Goal: Information Seeking & Learning: Learn about a topic

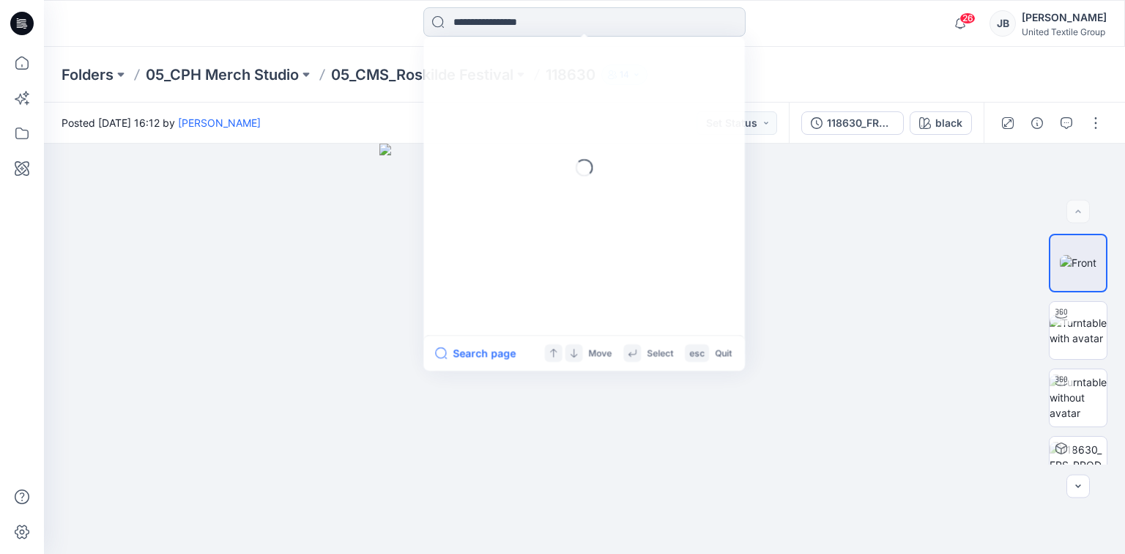
click at [454, 19] on input at bounding box center [584, 21] width 322 height 29
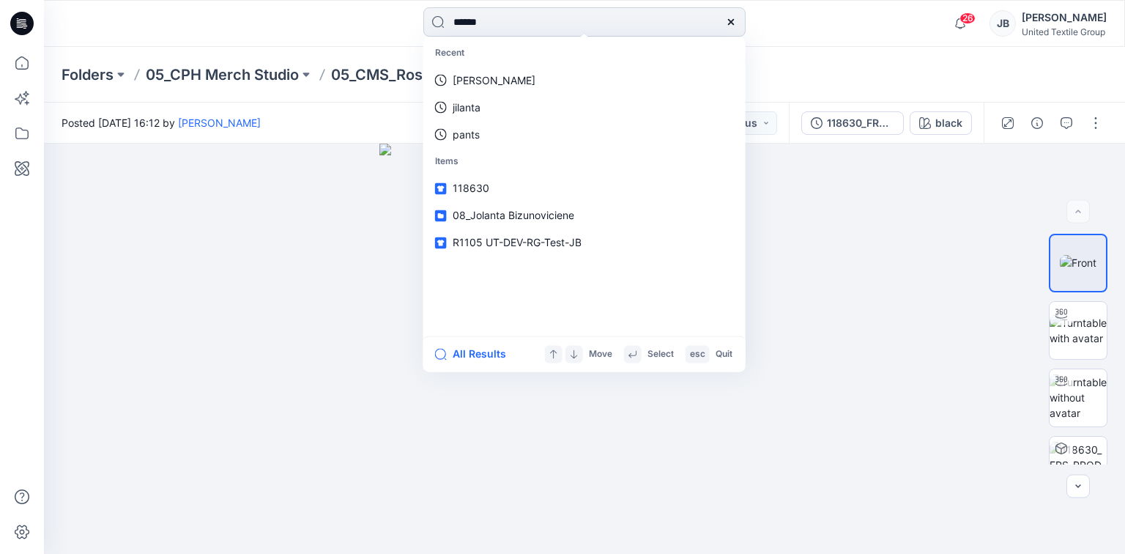
type input "*******"
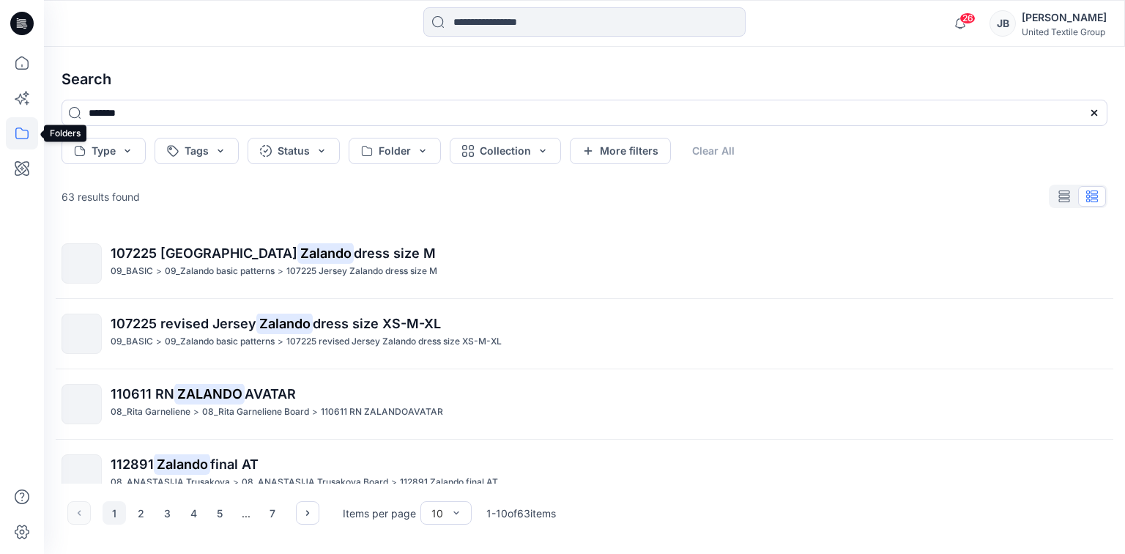
click at [18, 132] on icon at bounding box center [22, 133] width 32 height 32
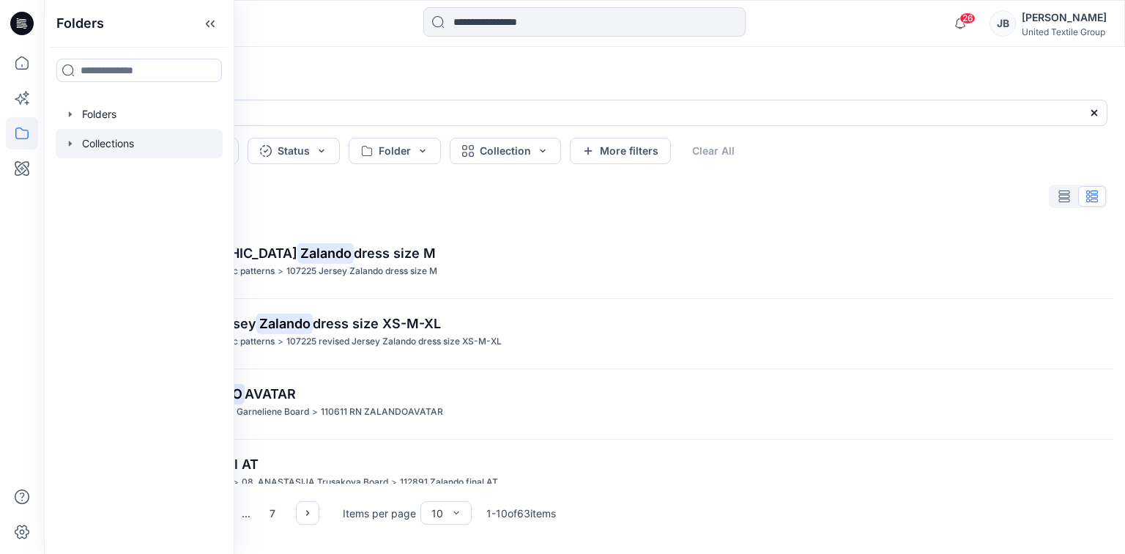
click at [67, 141] on icon "button" at bounding box center [70, 144] width 12 height 12
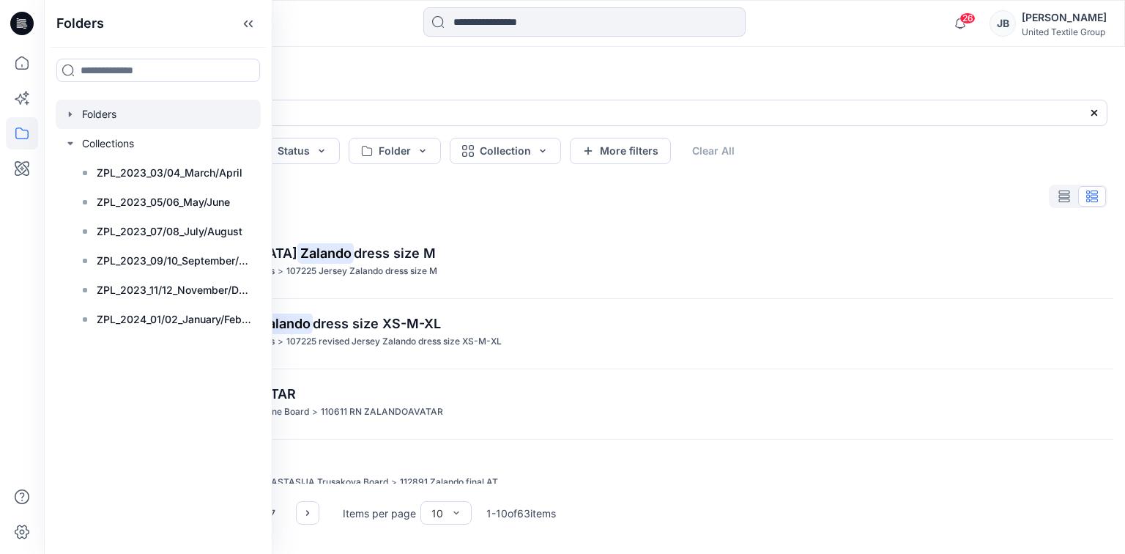
click at [67, 112] on icon "button" at bounding box center [70, 114] width 12 height 12
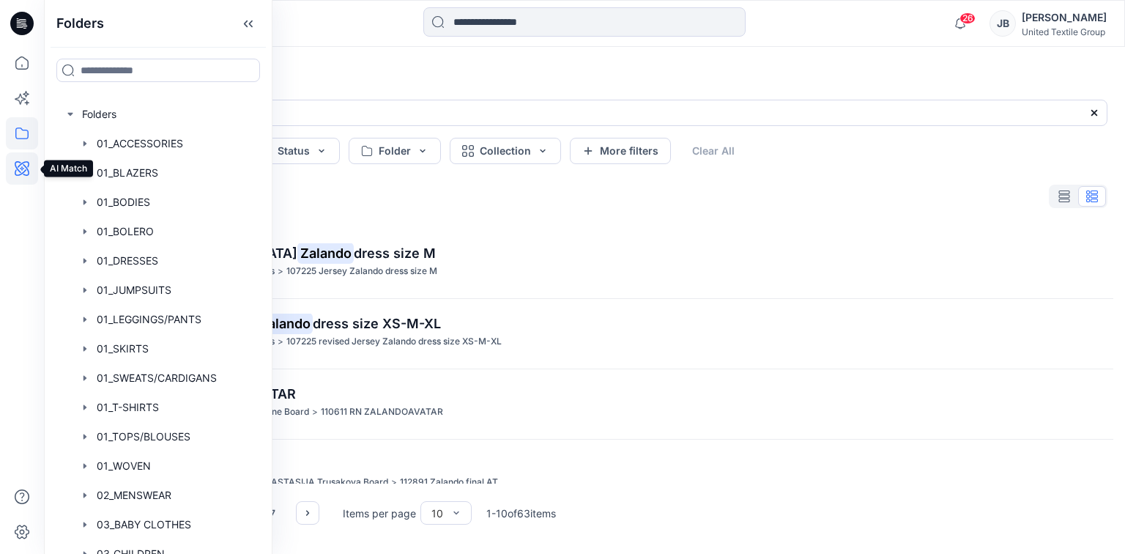
click at [22, 165] on icon at bounding box center [22, 168] width 32 height 32
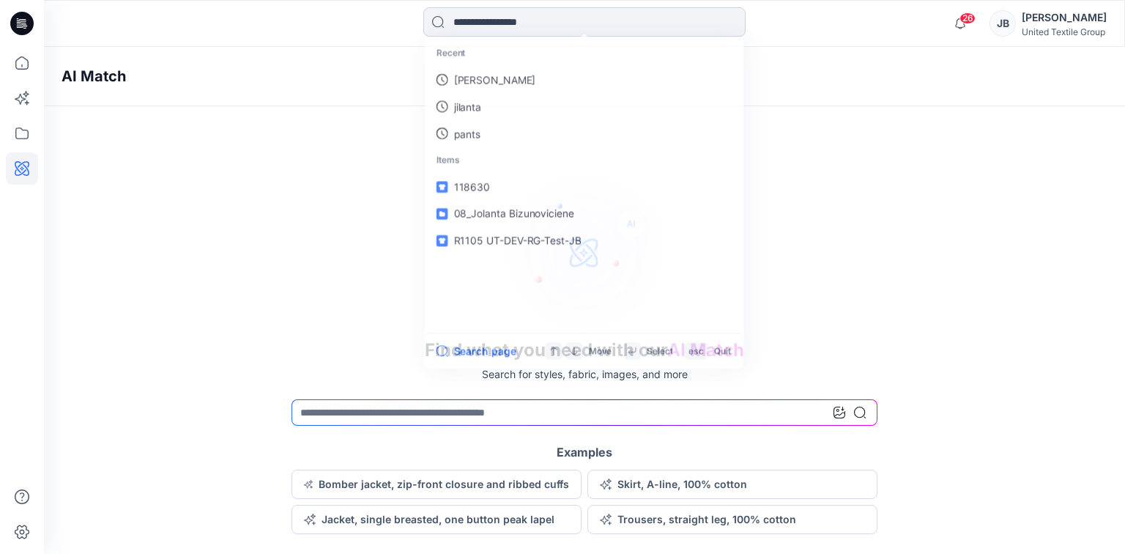
click at [473, 26] on input at bounding box center [584, 21] width 322 height 29
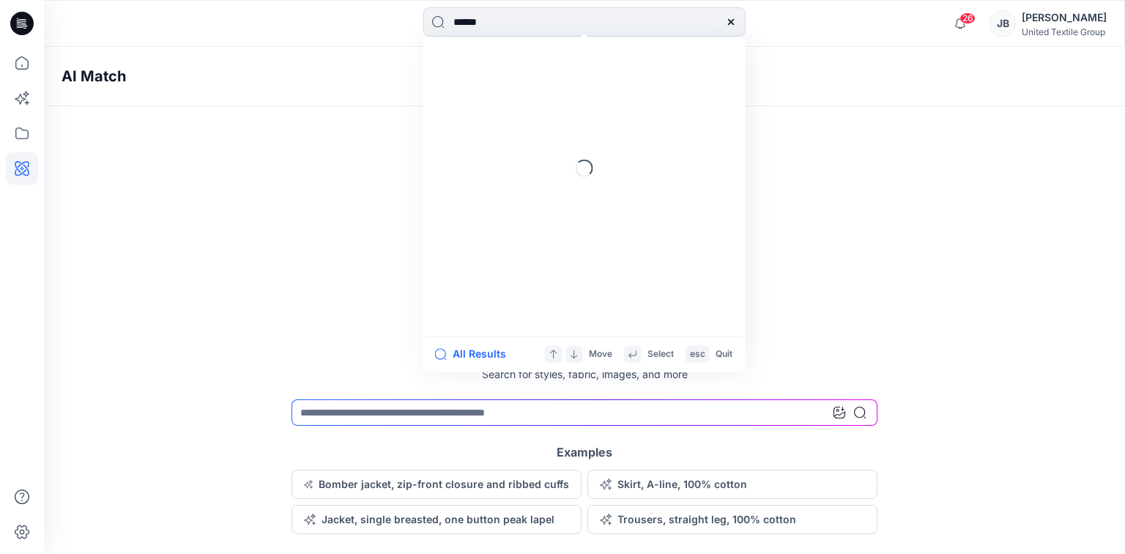
type input "*******"
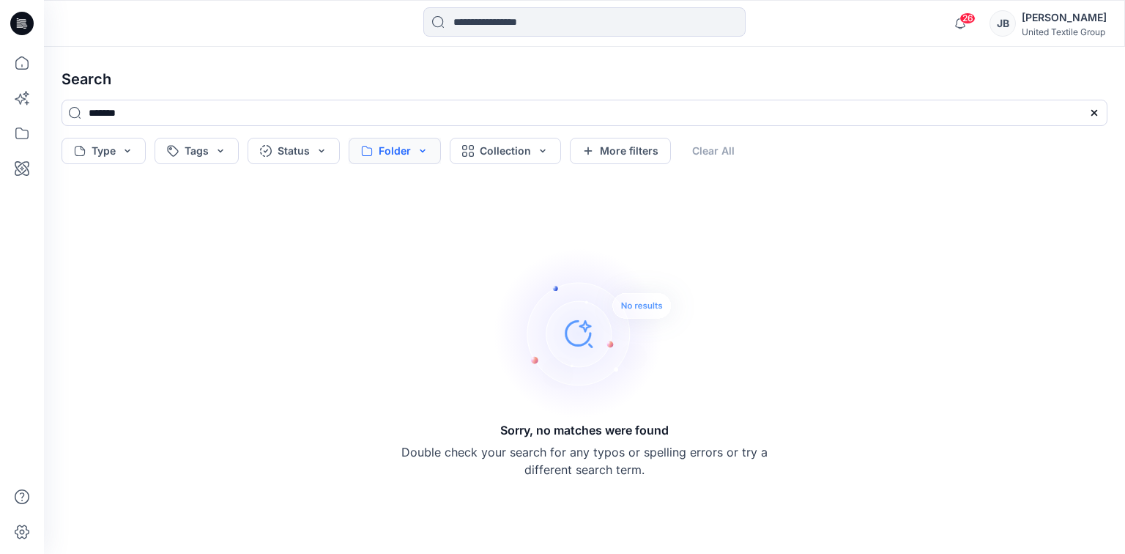
click at [419, 149] on button "Folder" at bounding box center [395, 151] width 92 height 26
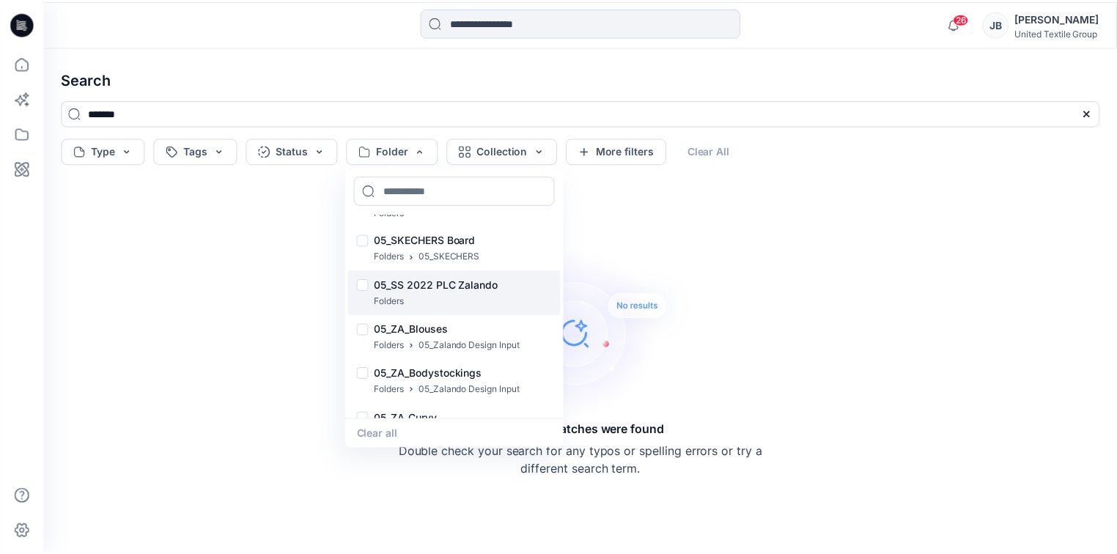
scroll to position [4944, 0]
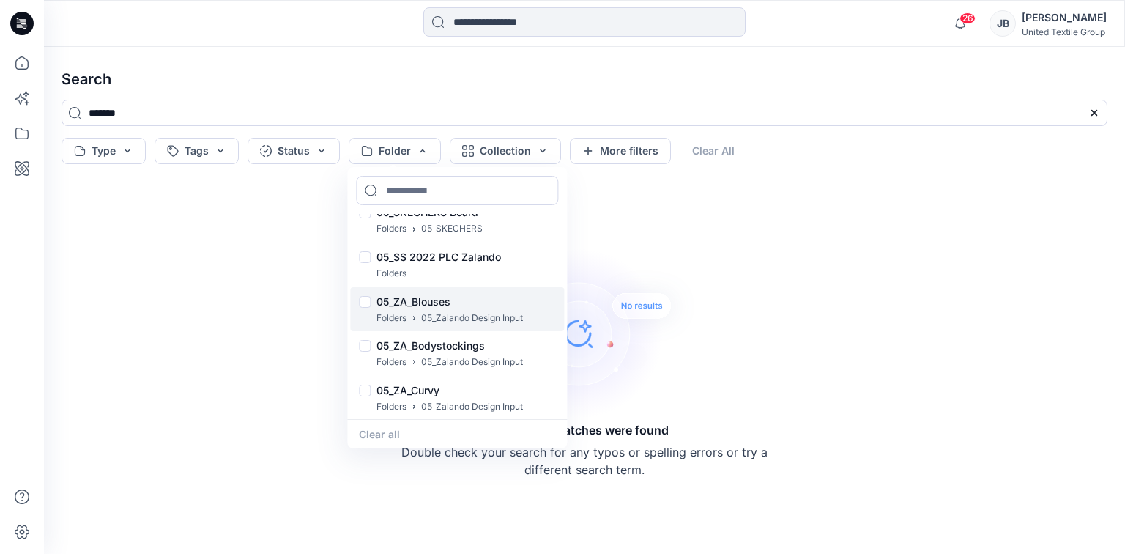
click at [366, 302] on div at bounding box center [365, 303] width 12 height 15
click at [410, 308] on p "05_ZA_Blouses" at bounding box center [450, 302] width 147 height 18
click at [366, 299] on div at bounding box center [365, 303] width 12 height 15
click at [416, 302] on p "05_ZA_Blouses" at bounding box center [450, 302] width 147 height 18
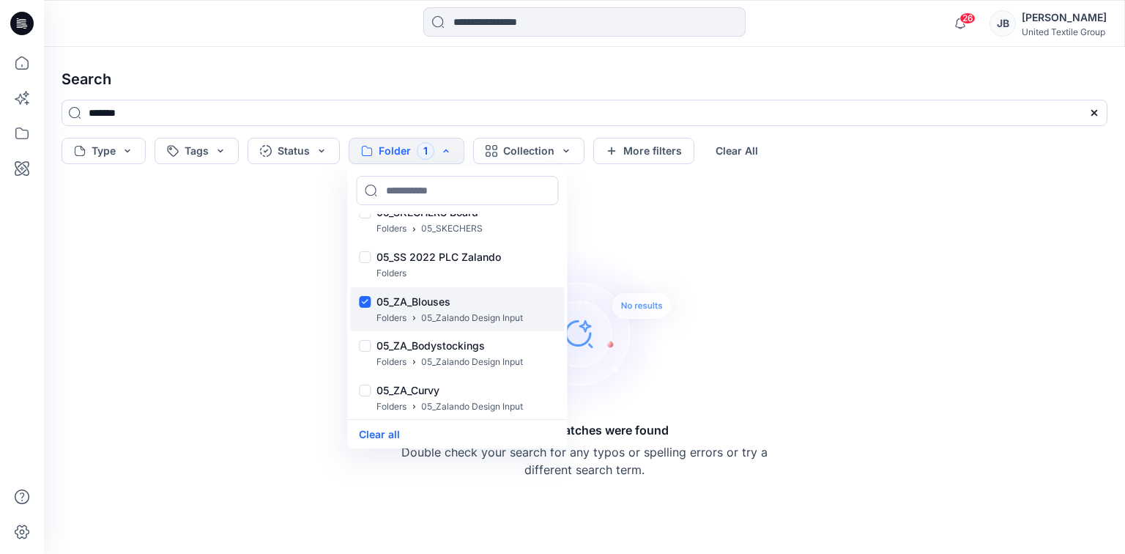
click at [416, 302] on p "05_ZA_Blouses" at bounding box center [450, 302] width 147 height 18
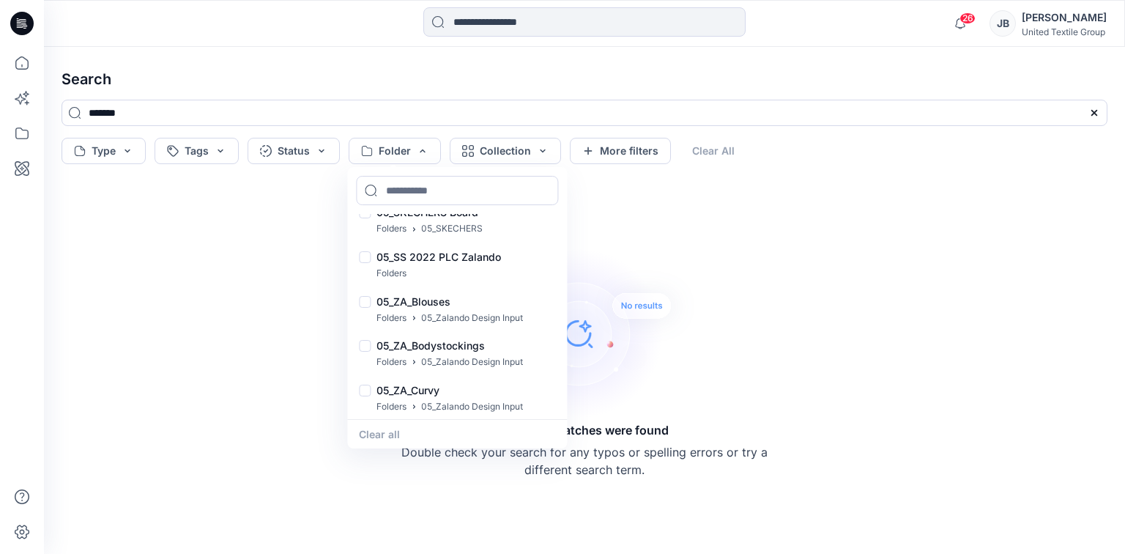
click at [712, 263] on div "Sorry, no matches were found Double check your search for any typos or spelling…" at bounding box center [584, 361] width 366 height 233
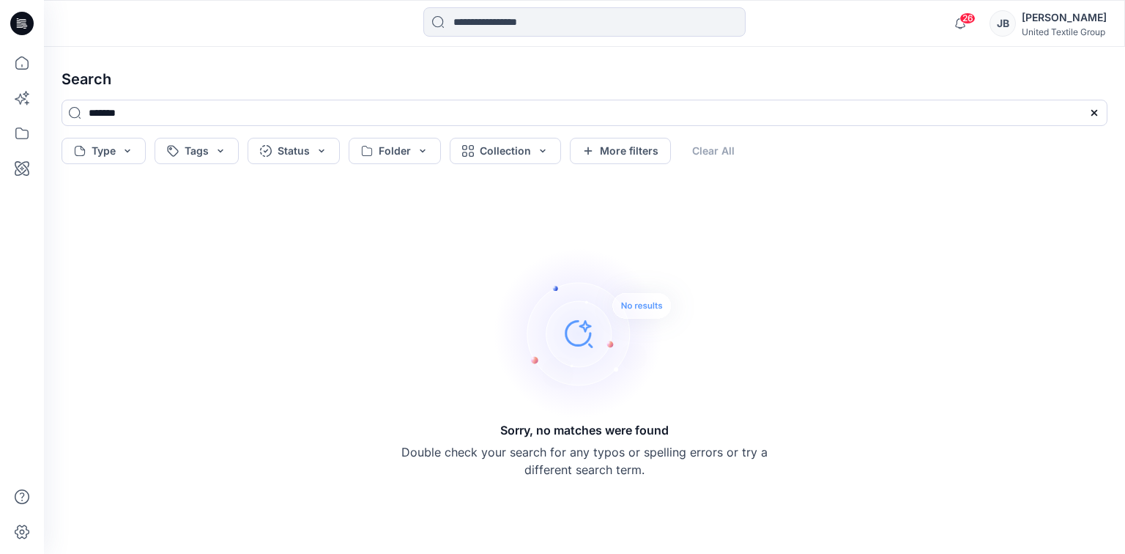
click at [454, 251] on div "Sorry, no matches were found Double check your search for any typos or spelling…" at bounding box center [584, 361] width 366 height 233
click at [541, 152] on button "Collection" at bounding box center [505, 151] width 111 height 26
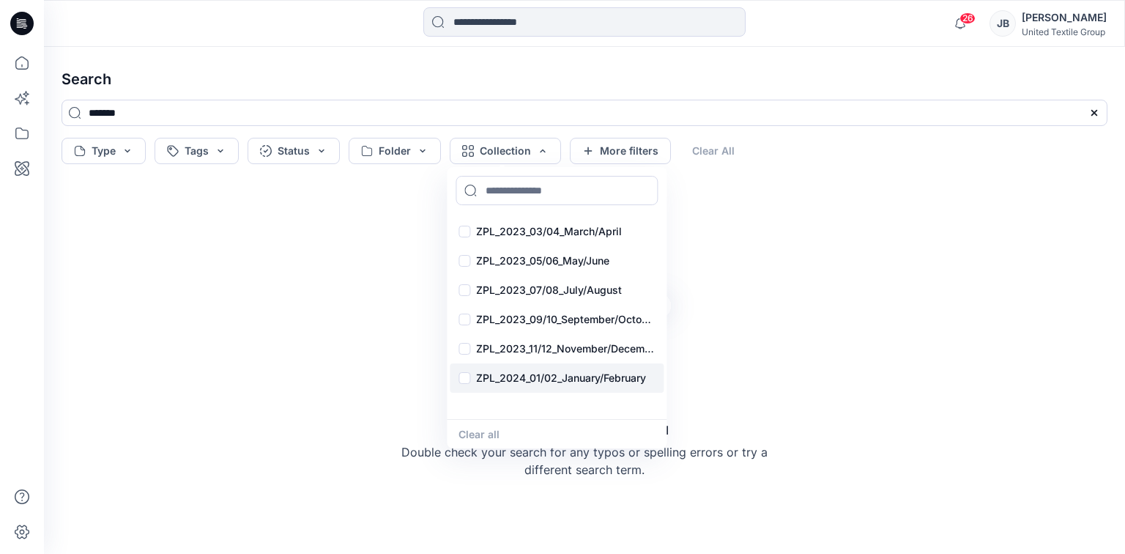
click at [510, 378] on p "ZPL_2024_01/02_January/February" at bounding box center [561, 378] width 170 height 18
click at [515, 378] on p "ZPL_2024_01/02_January/February" at bounding box center [561, 378] width 170 height 18
click at [536, 379] on p "ZPL_2024_01/02_January/February" at bounding box center [561, 378] width 170 height 18
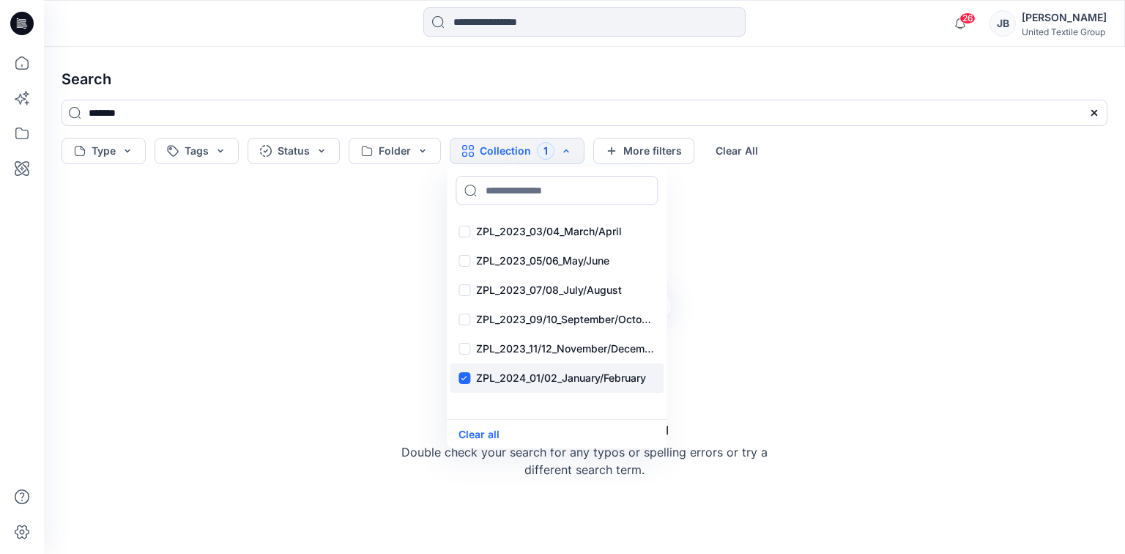
click at [536, 379] on p "ZPL_2024_01/02_January/February" at bounding box center [561, 378] width 170 height 18
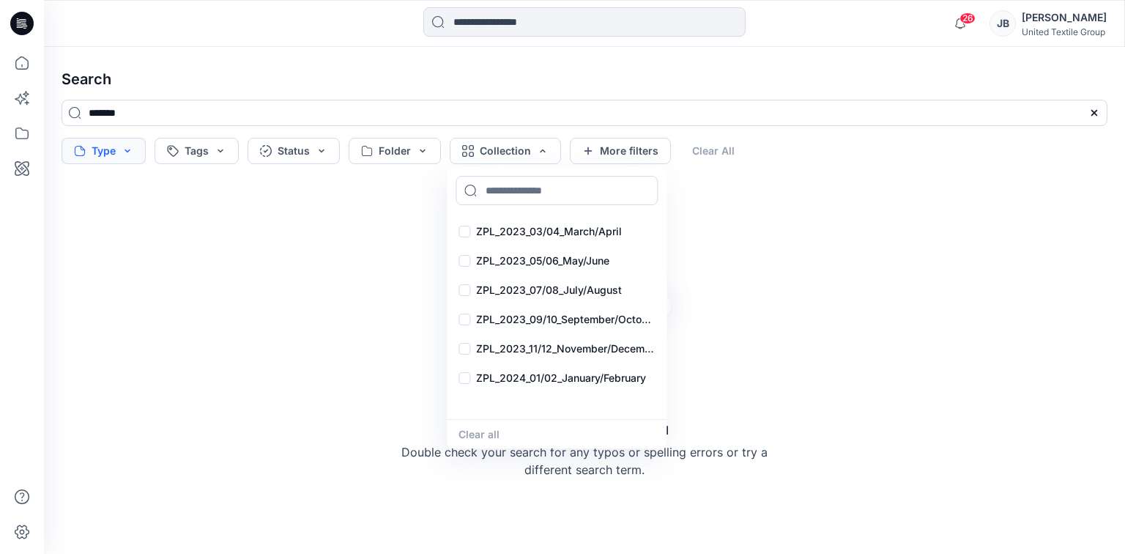
click at [127, 152] on button "Type" at bounding box center [104, 151] width 84 height 26
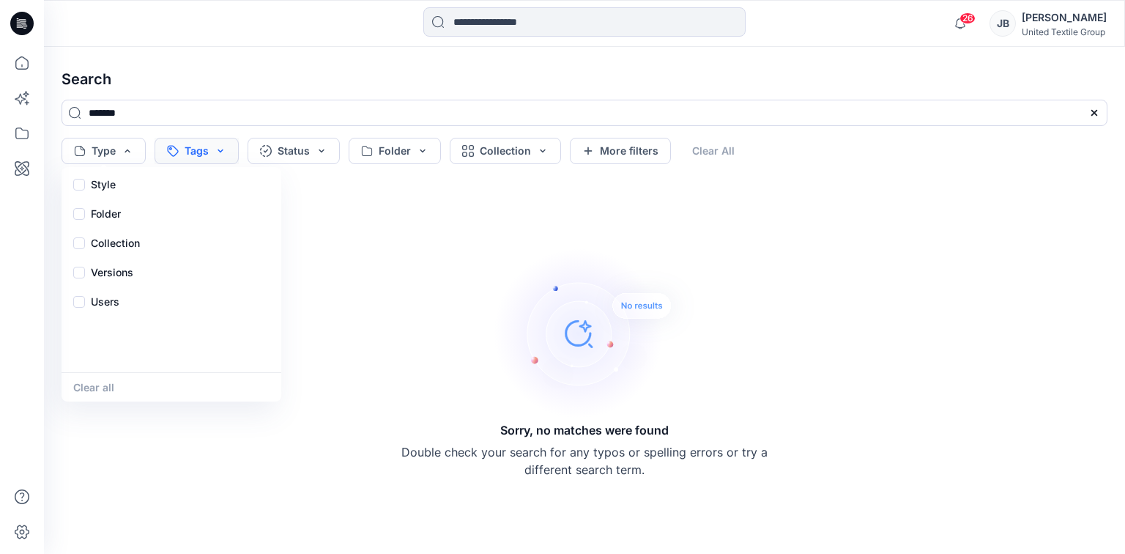
click at [220, 149] on button "Tags" at bounding box center [197, 151] width 84 height 26
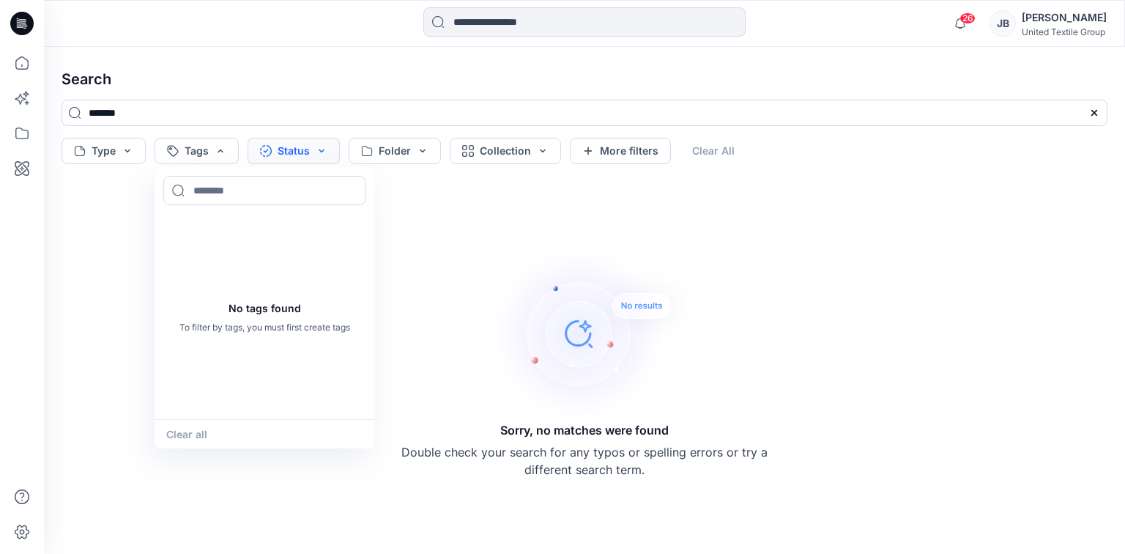
click at [322, 152] on button "Status" at bounding box center [294, 151] width 92 height 26
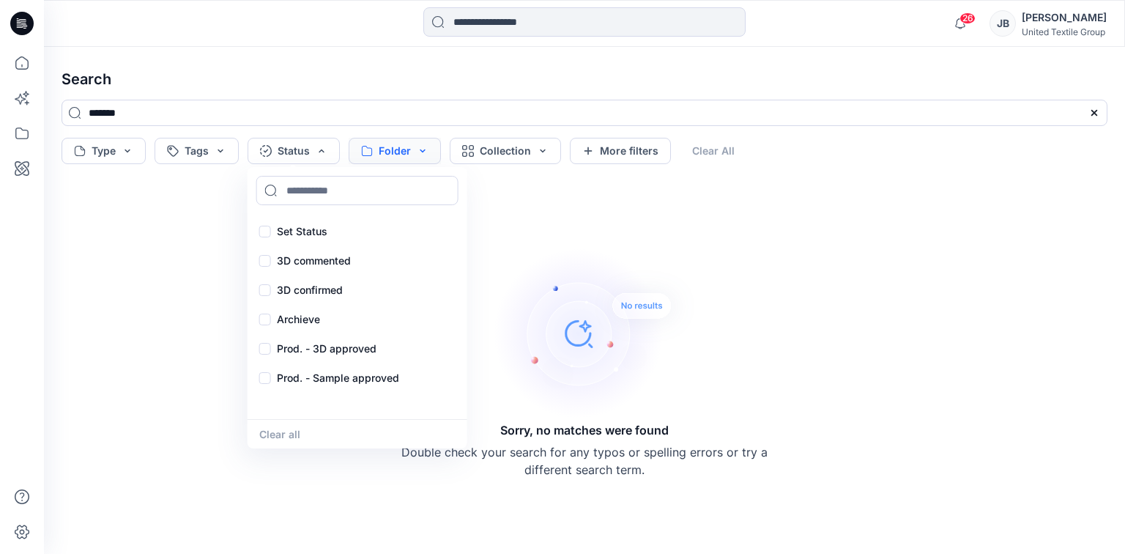
click at [420, 151] on button "Folder" at bounding box center [395, 151] width 92 height 26
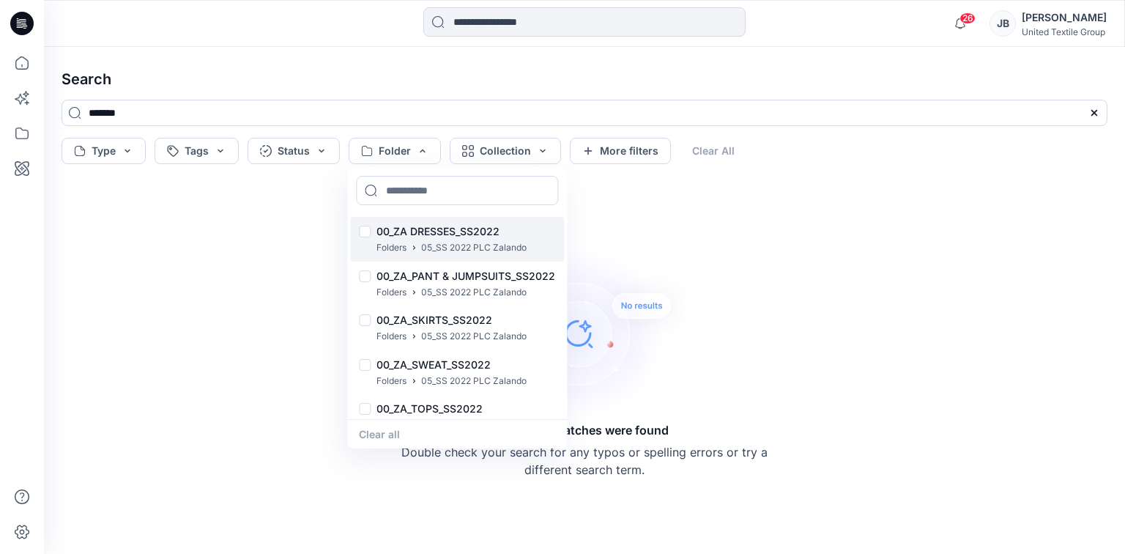
click at [421, 237] on p "00_ZA DRESSES_SS2022" at bounding box center [452, 232] width 150 height 18
click at [404, 229] on p "00_ZA DRESSES_SS2022" at bounding box center [452, 232] width 150 height 18
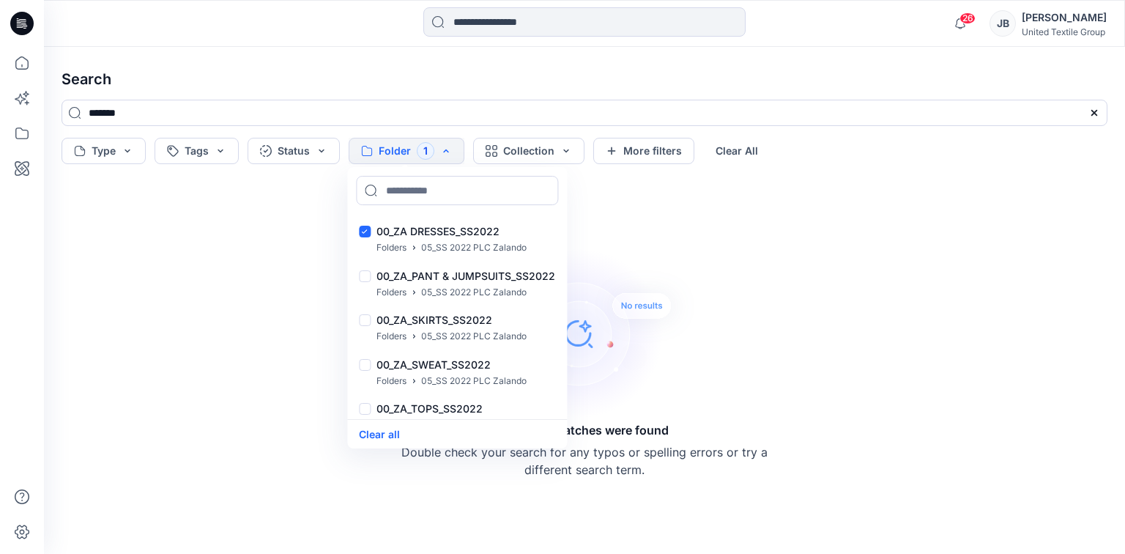
click at [423, 149] on button "Folder 1" at bounding box center [407, 151] width 116 height 26
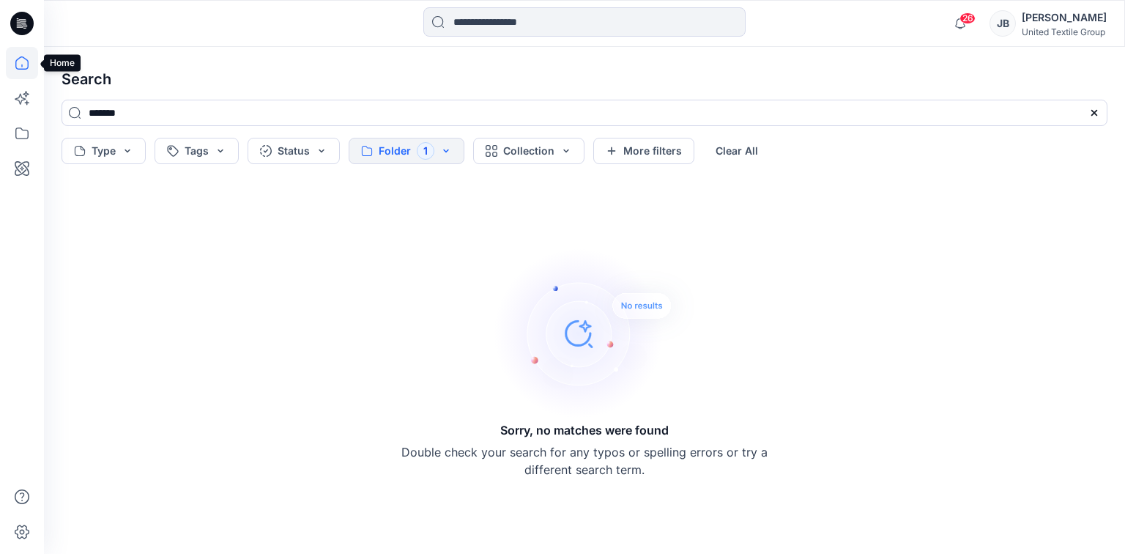
click at [20, 64] on icon at bounding box center [22, 63] width 32 height 32
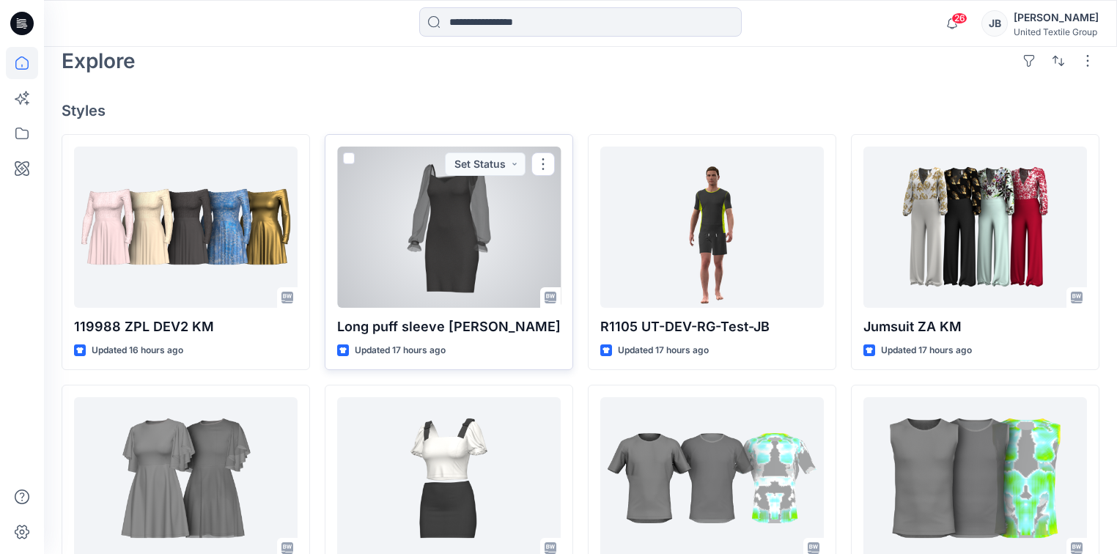
scroll to position [59, 0]
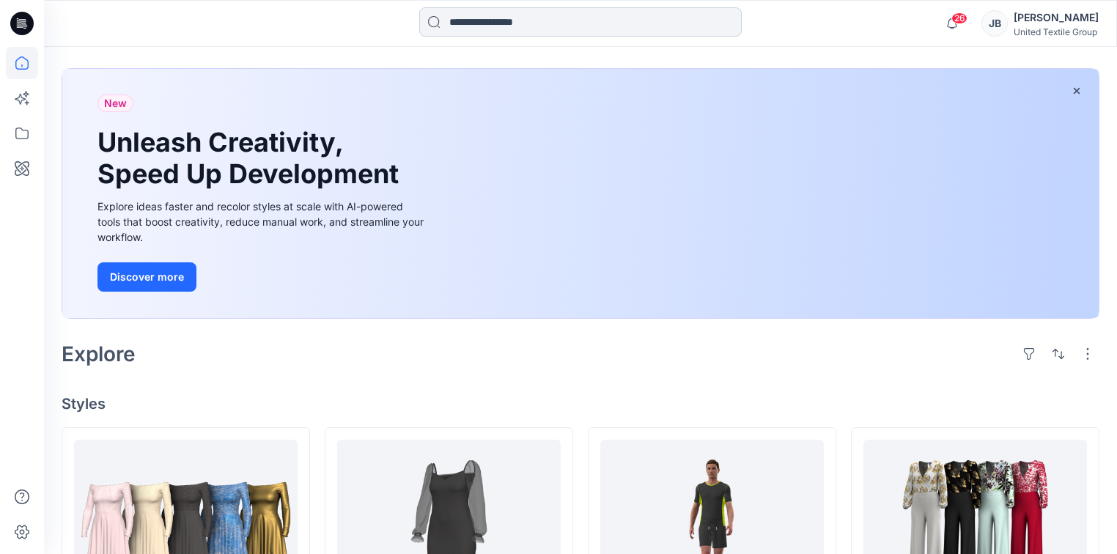
click at [478, 18] on input at bounding box center [580, 21] width 322 height 29
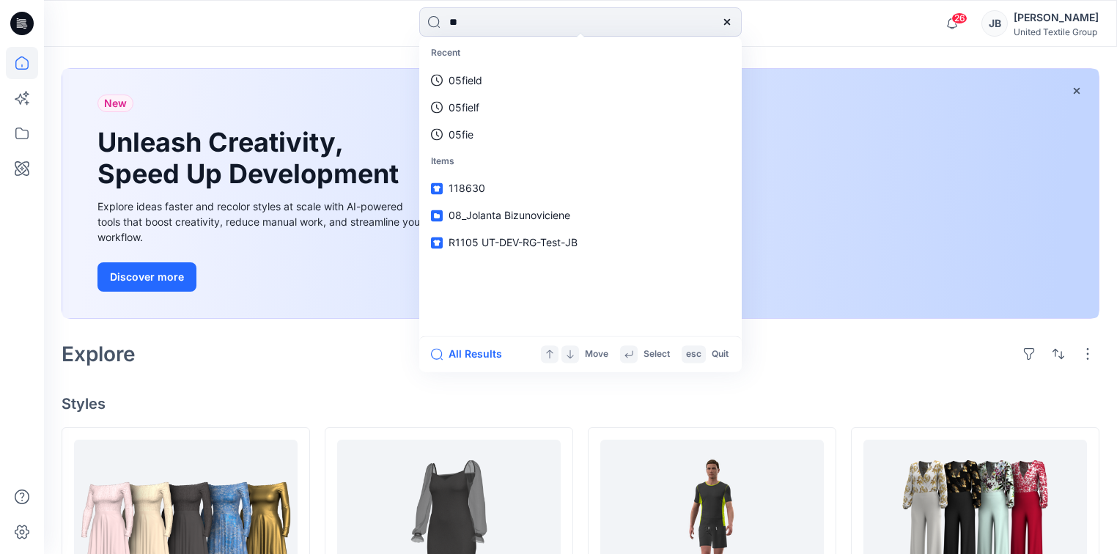
type input "***"
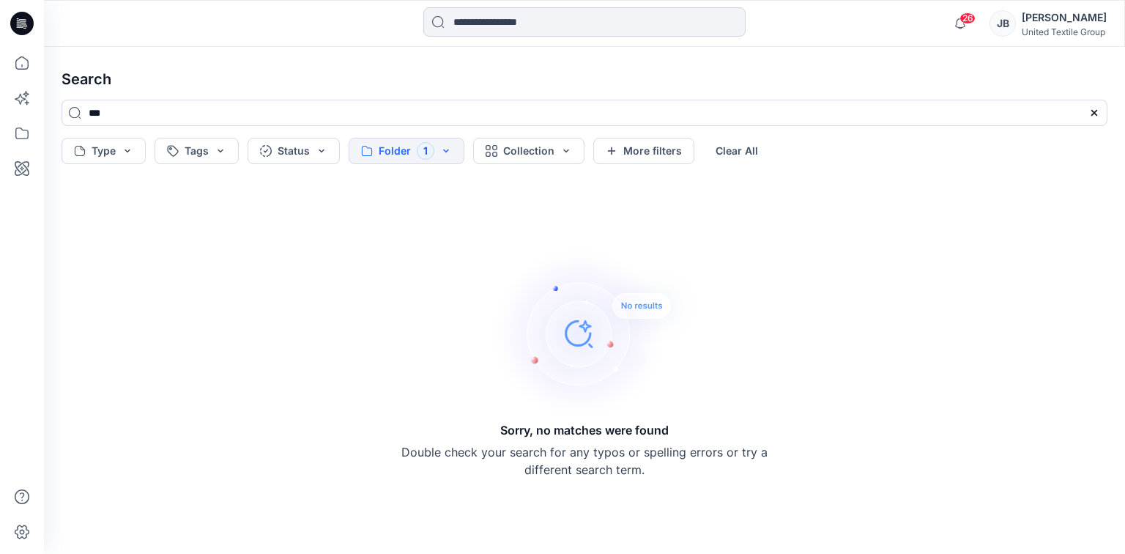
click at [539, 26] on input at bounding box center [584, 21] width 322 height 29
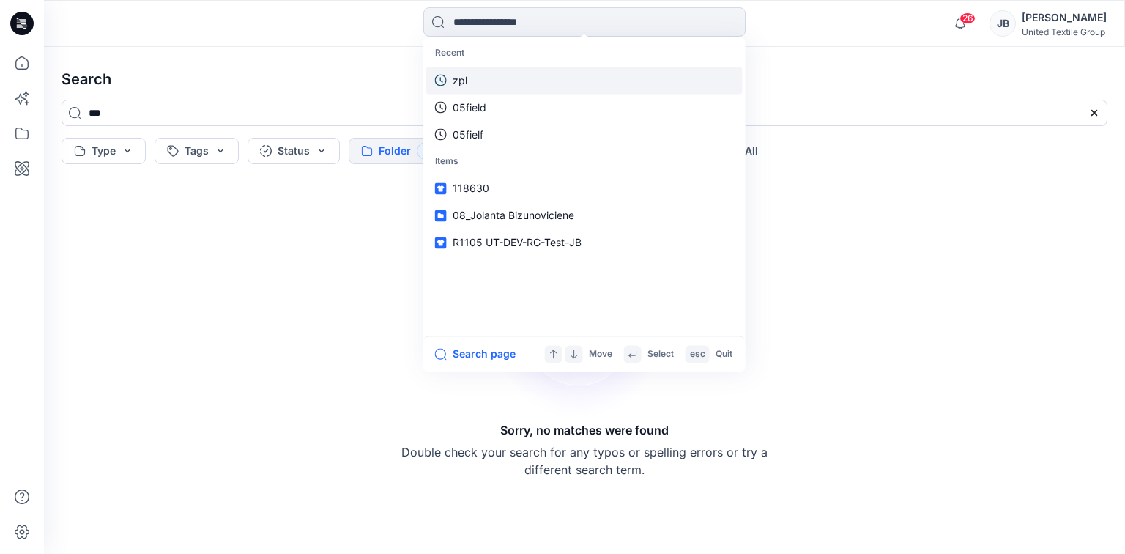
click at [460, 81] on p "zpl" at bounding box center [460, 80] width 15 height 15
click at [496, 16] on input at bounding box center [584, 21] width 322 height 29
type input "*******"
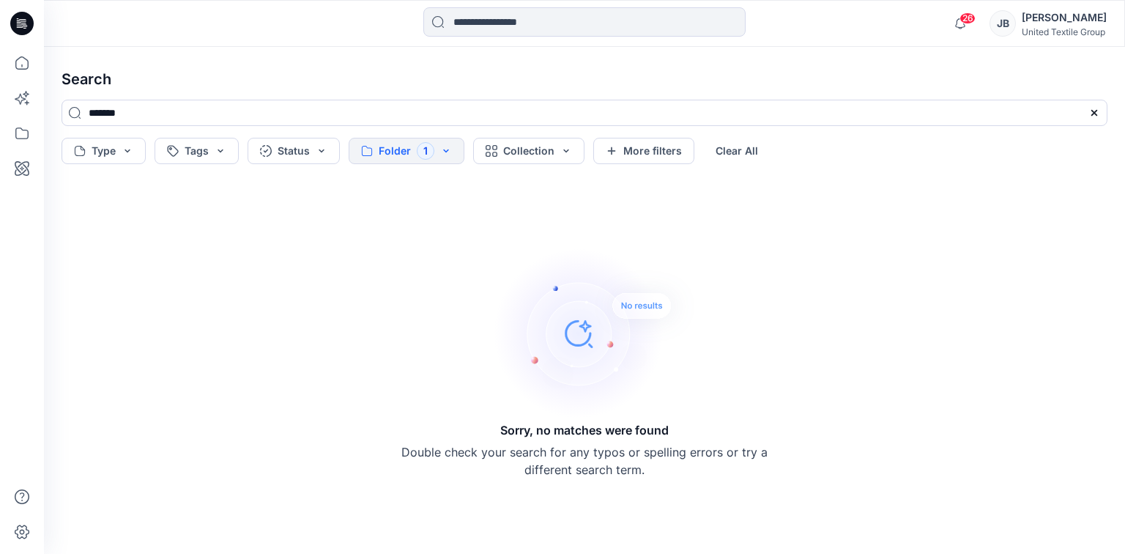
click at [555, 38] on div at bounding box center [584, 23] width 322 height 32
click at [606, 152] on icon "button" at bounding box center [612, 151] width 12 height 12
click at [606, 152] on button "Created by" at bounding box center [650, 151] width 115 height 26
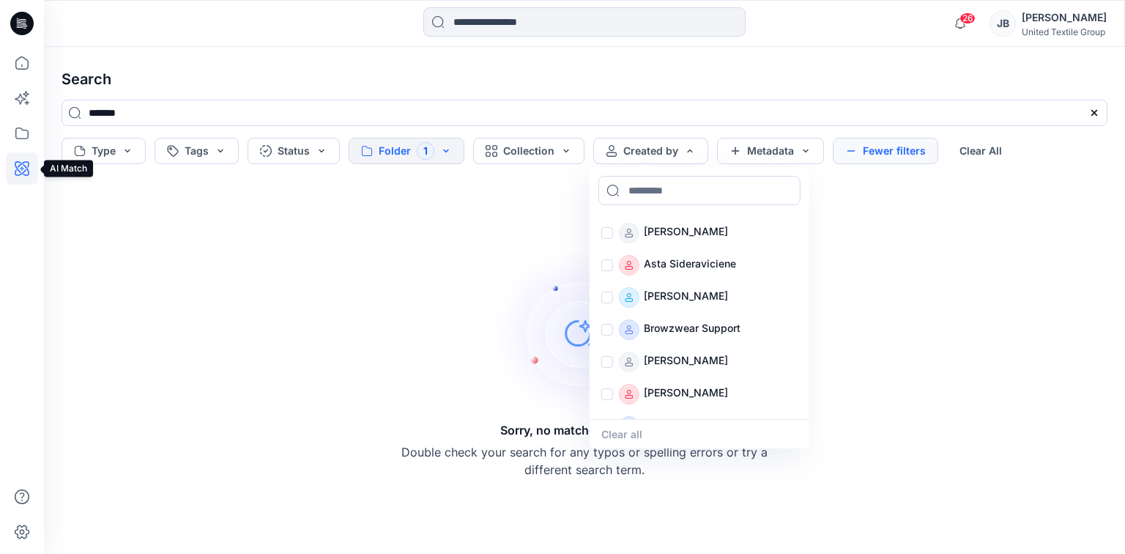
click at [20, 169] on icon at bounding box center [22, 168] width 4 height 4
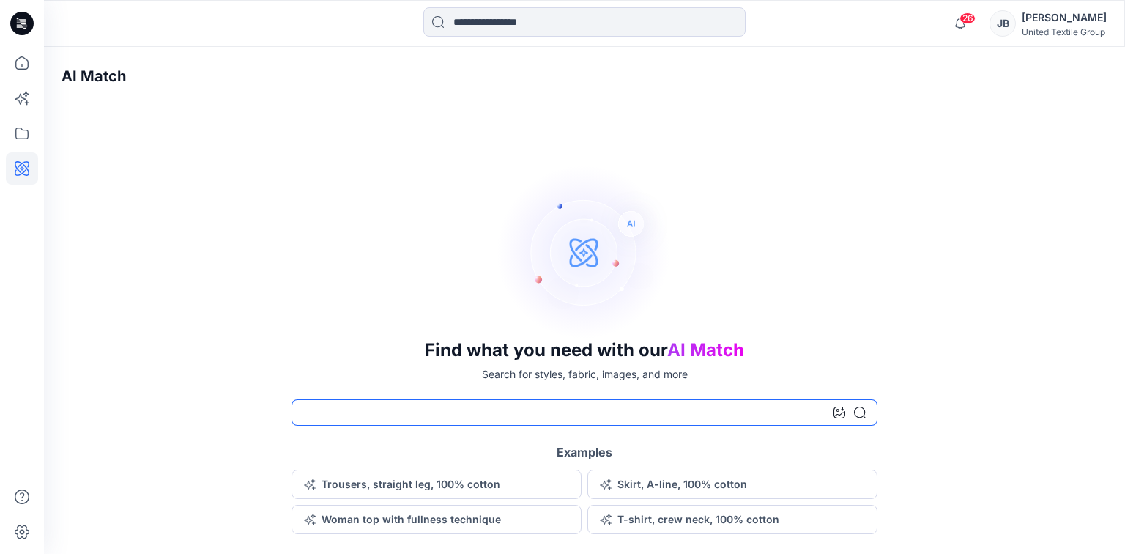
click at [338, 418] on input at bounding box center [585, 412] width 586 height 26
type input "*******"
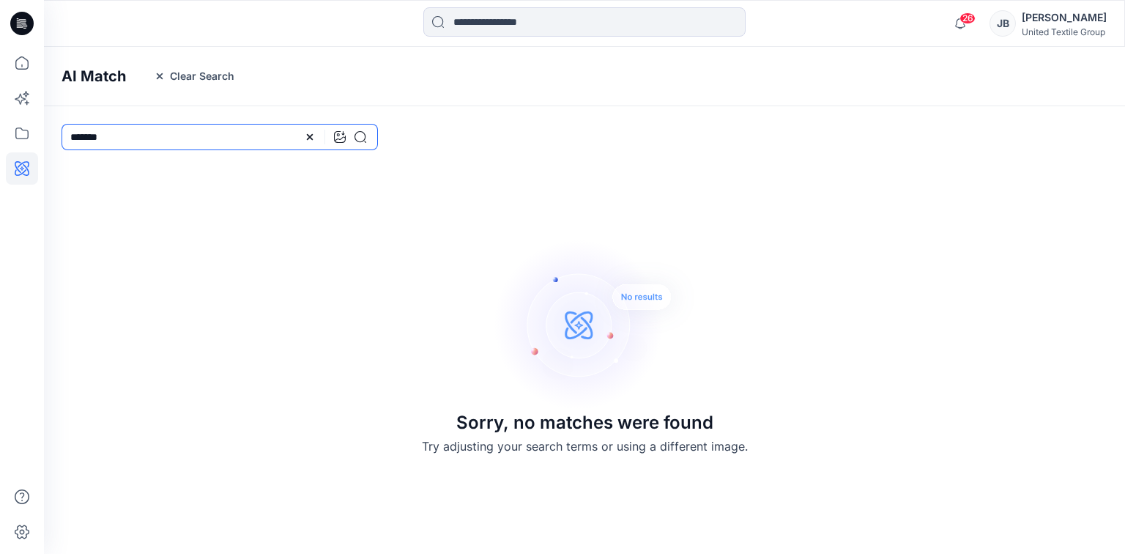
click at [138, 134] on input "*******" at bounding box center [220, 137] width 317 height 26
type input "***"
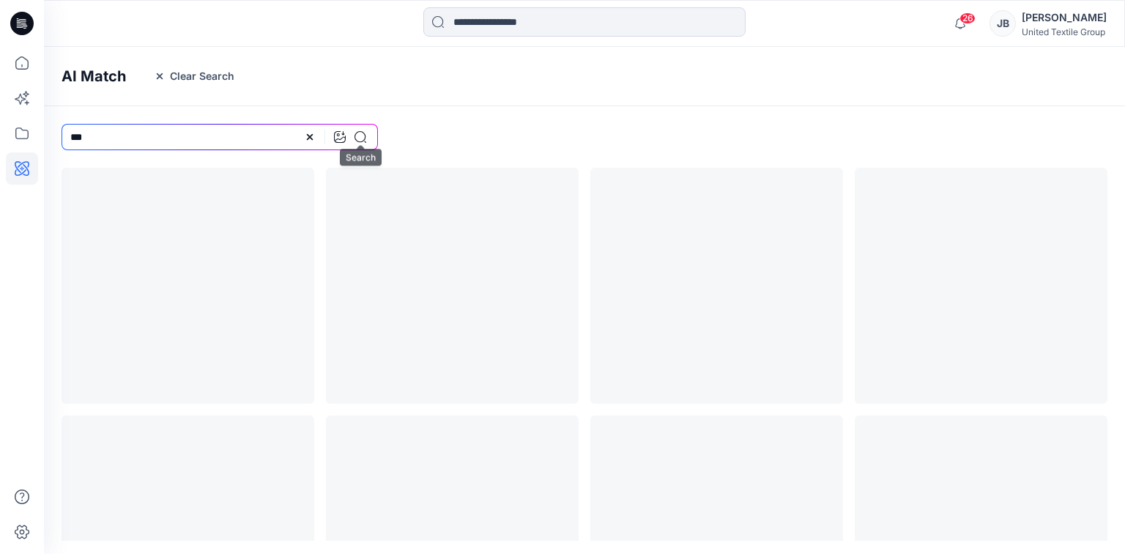
click at [360, 136] on icon at bounding box center [361, 137] width 12 height 12
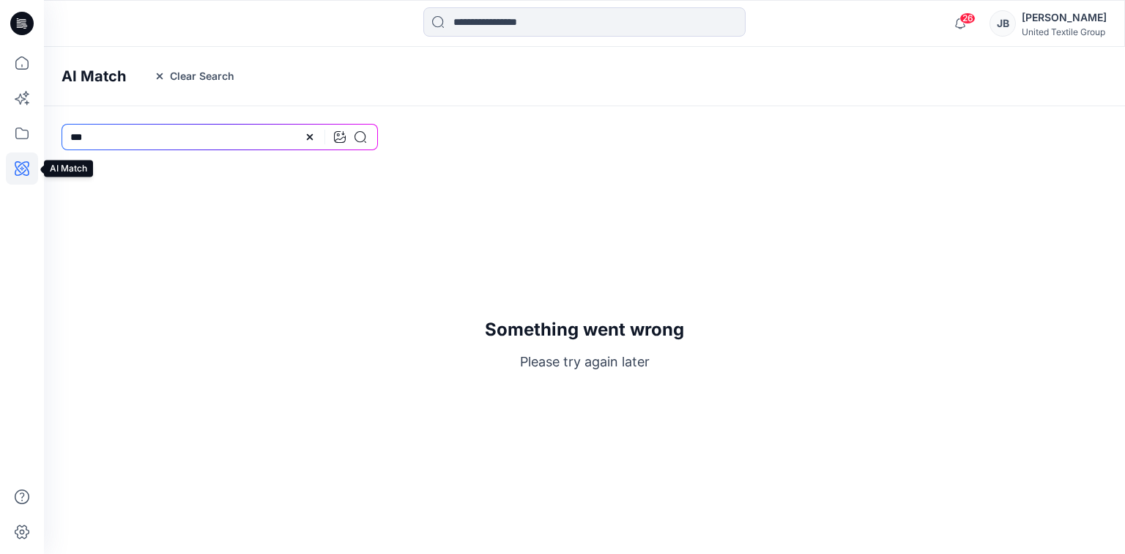
click at [21, 168] on icon at bounding box center [22, 168] width 4 height 4
click at [18, 132] on icon at bounding box center [22, 133] width 32 height 32
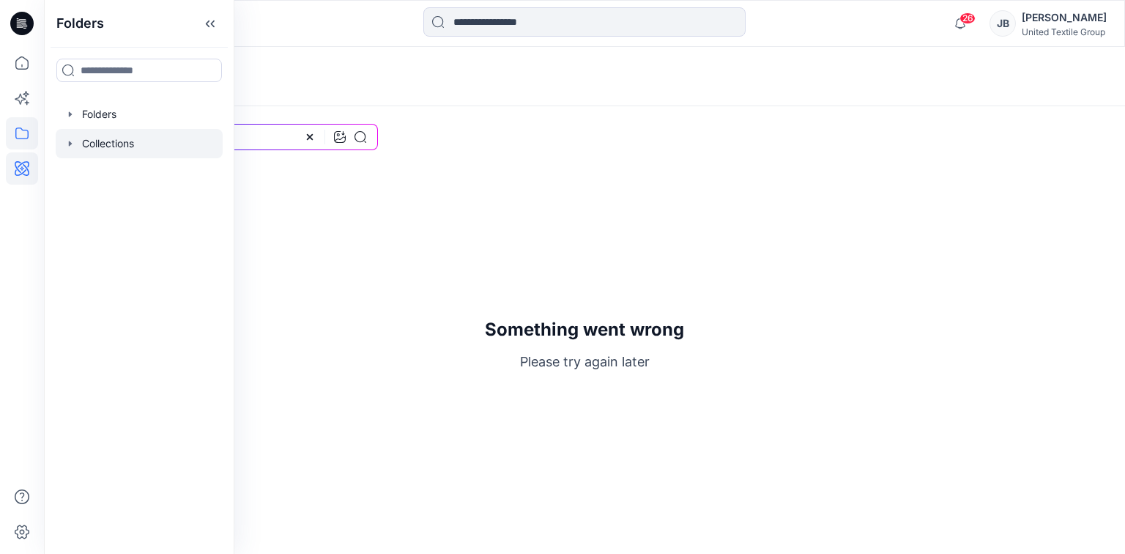
click at [99, 138] on div at bounding box center [139, 143] width 167 height 29
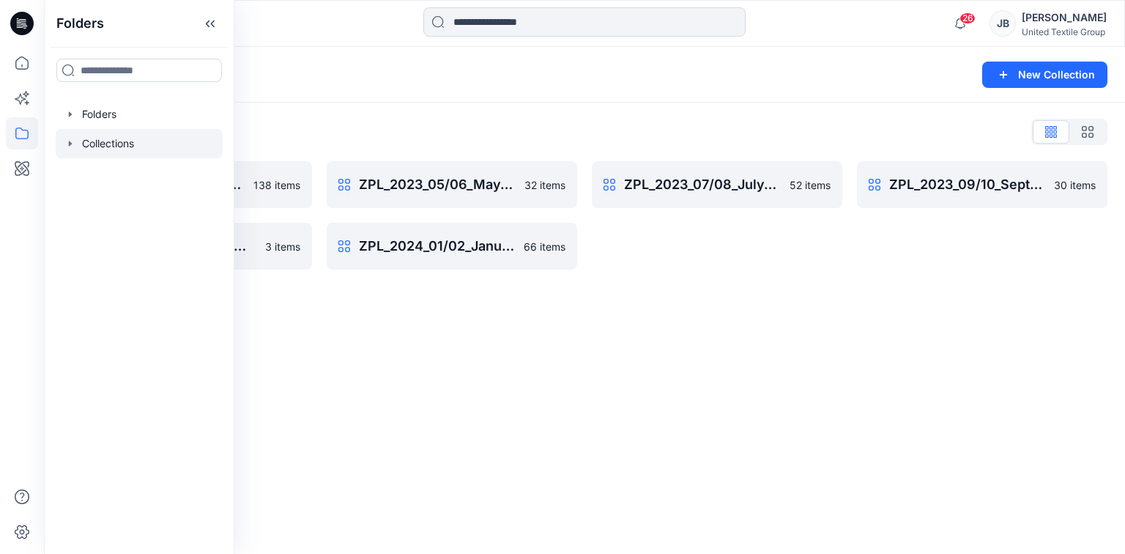
click at [560, 360] on div "Collections New Collection Collections List ZPL_2023_03/04_March/April 138 item…" at bounding box center [584, 300] width 1081 height 507
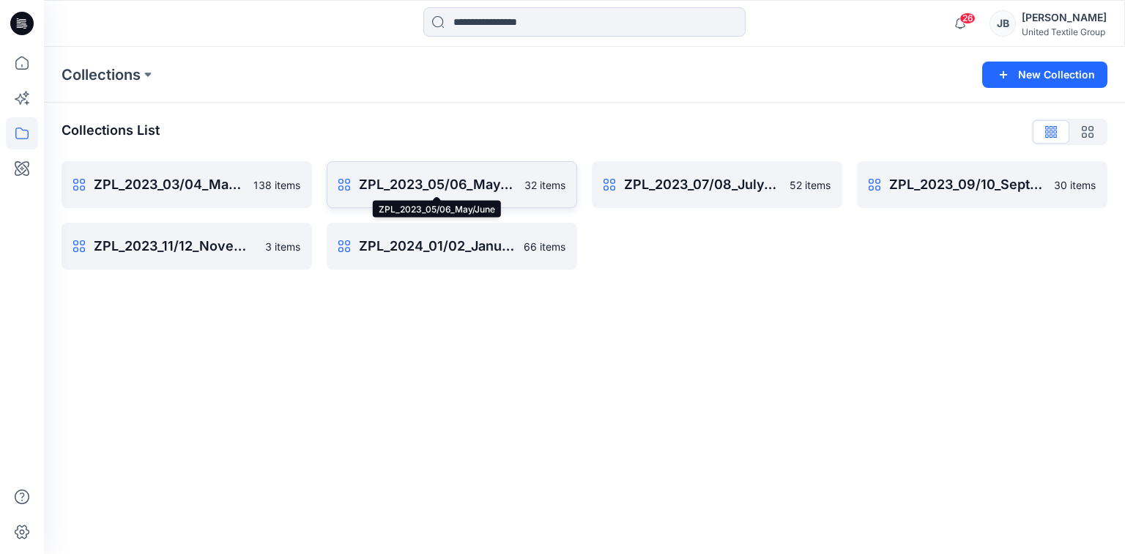
click at [396, 180] on p "ZPL_2023_05/06_May/June" at bounding box center [437, 184] width 157 height 21
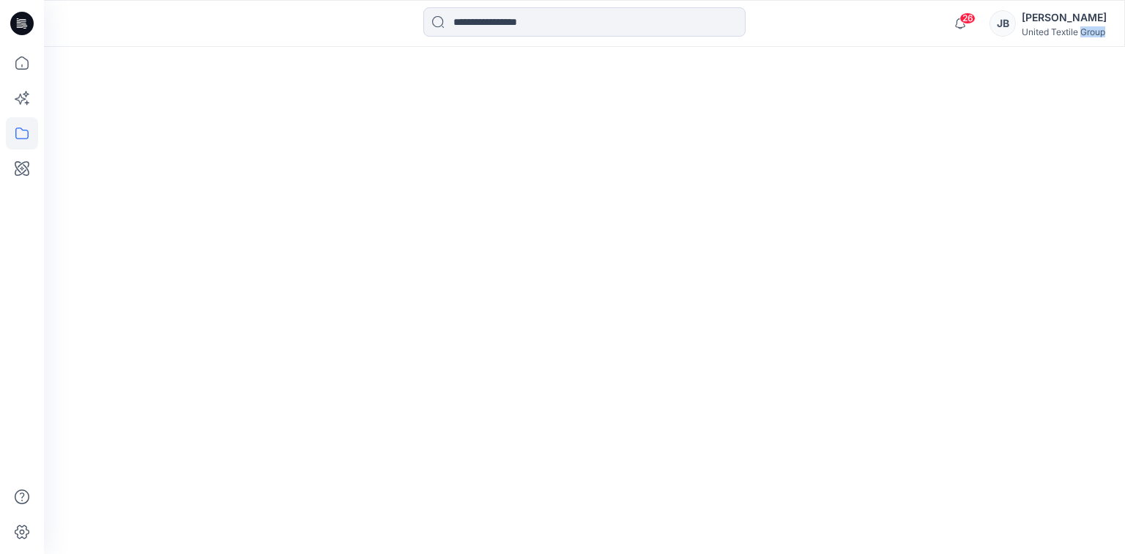
click at [396, 180] on div at bounding box center [584, 300] width 1081 height 507
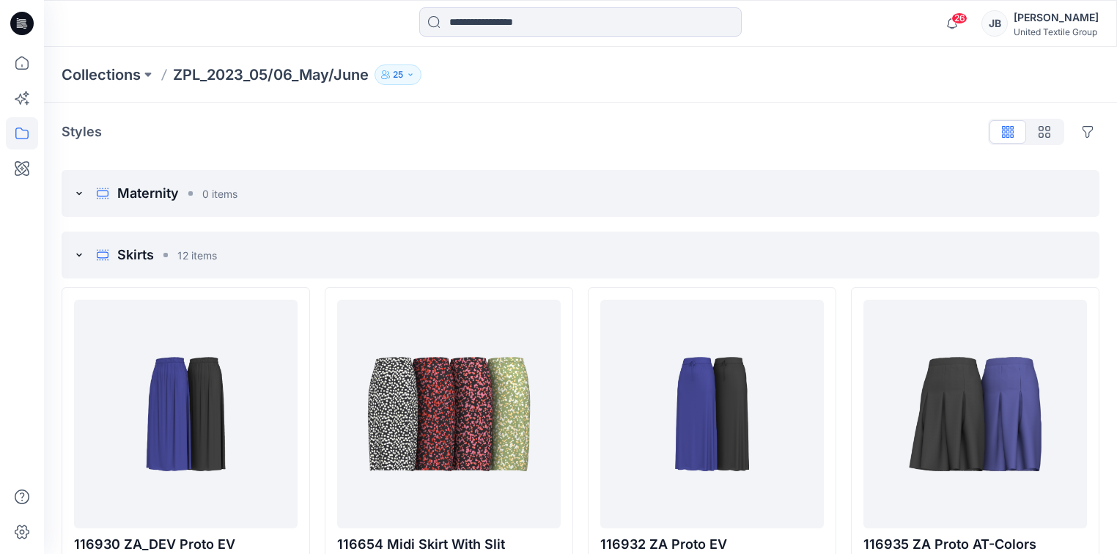
click at [76, 255] on icon at bounding box center [79, 255] width 12 height 12
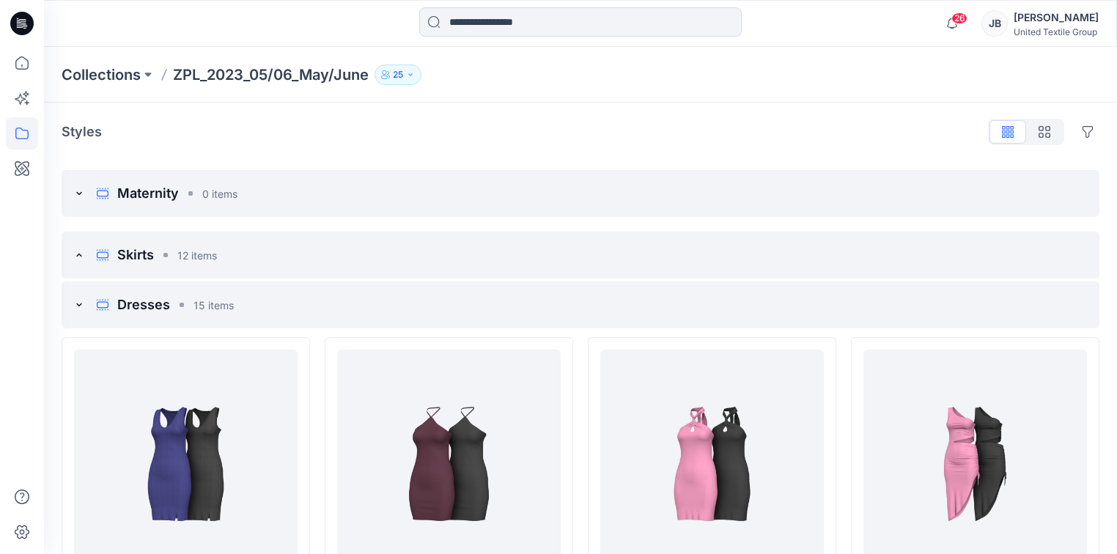
click at [76, 303] on icon at bounding box center [78, 304] width 5 height 3
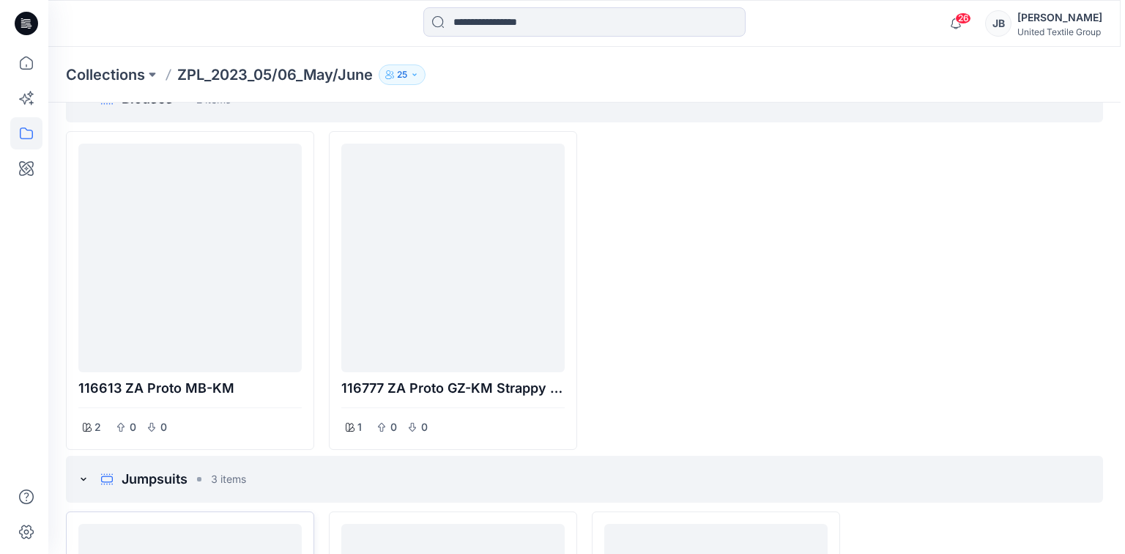
scroll to position [144, 0]
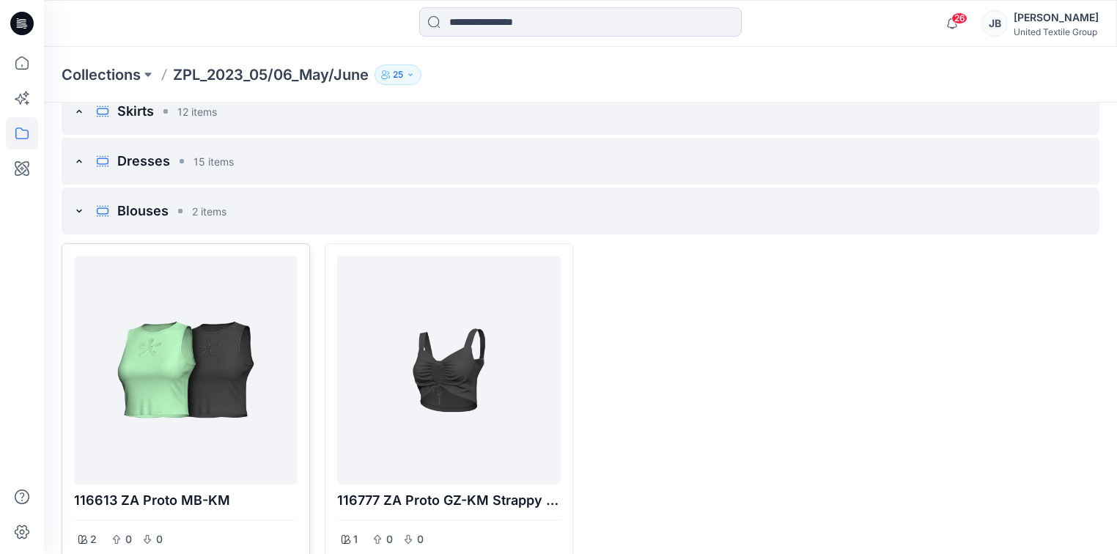
click at [187, 325] on div at bounding box center [186, 370] width 212 height 217
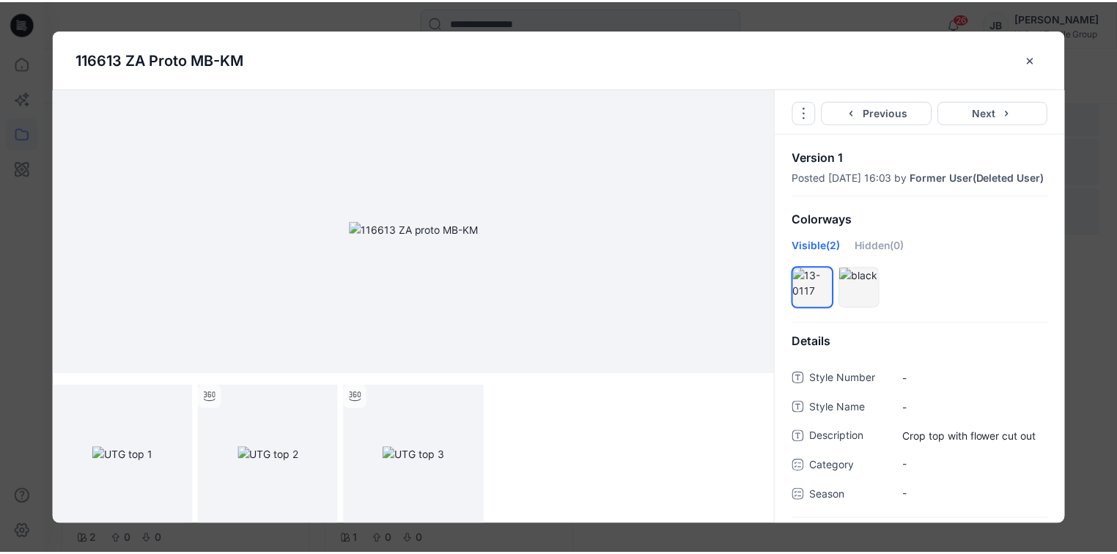
scroll to position [6, 0]
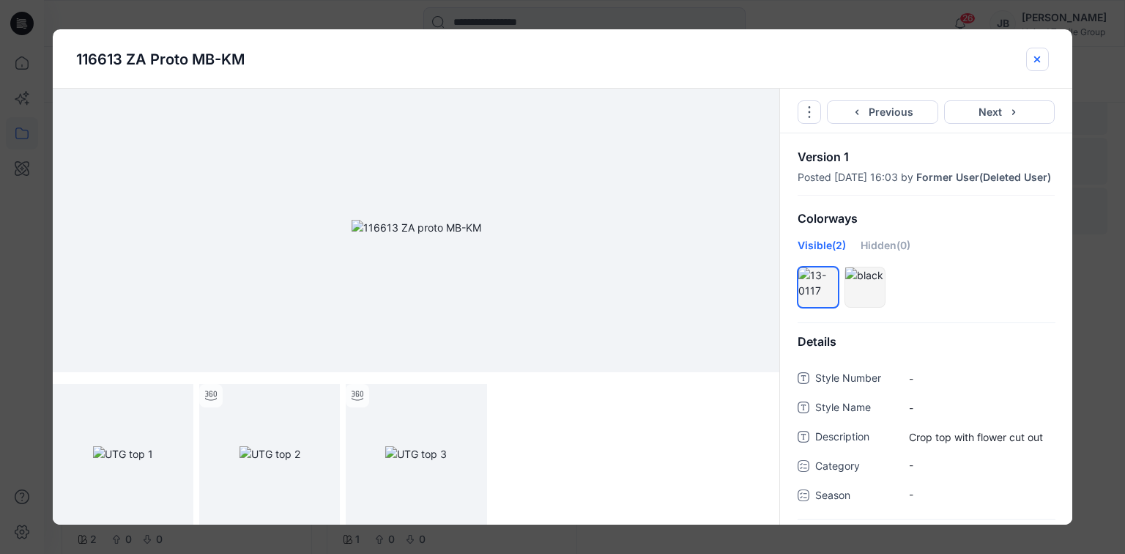
click at [1040, 56] on icon "close-btn" at bounding box center [1038, 59] width 6 height 6
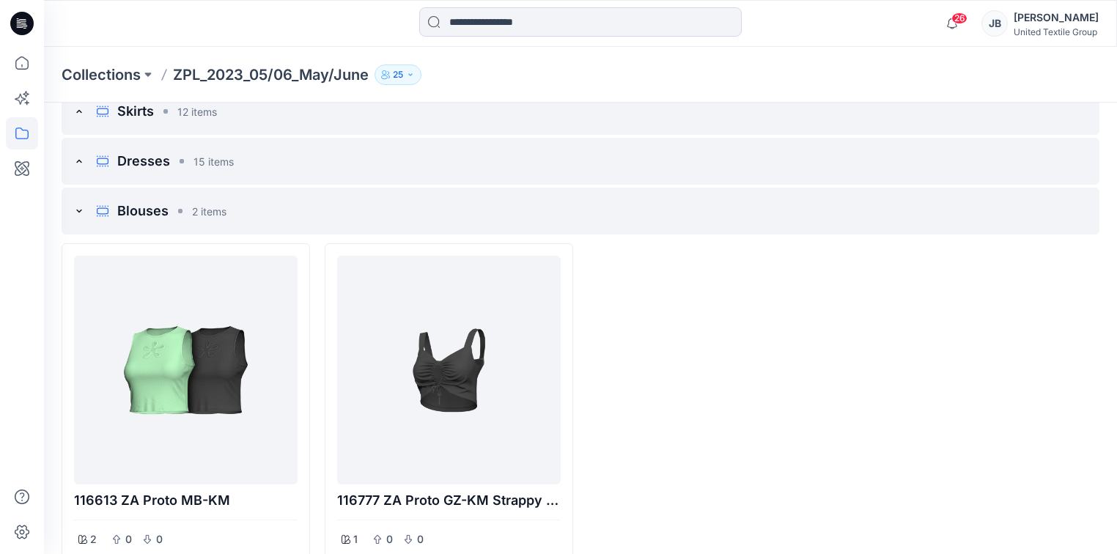
click at [78, 159] on icon at bounding box center [79, 161] width 12 height 12
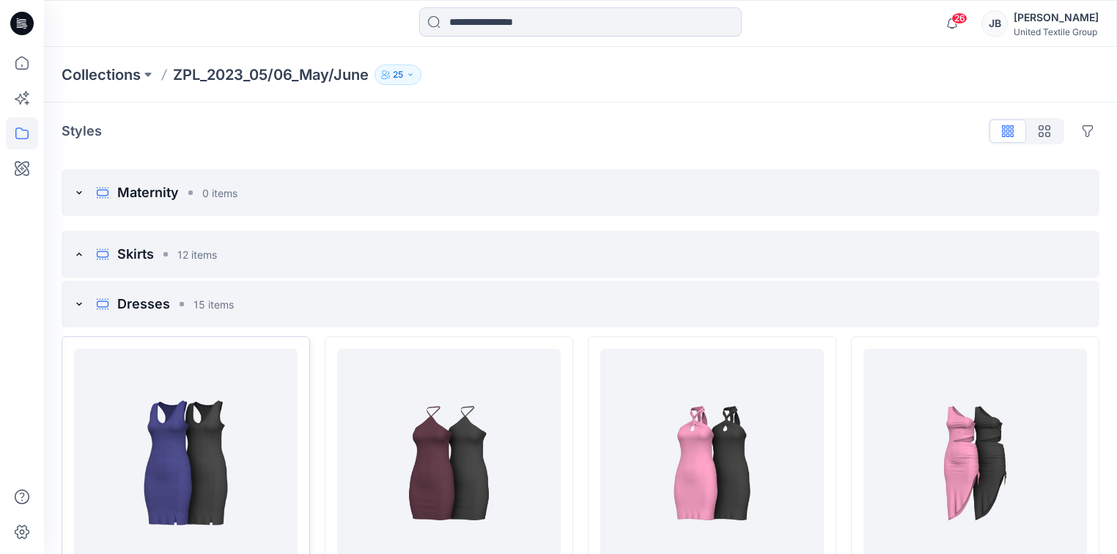
scroll to position [0, 0]
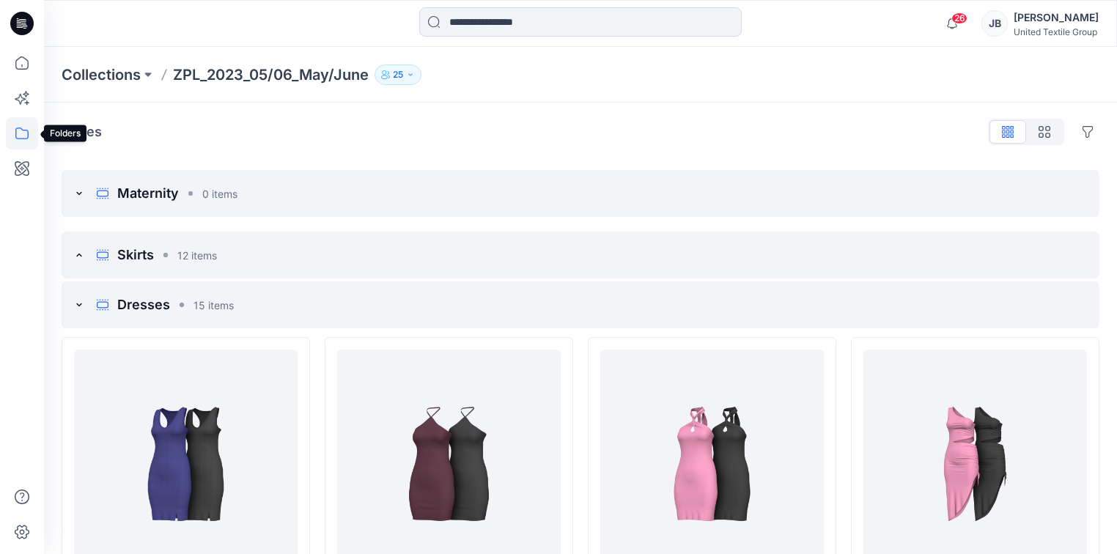
click at [19, 133] on icon at bounding box center [22, 133] width 32 height 32
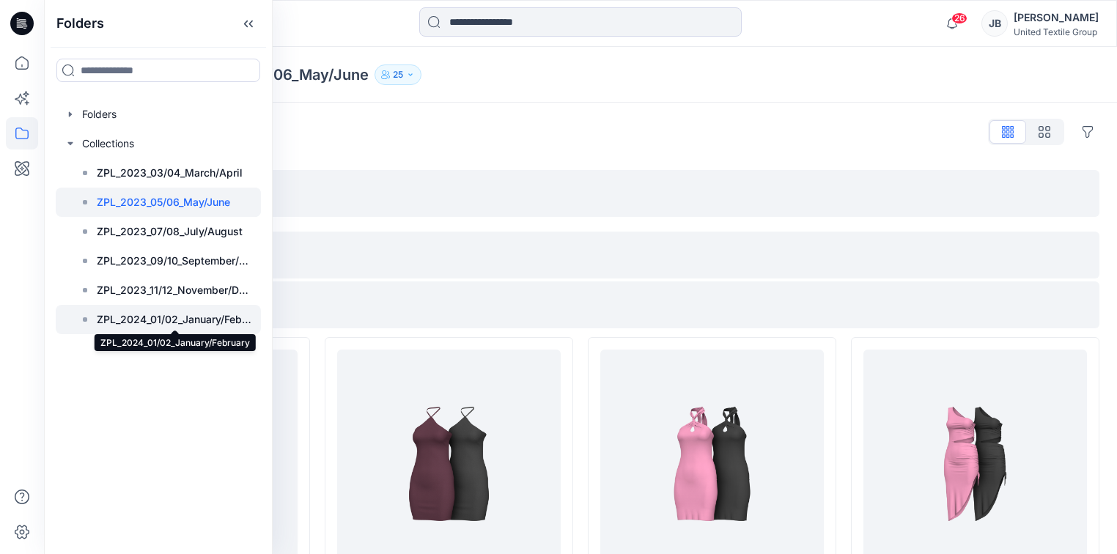
click at [125, 322] on p "ZPL_2024_01/02_January/February" at bounding box center [174, 320] width 155 height 18
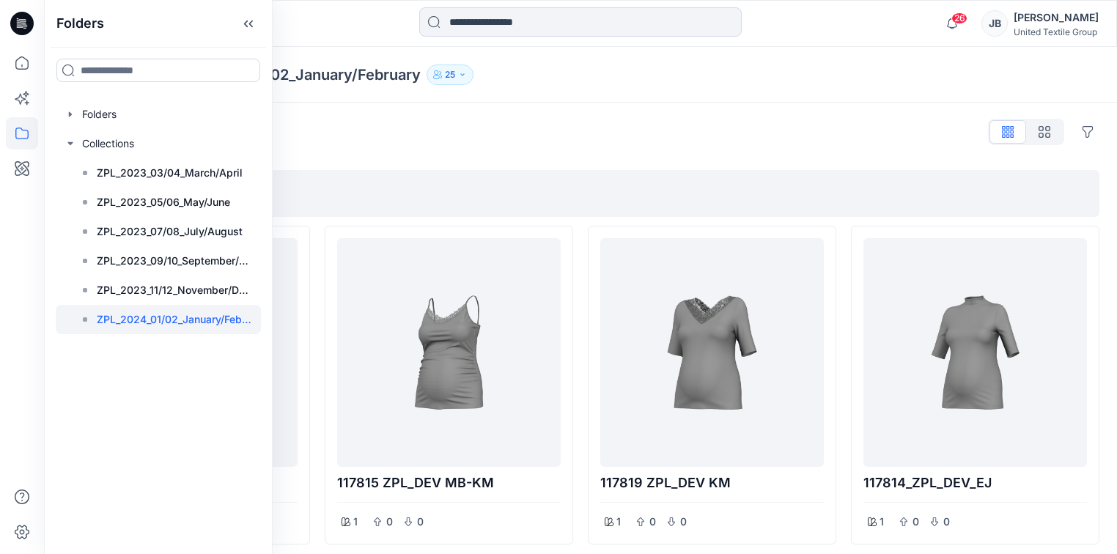
click at [362, 138] on div "Styles Hide Legacy Styles" at bounding box center [580, 131] width 1037 height 23
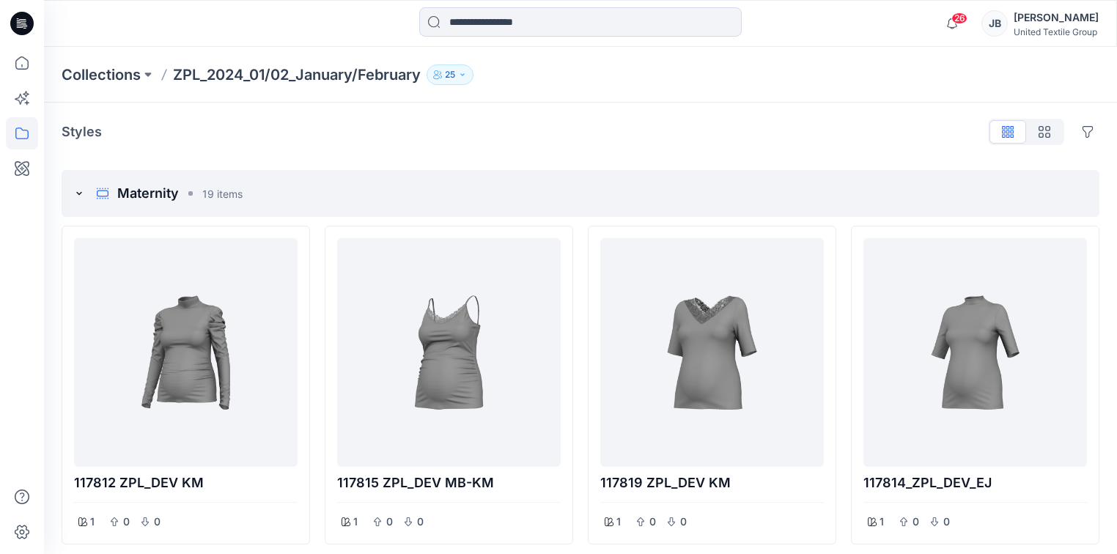
click at [79, 193] on icon at bounding box center [79, 194] width 12 height 12
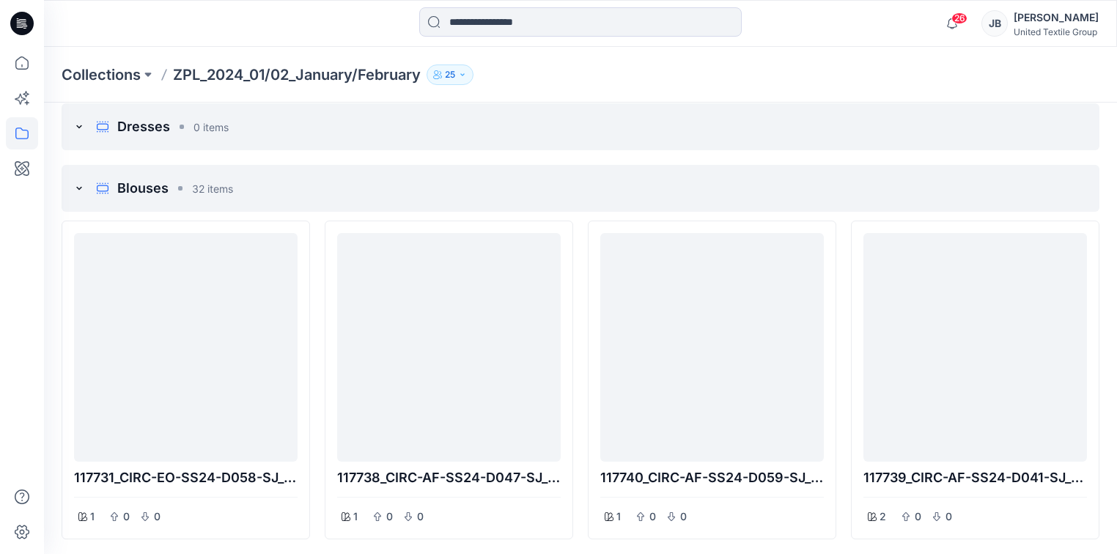
scroll to position [176, 0]
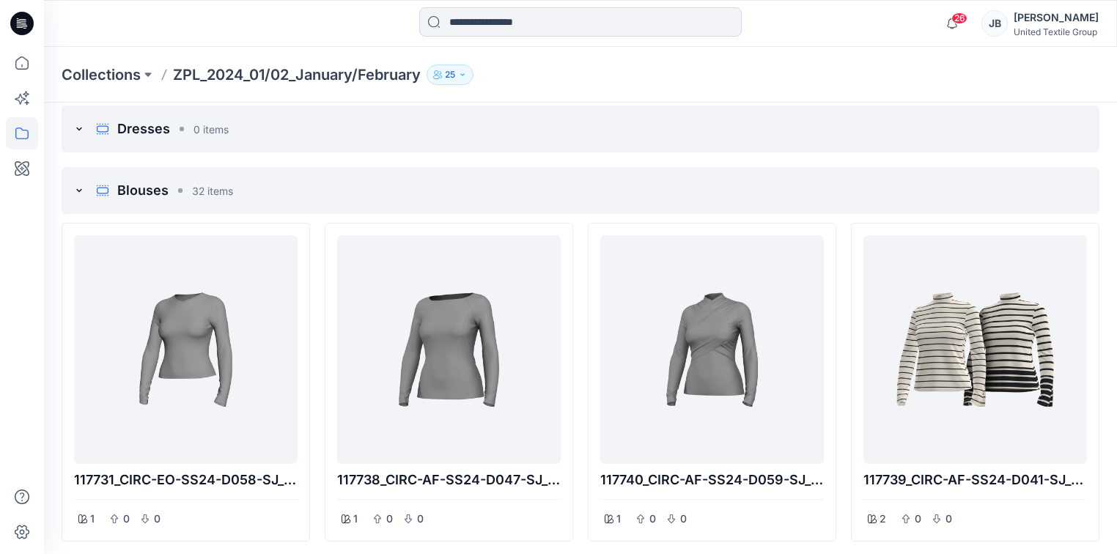
click at [76, 188] on icon at bounding box center [79, 191] width 12 height 12
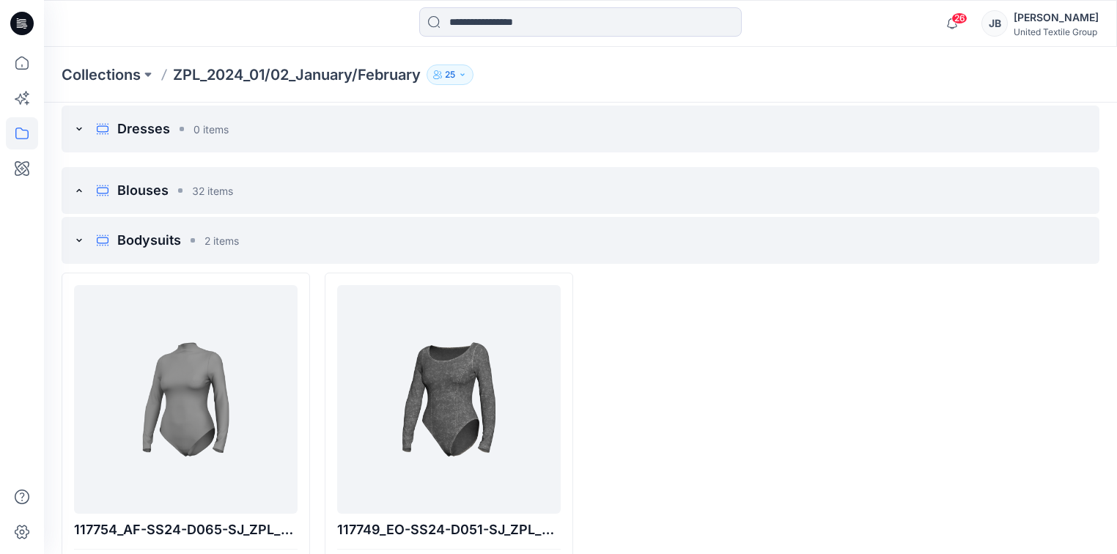
click at [78, 126] on icon at bounding box center [79, 129] width 12 height 12
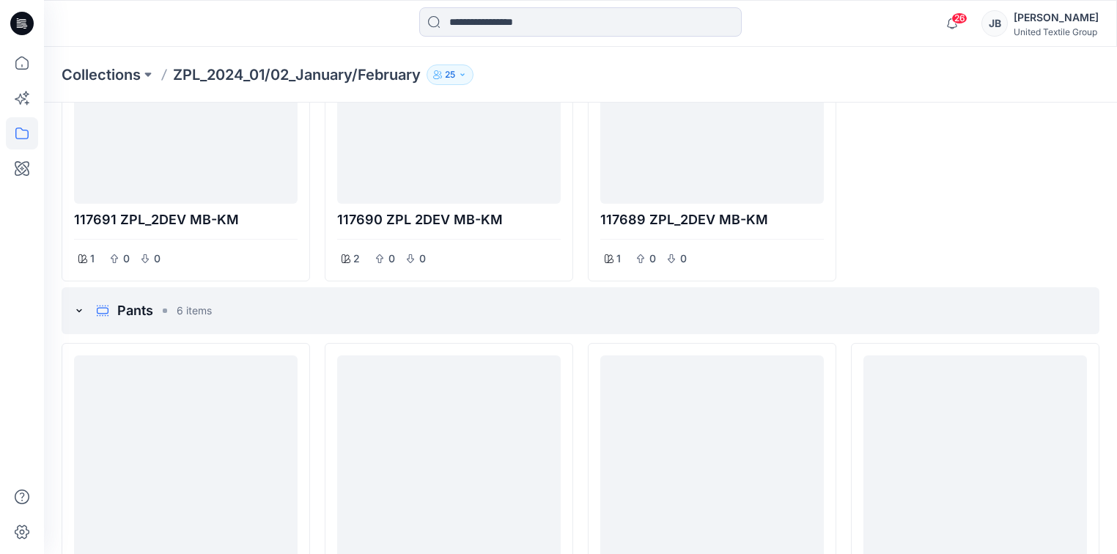
scroll to position [1181, 0]
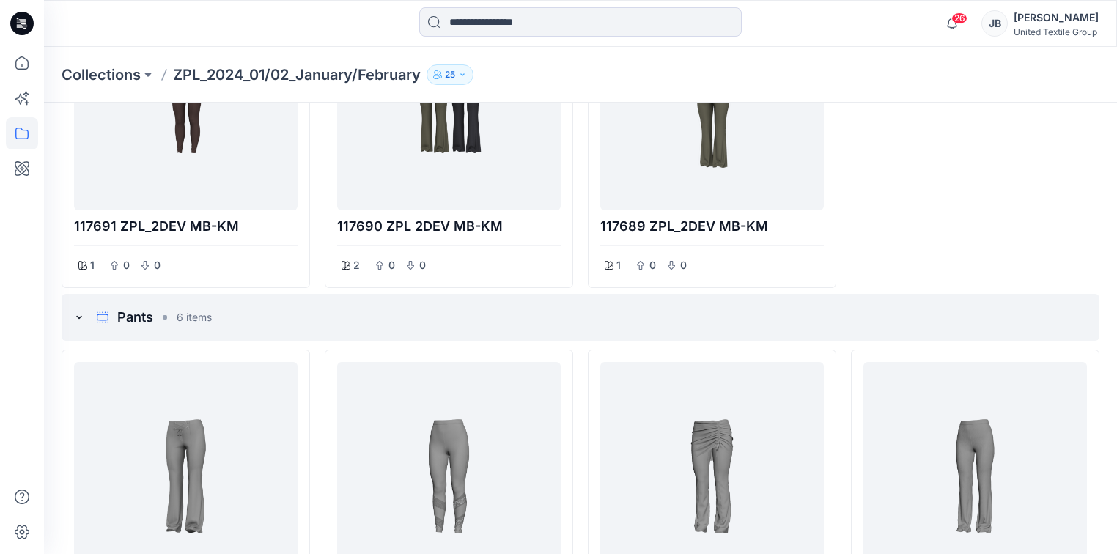
click at [79, 318] on icon at bounding box center [79, 317] width 12 height 12
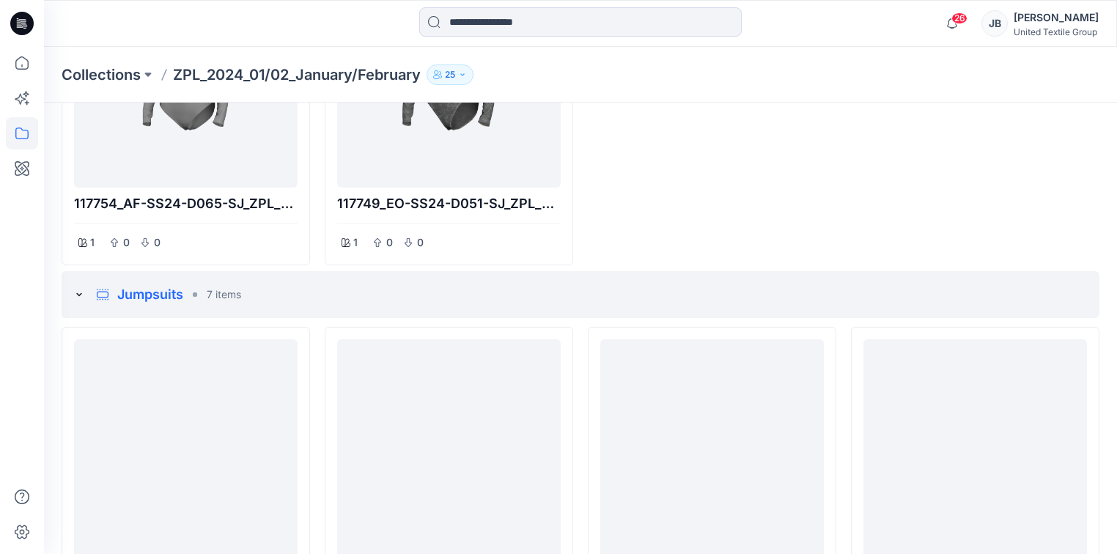
scroll to position [459, 0]
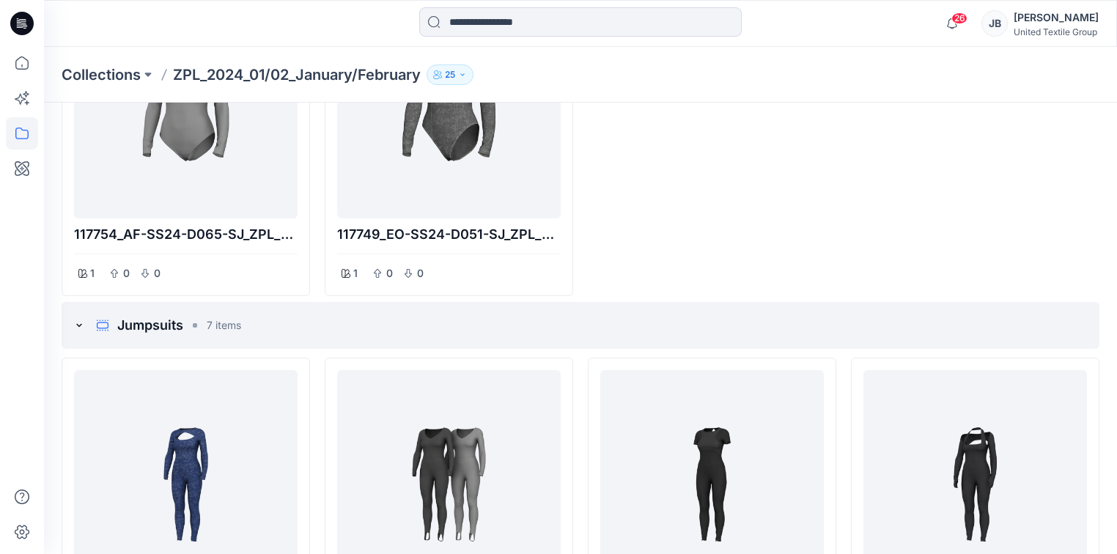
click at [79, 325] on icon at bounding box center [79, 325] width 5 height 3
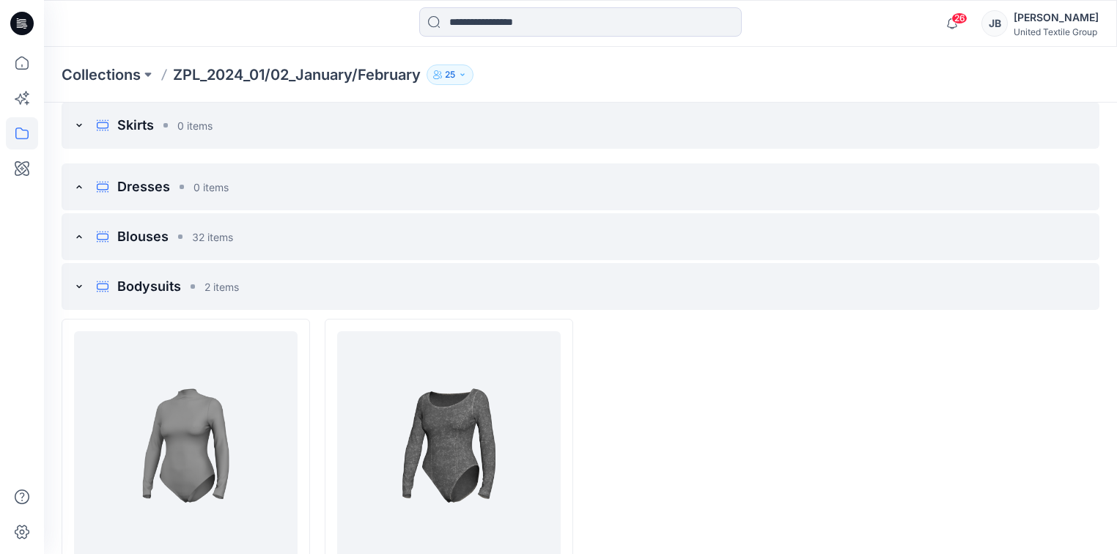
scroll to position [0, 0]
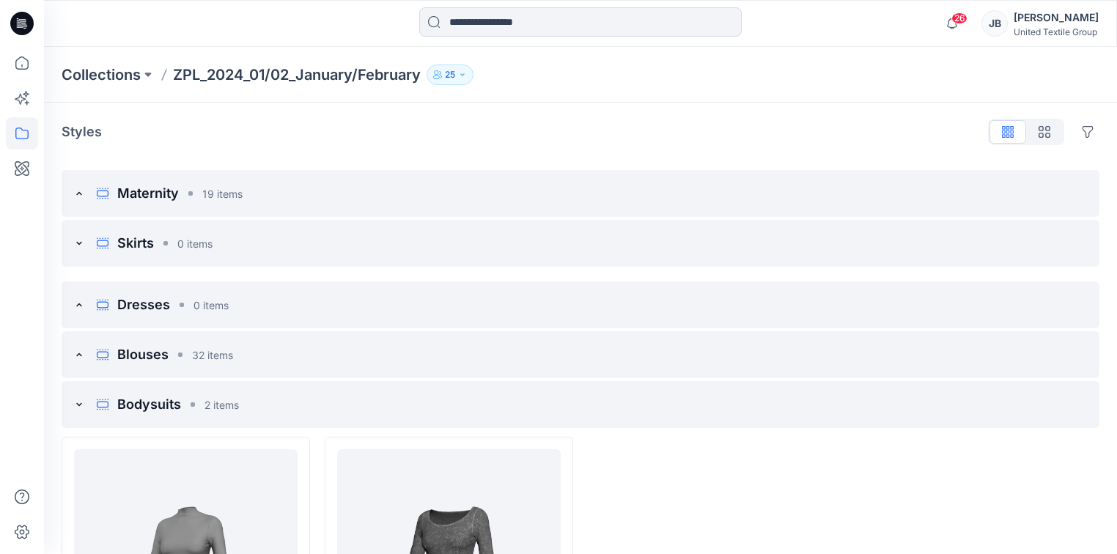
click at [74, 404] on icon at bounding box center [79, 405] width 12 height 12
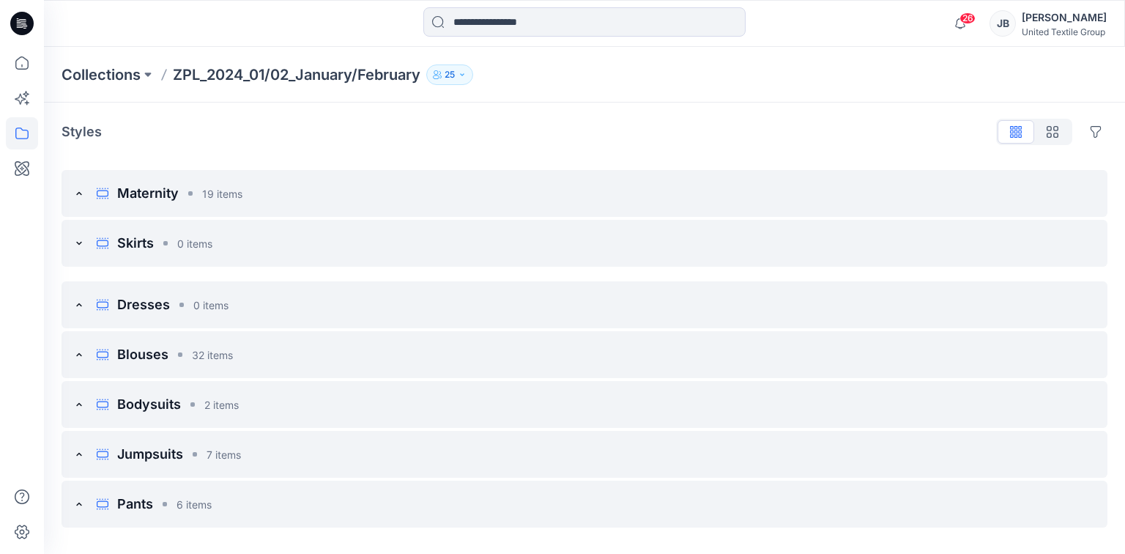
click at [78, 306] on icon at bounding box center [79, 305] width 12 height 12
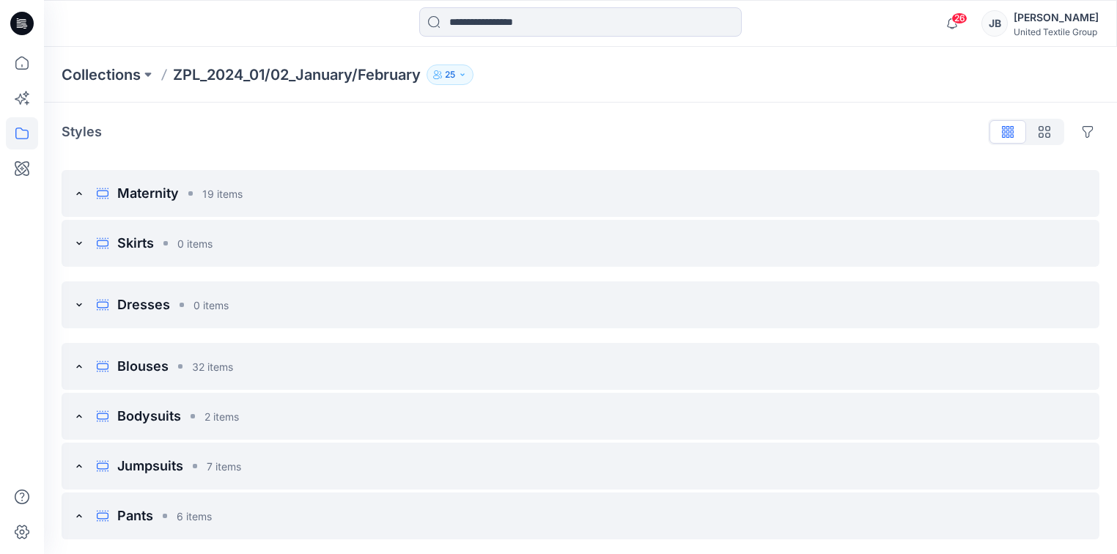
click at [78, 306] on icon at bounding box center [78, 304] width 5 height 3
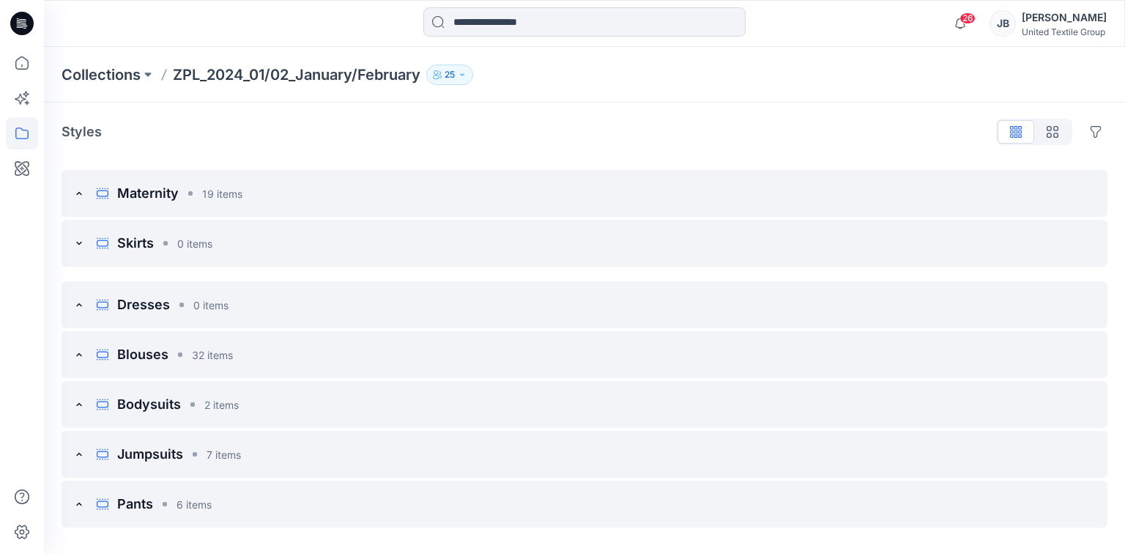
click at [78, 353] on icon at bounding box center [79, 355] width 12 height 12
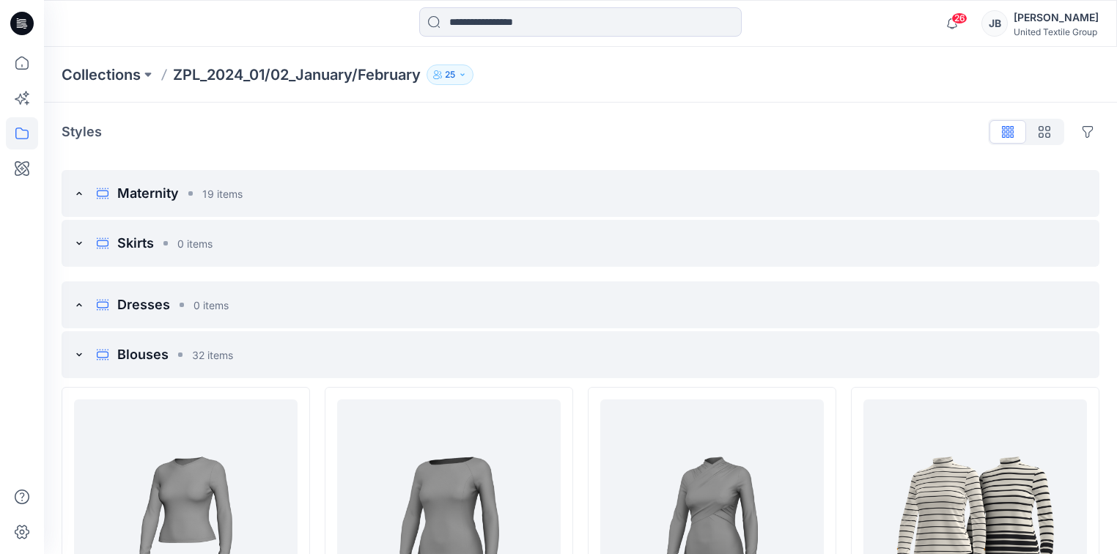
click at [78, 353] on icon at bounding box center [79, 355] width 12 height 12
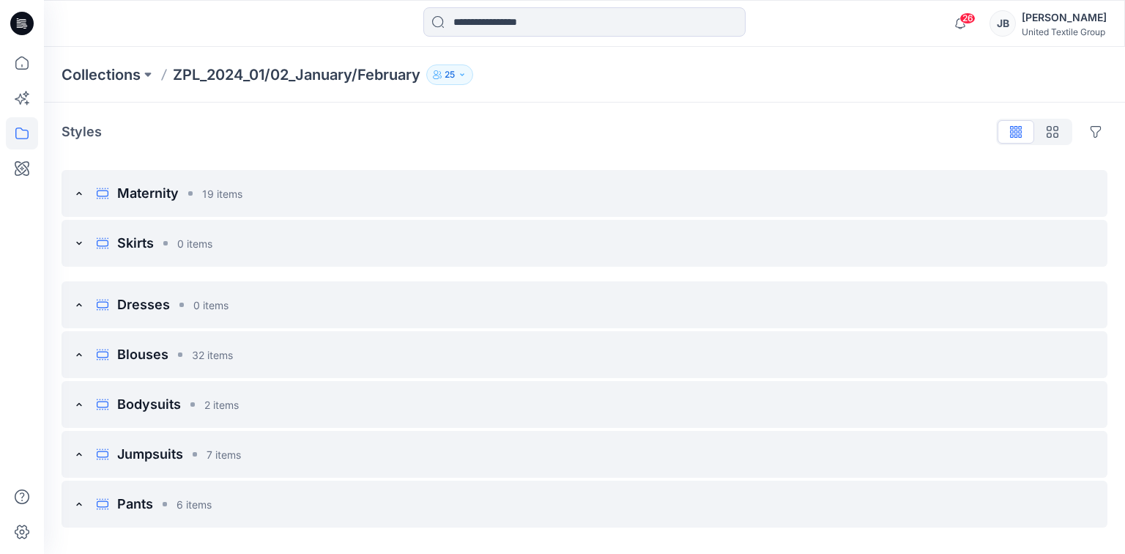
click at [76, 132] on p "Styles" at bounding box center [82, 132] width 40 height 21
click at [26, 133] on icon at bounding box center [22, 133] width 32 height 32
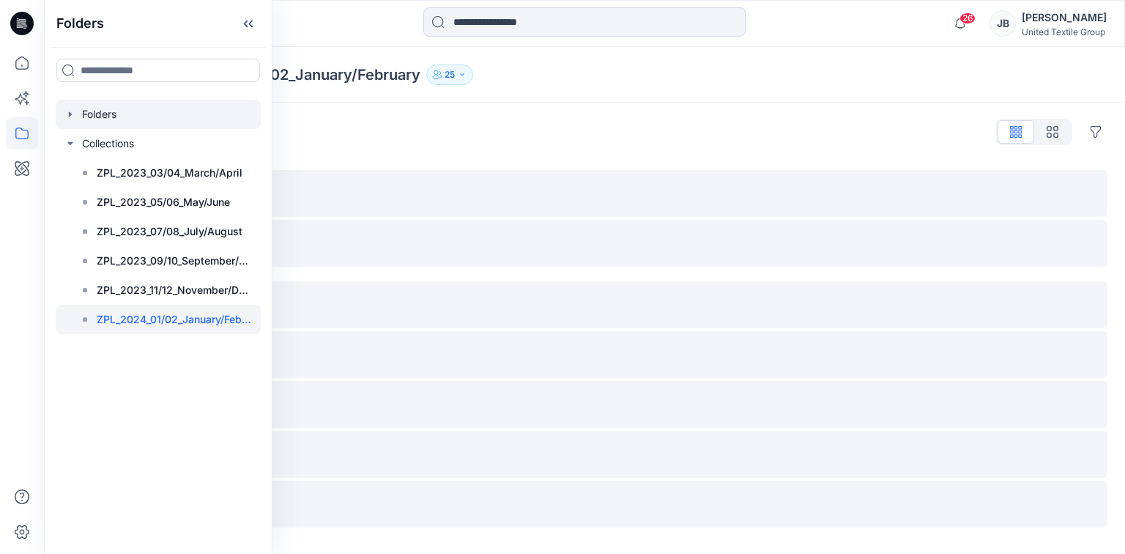
click at [67, 114] on icon "button" at bounding box center [70, 114] width 12 height 12
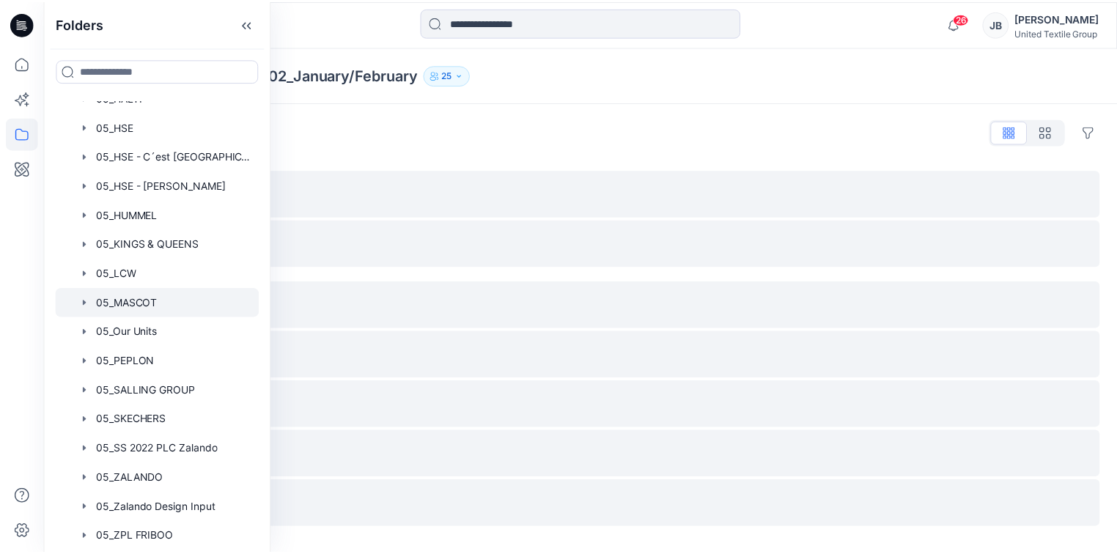
scroll to position [938, 0]
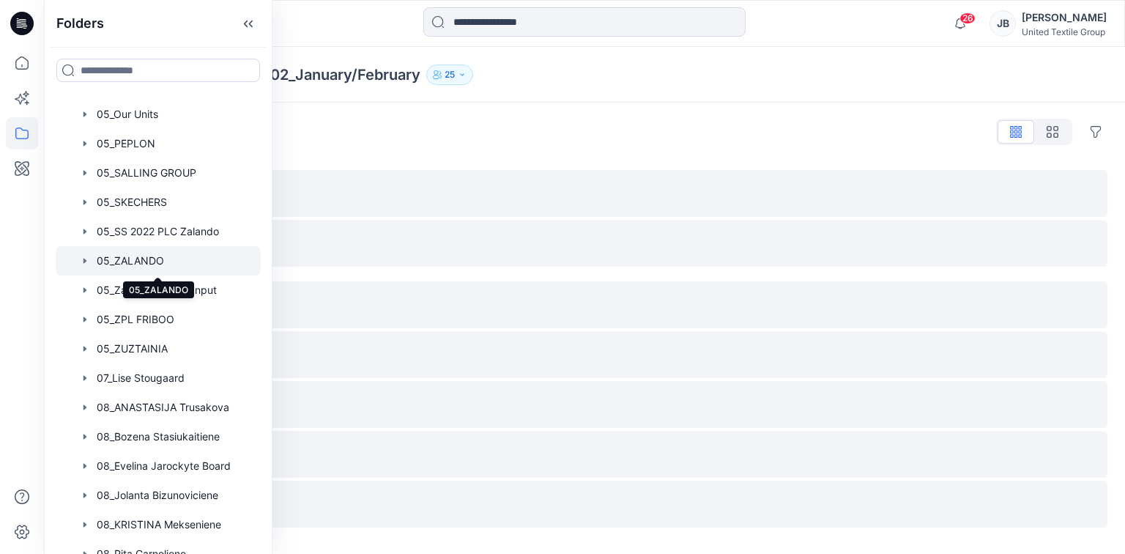
click at [150, 260] on div at bounding box center [158, 260] width 205 height 29
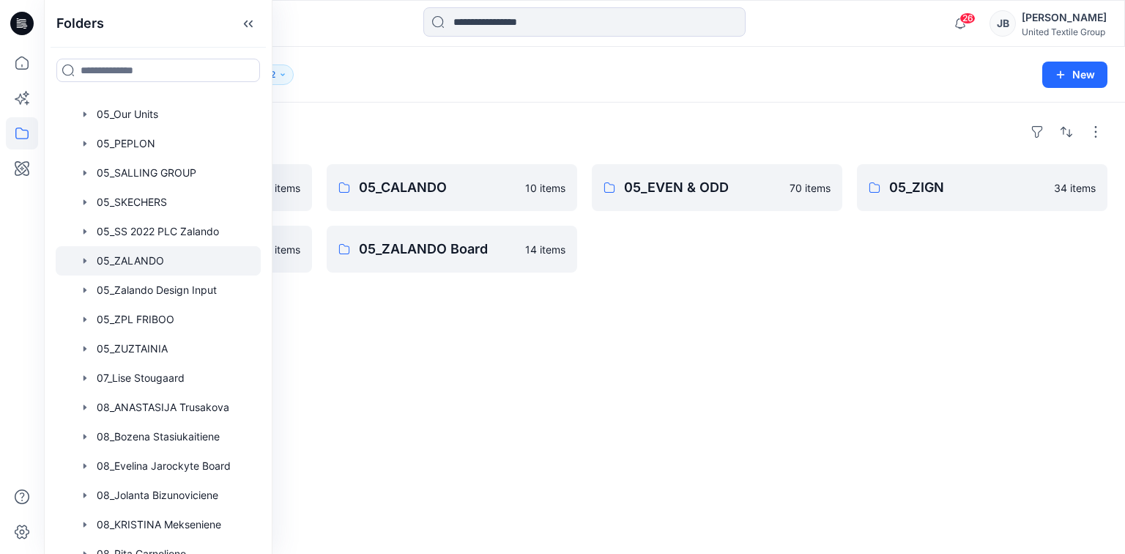
click at [490, 350] on div "Folders 05_Zlabels_PL Challenge Mar-Apr 87 items 05_ANNA FIELD 88 items 05_CALA…" at bounding box center [584, 328] width 1081 height 451
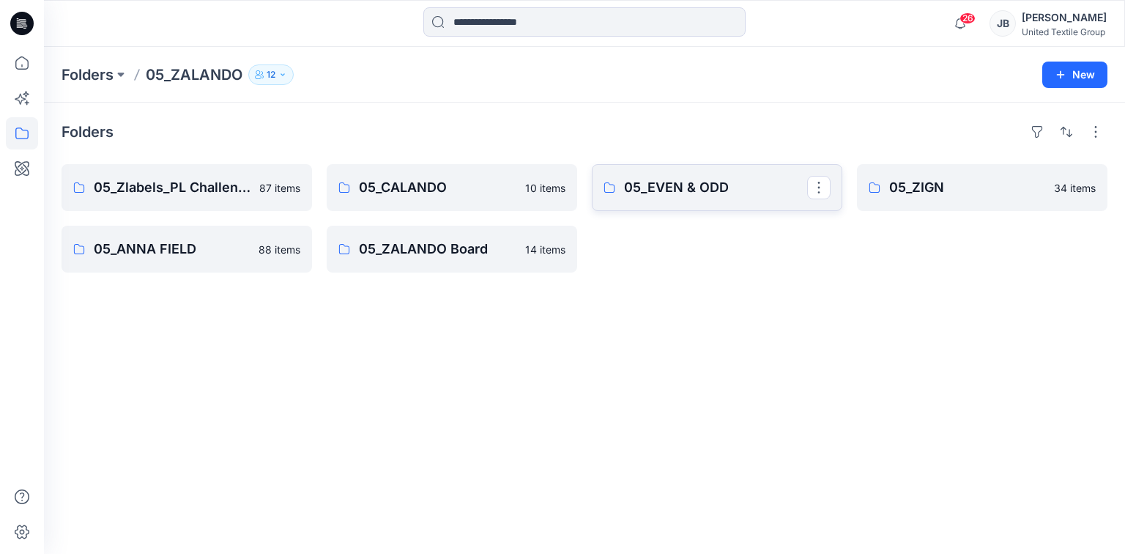
click at [678, 185] on p "05_EVEN & ODD" at bounding box center [715, 187] width 183 height 21
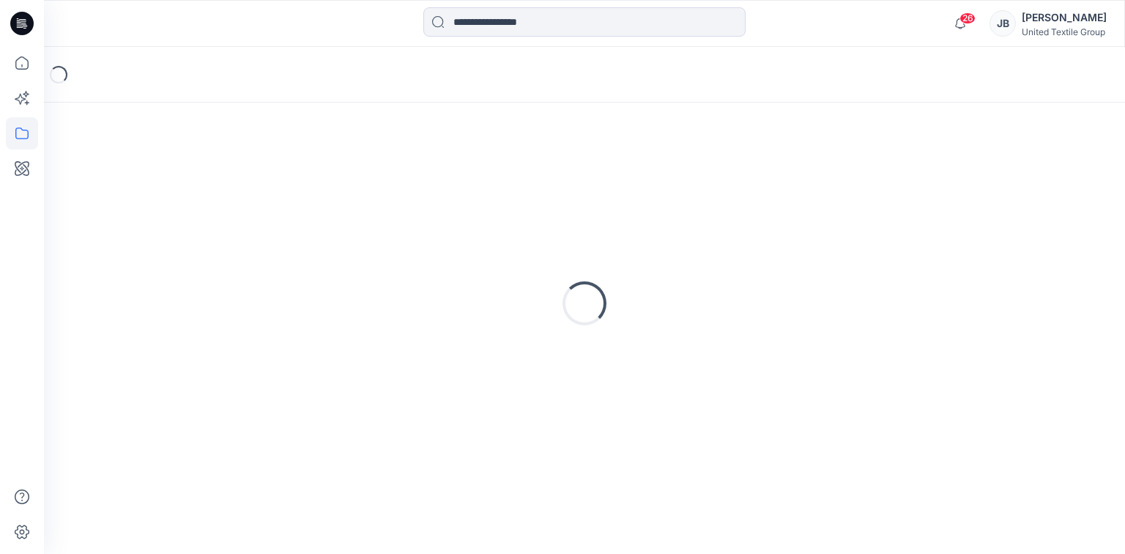
click at [678, 185] on div "Loading..." at bounding box center [585, 303] width 1046 height 366
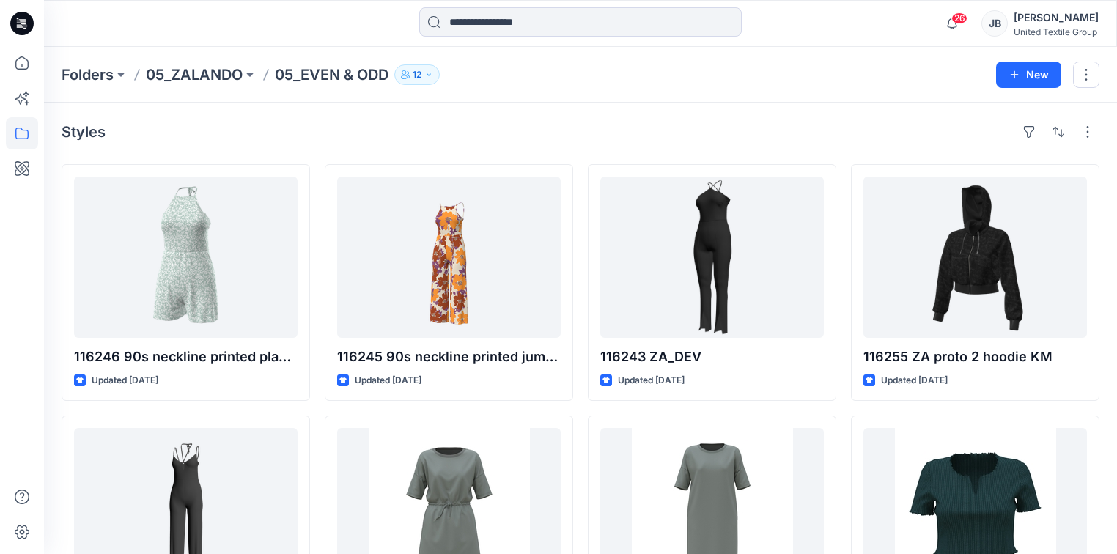
click at [78, 138] on h4 "Styles" at bounding box center [84, 132] width 44 height 18
click at [226, 70] on p "05_ZALANDO" at bounding box center [194, 74] width 97 height 21
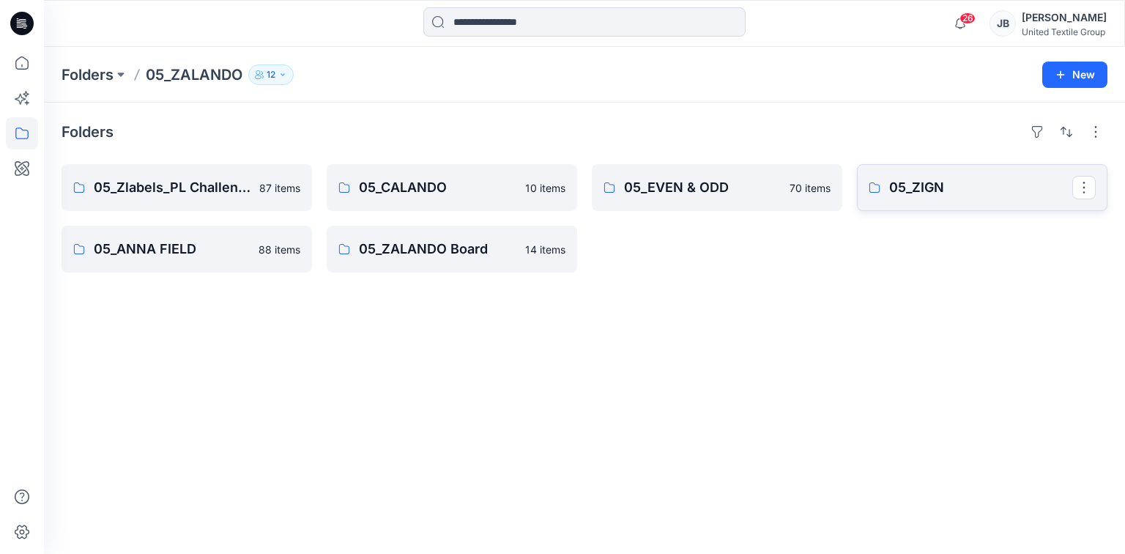
click at [915, 185] on p "05_ZIGN" at bounding box center [980, 187] width 183 height 21
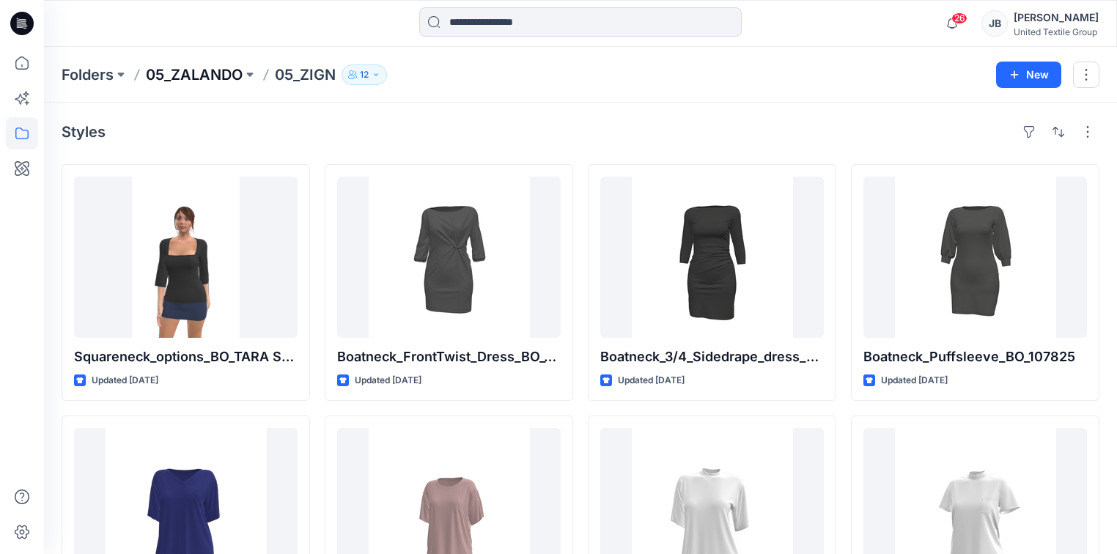
click at [195, 74] on p "05_ZALANDO" at bounding box center [194, 74] width 97 height 21
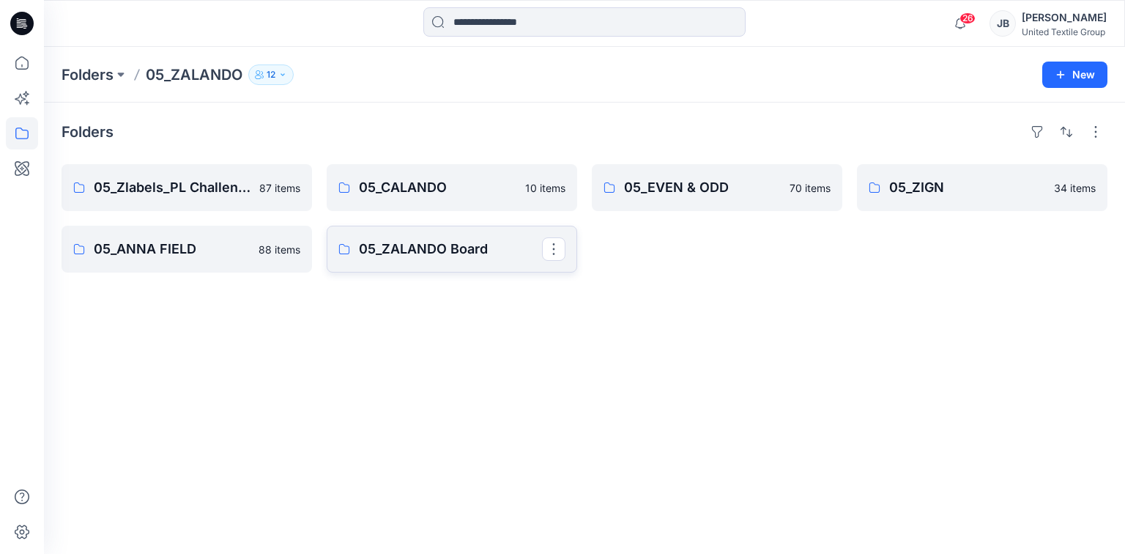
click at [448, 251] on p "05_ZALANDO Board" at bounding box center [450, 249] width 183 height 21
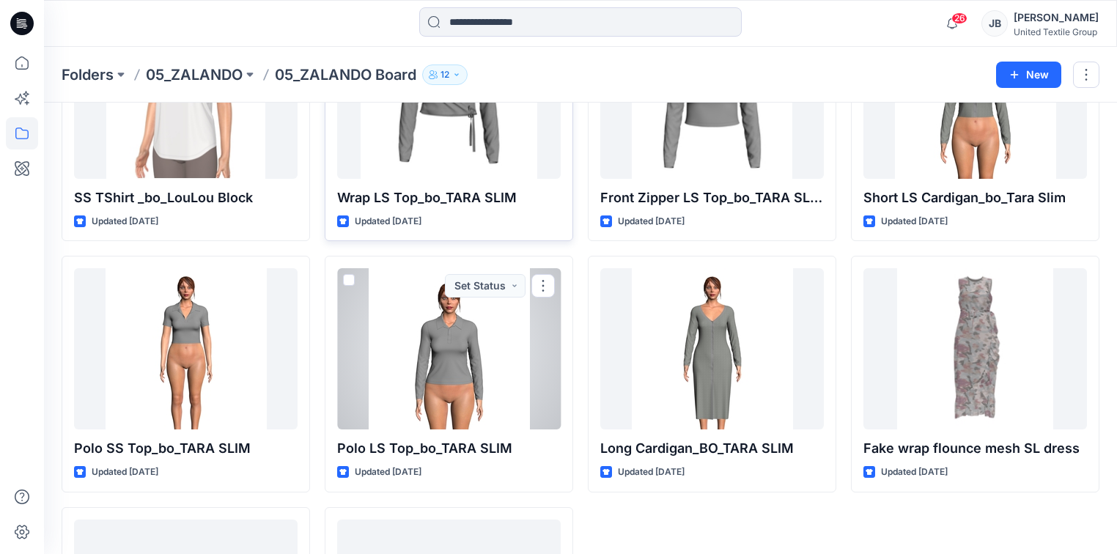
scroll to position [205, 0]
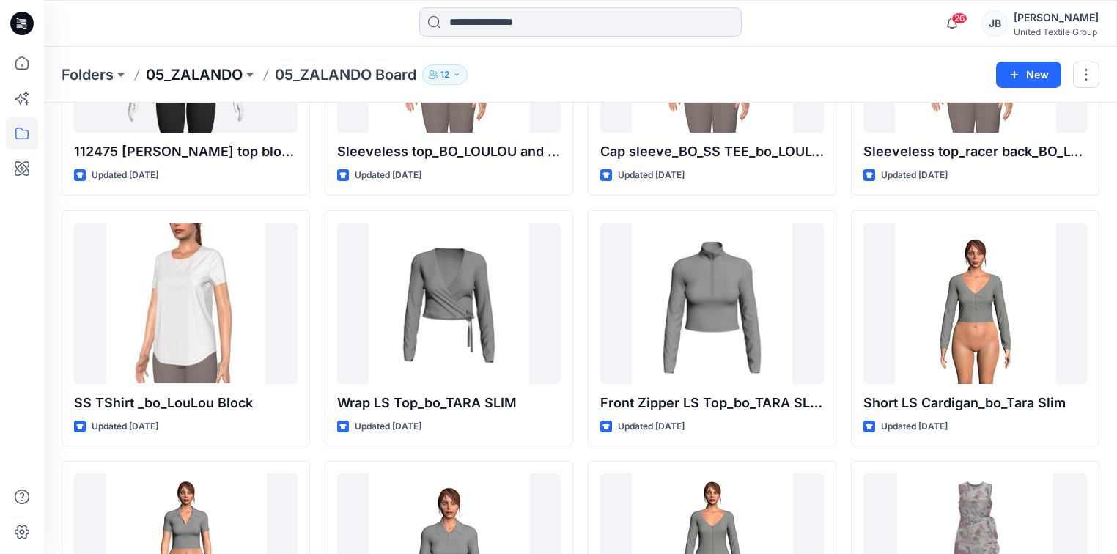
click at [196, 71] on p "05_ZALANDO" at bounding box center [194, 74] width 97 height 21
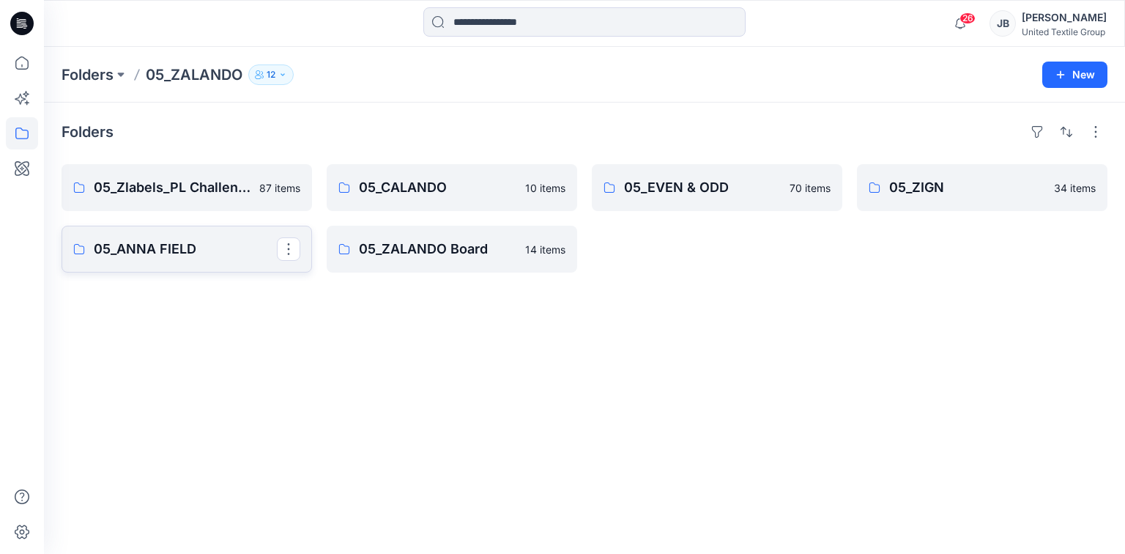
click at [140, 248] on p "05_ANNA FIELD" at bounding box center [185, 249] width 183 height 21
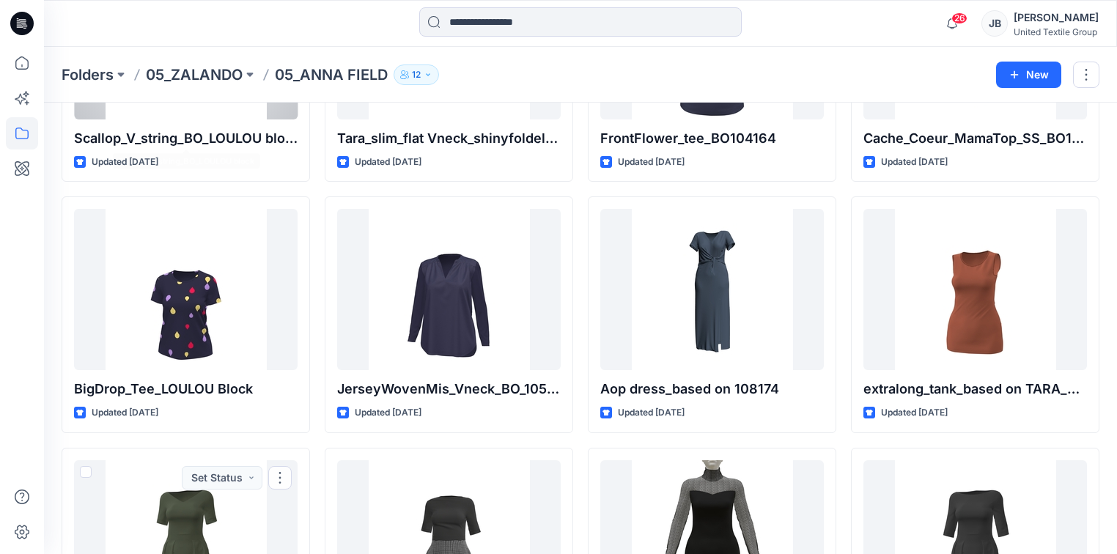
scroll to position [915, 0]
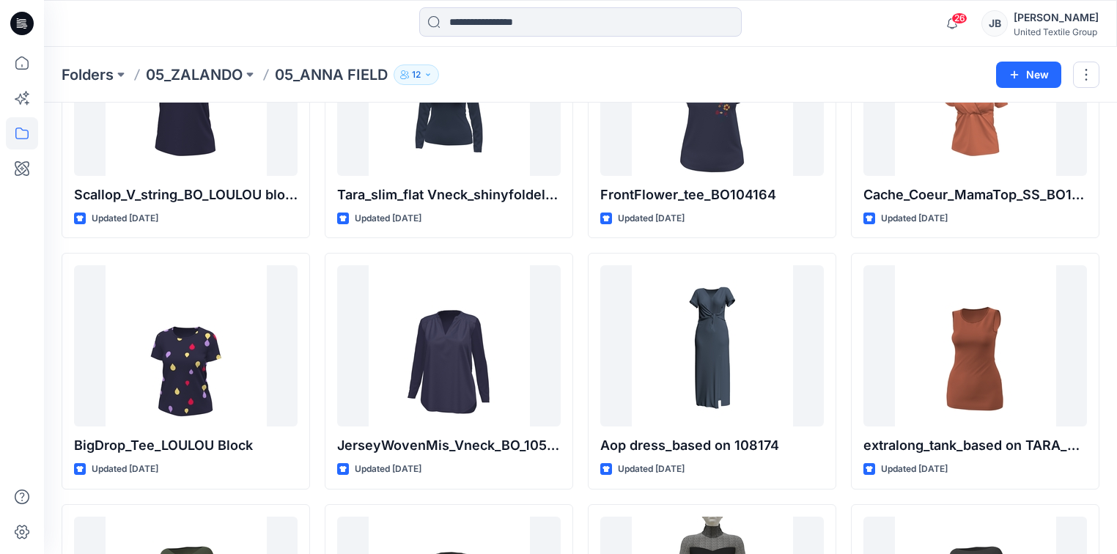
click at [168, 76] on p "05_ZALANDO" at bounding box center [194, 74] width 97 height 21
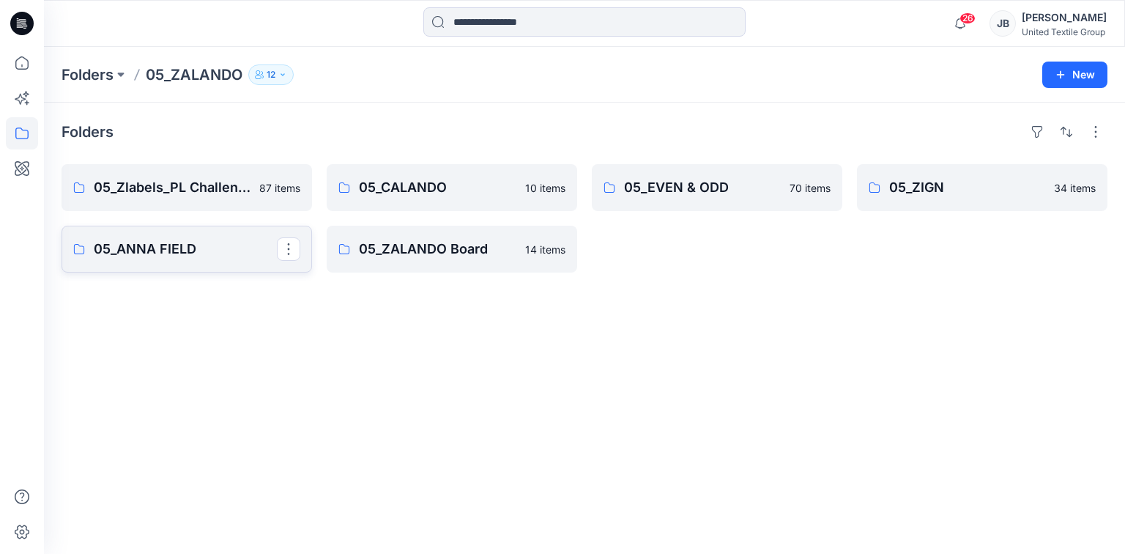
click at [167, 247] on p "05_ANNA FIELD" at bounding box center [185, 249] width 183 height 21
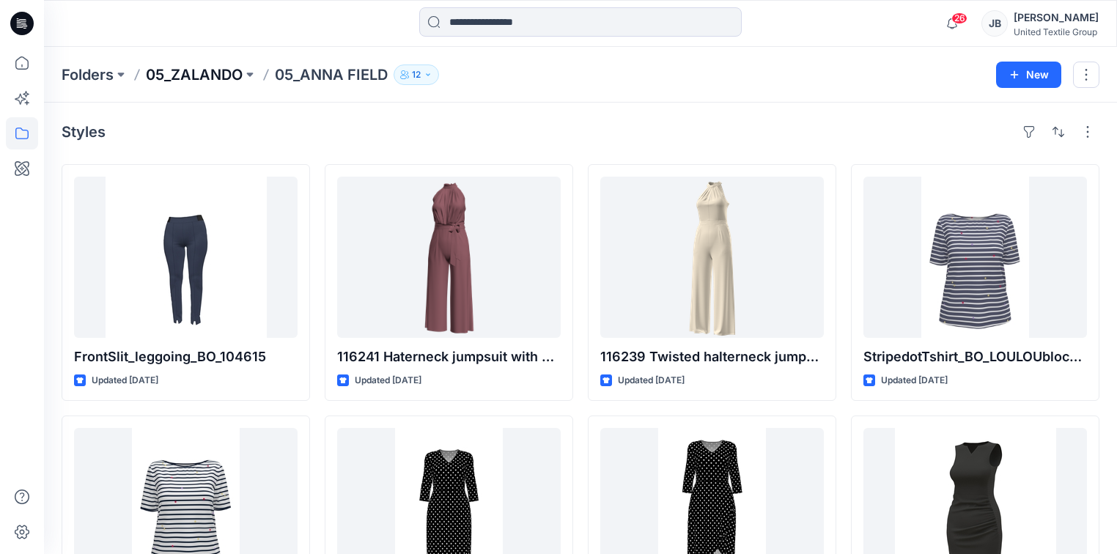
click at [187, 72] on p "05_ZALANDO" at bounding box center [194, 74] width 97 height 21
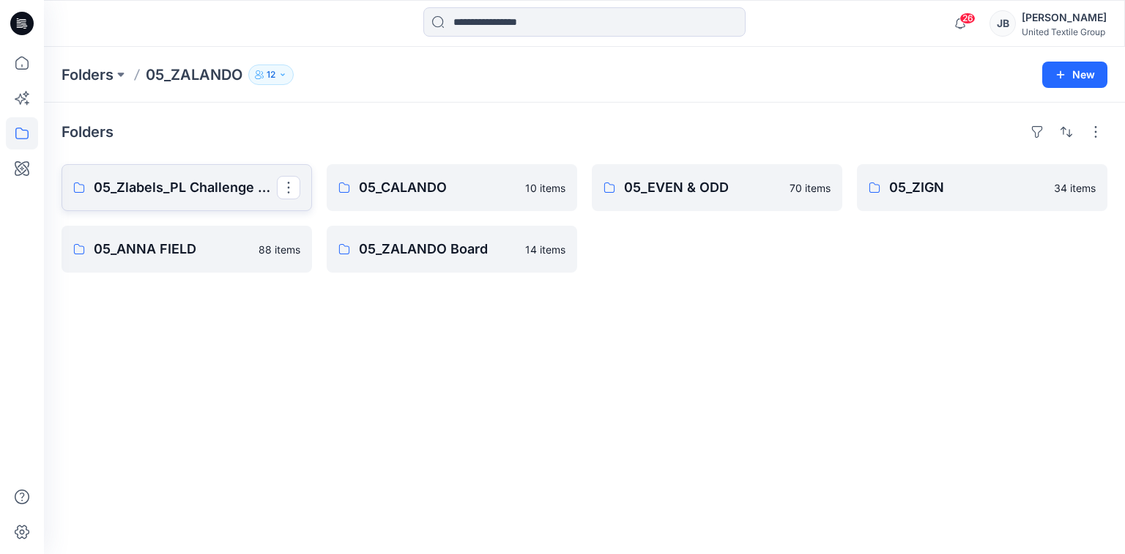
click at [158, 185] on p "05_Zlabels_PL Challenge Mar-Apr" at bounding box center [185, 187] width 183 height 21
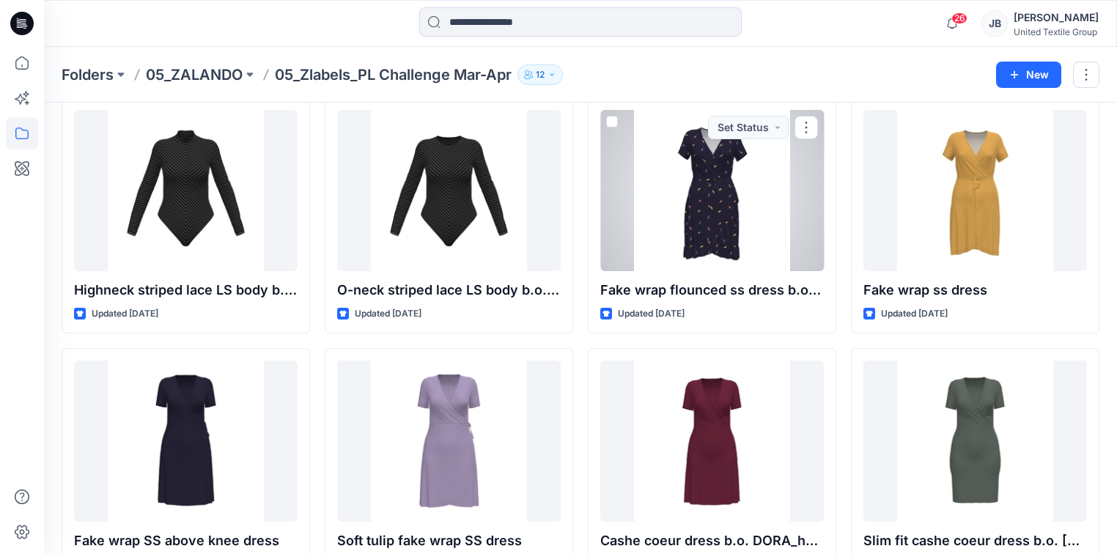
scroll to position [2098, 0]
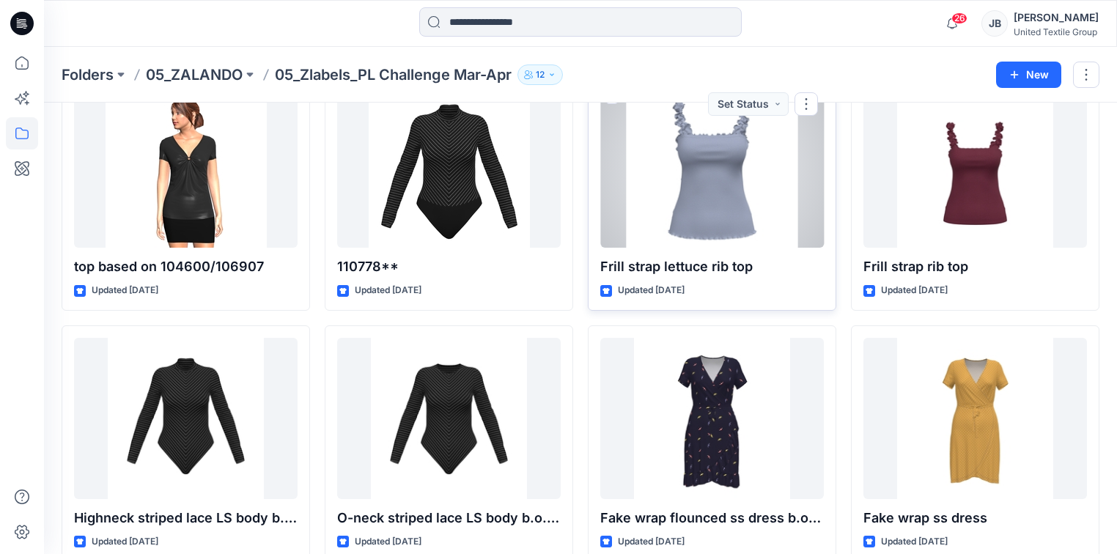
click at [706, 209] on div at bounding box center [711, 166] width 223 height 161
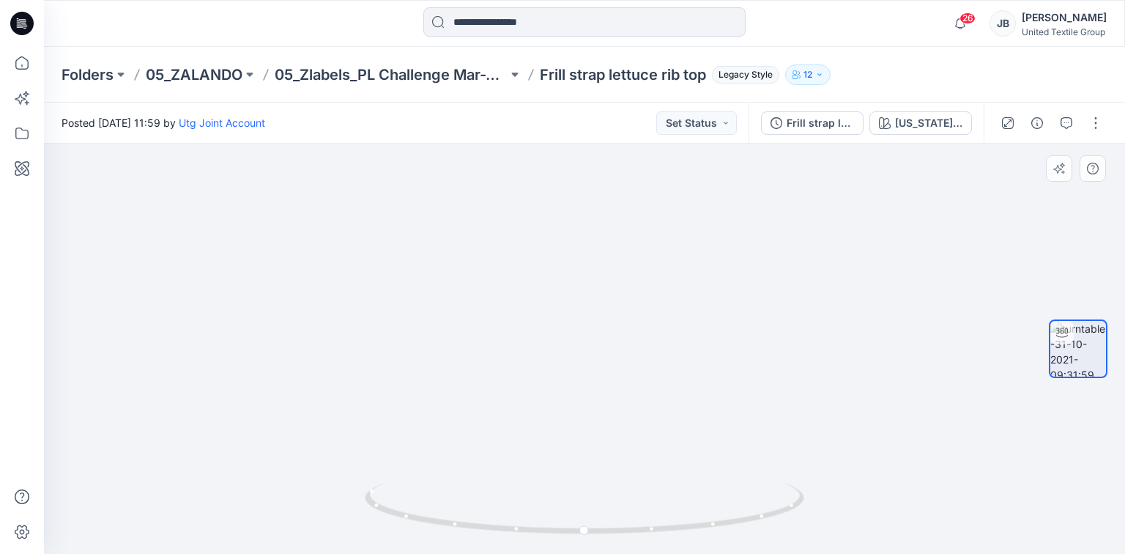
drag, startPoint x: 642, startPoint y: 304, endPoint x: 590, endPoint y: 476, distance: 179.9
click at [371, 70] on p "05_Zlabels_PL Challenge Mar-Apr" at bounding box center [391, 74] width 233 height 21
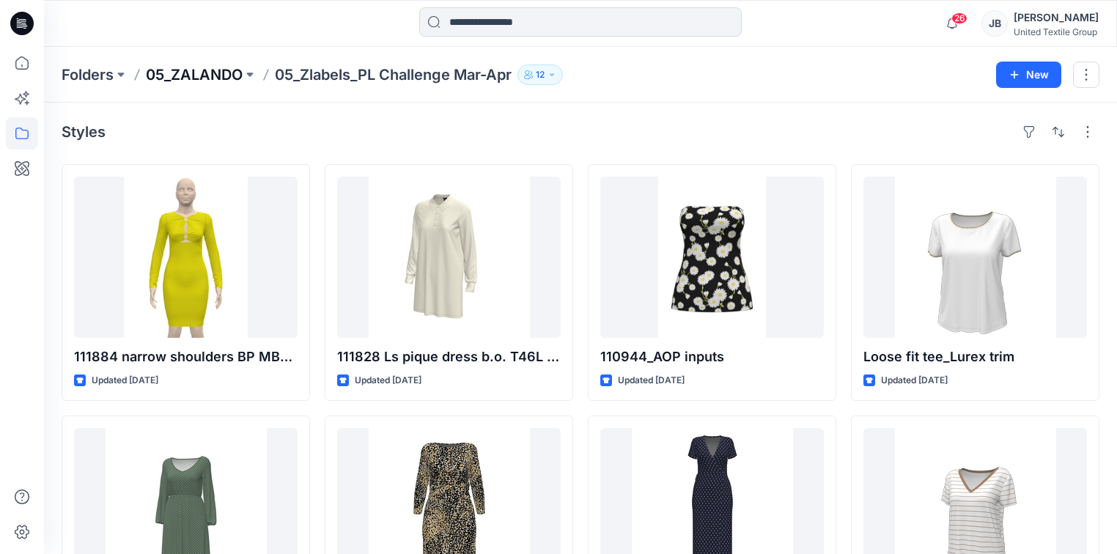
click at [211, 68] on p "05_ZALANDO" at bounding box center [194, 74] width 97 height 21
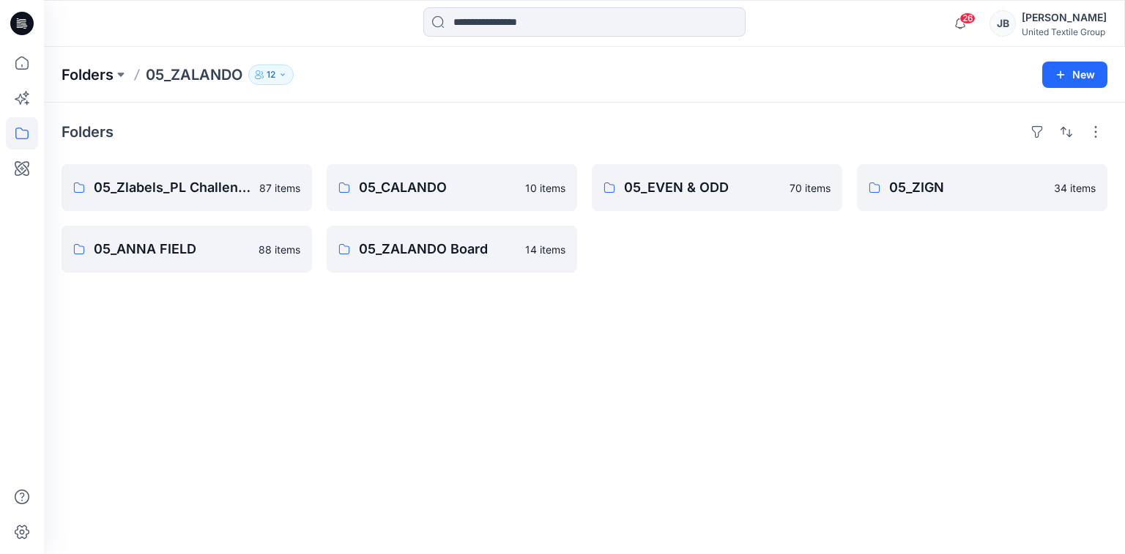
click at [94, 76] on p "Folders" at bounding box center [88, 74] width 52 height 21
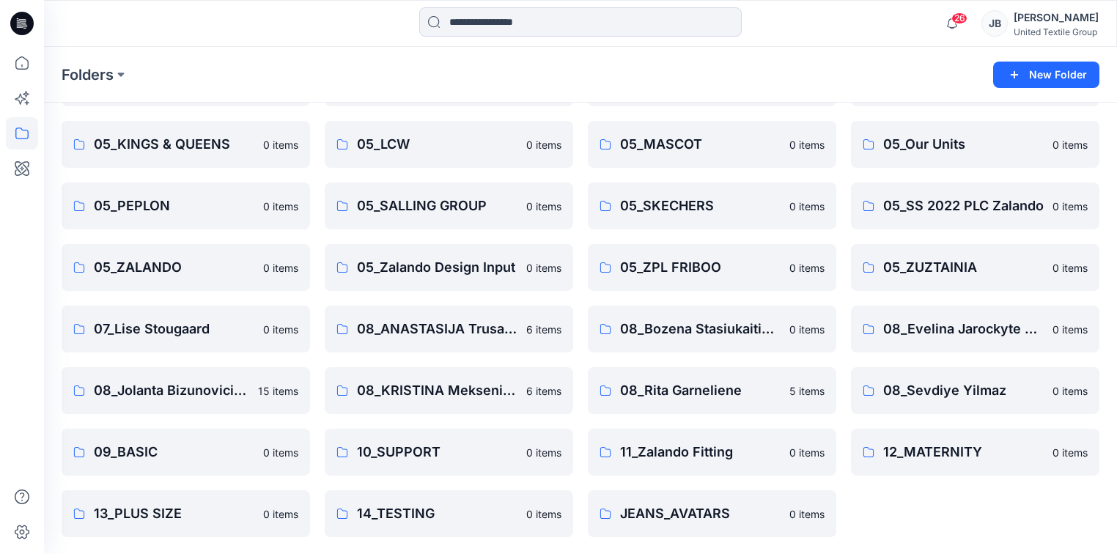
scroll to position [472, 0]
click at [174, 391] on p "08_Jolanta Bizunoviciene" at bounding box center [171, 390] width 155 height 21
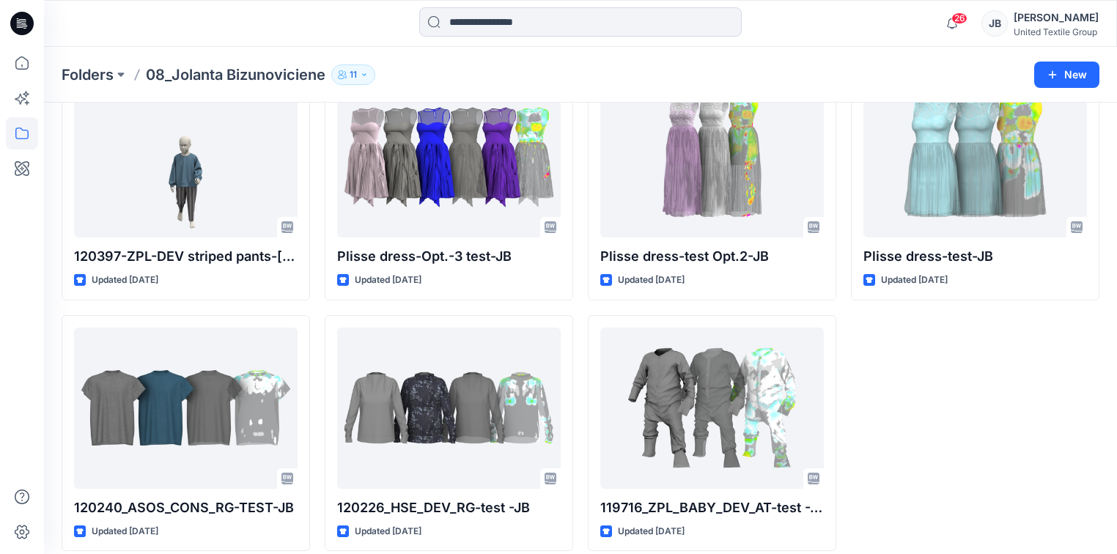
scroll to position [718, 0]
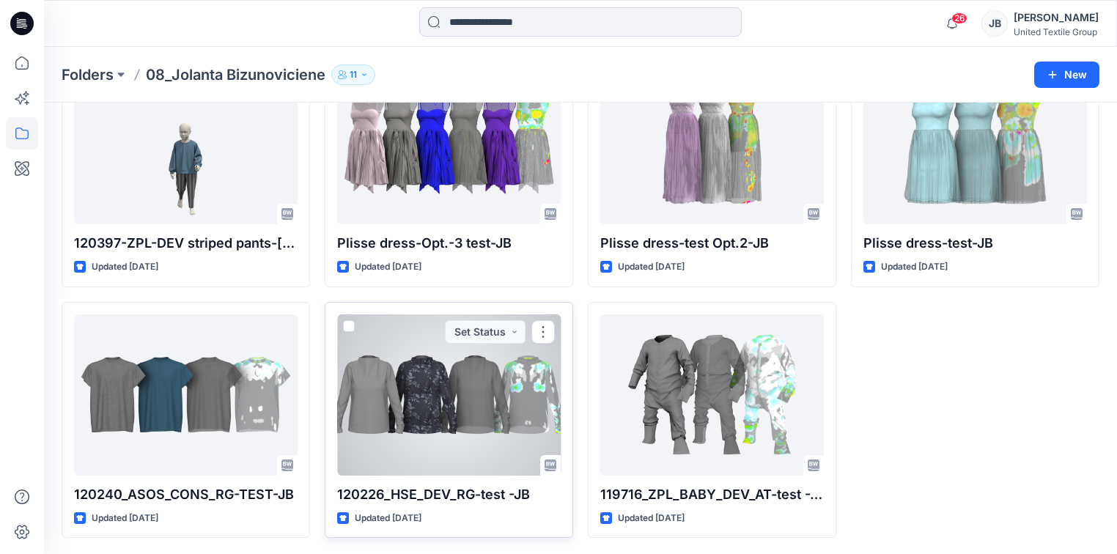
click at [447, 390] on div at bounding box center [448, 394] width 223 height 161
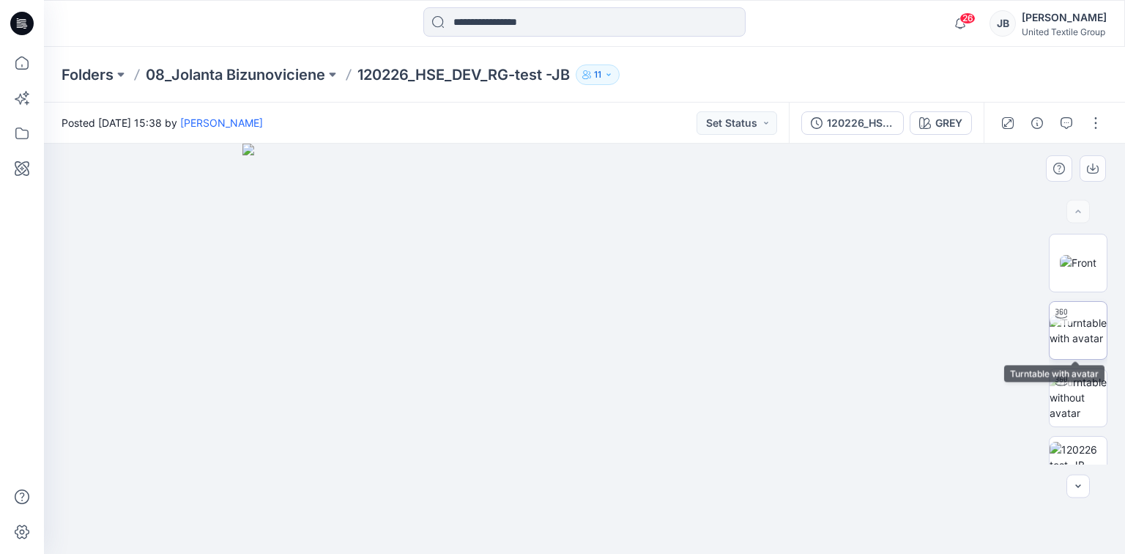
click at [1081, 322] on img at bounding box center [1078, 330] width 57 height 31
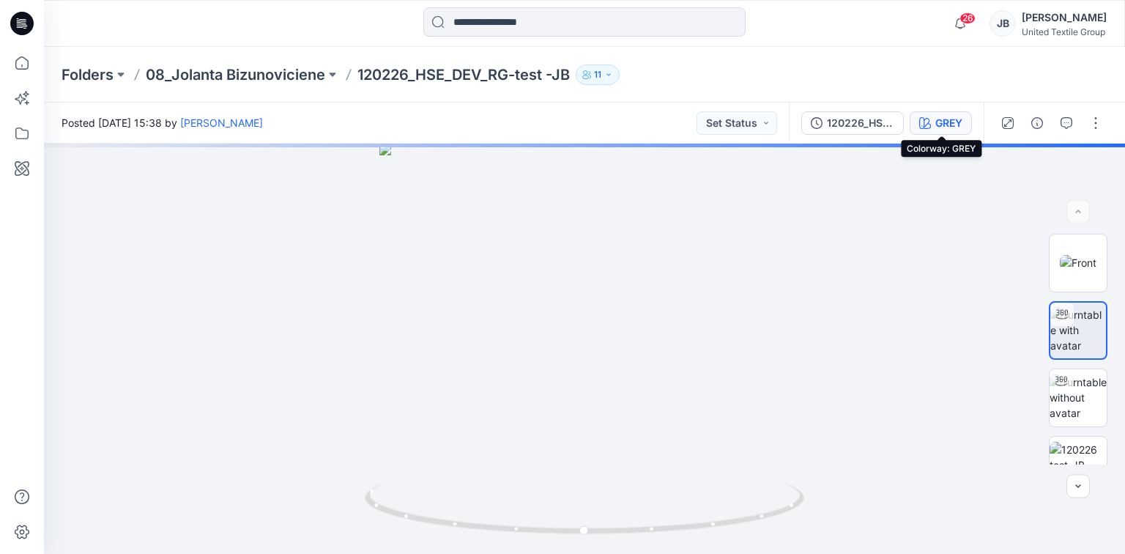
click at [930, 119] on icon "button" at bounding box center [925, 123] width 12 height 12
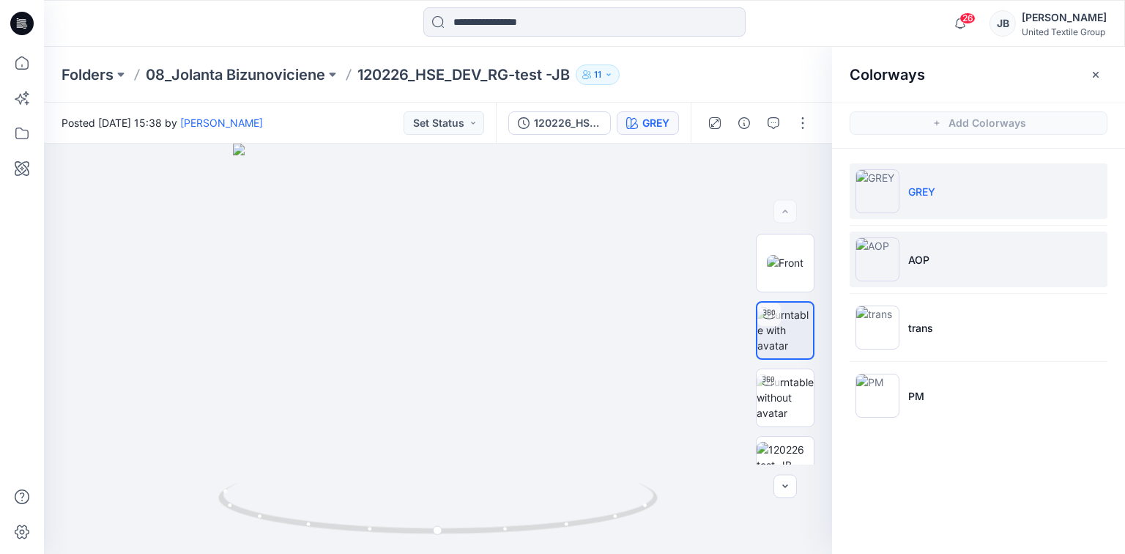
click at [875, 252] on img at bounding box center [878, 259] width 44 height 44
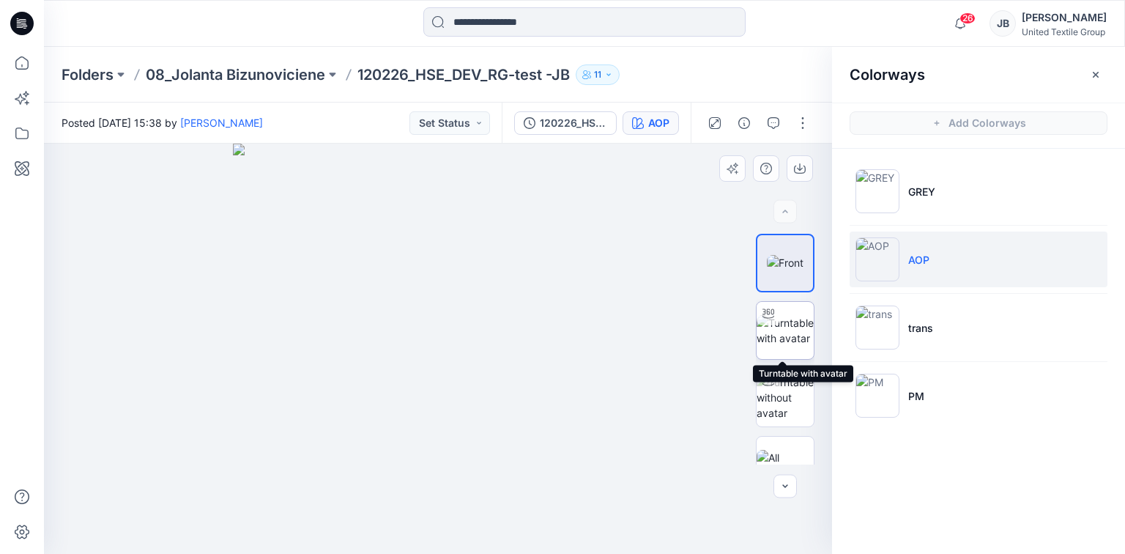
click at [780, 323] on img at bounding box center [785, 330] width 57 height 31
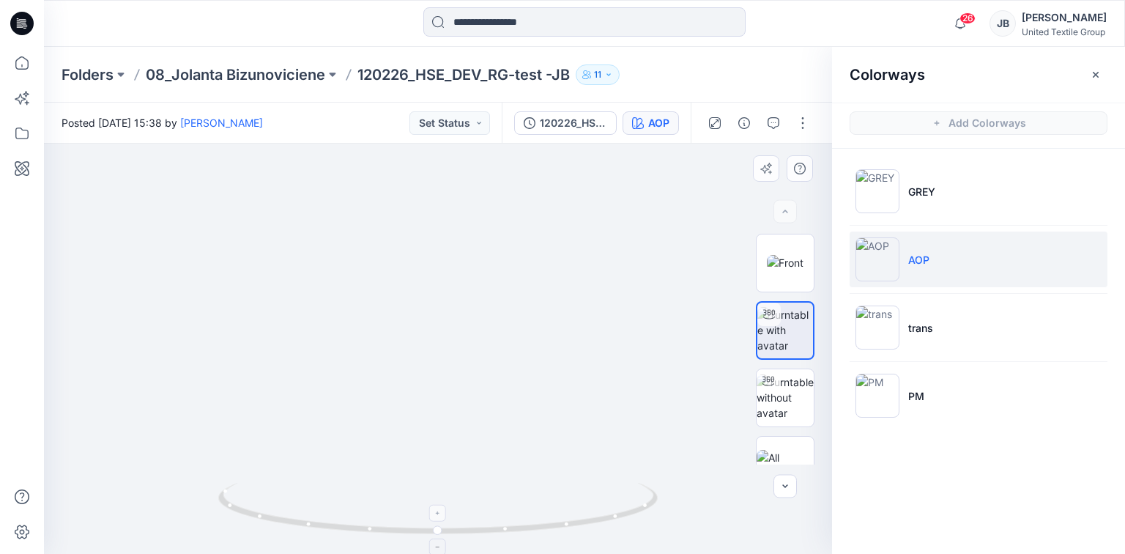
drag, startPoint x: 467, startPoint y: 241, endPoint x: 429, endPoint y: 507, distance: 268.7
drag, startPoint x: 476, startPoint y: 250, endPoint x: 534, endPoint y: 421, distance: 180.9
click at [297, 79] on p "08_Jolanta Bizunoviciene" at bounding box center [235, 74] width 179 height 21
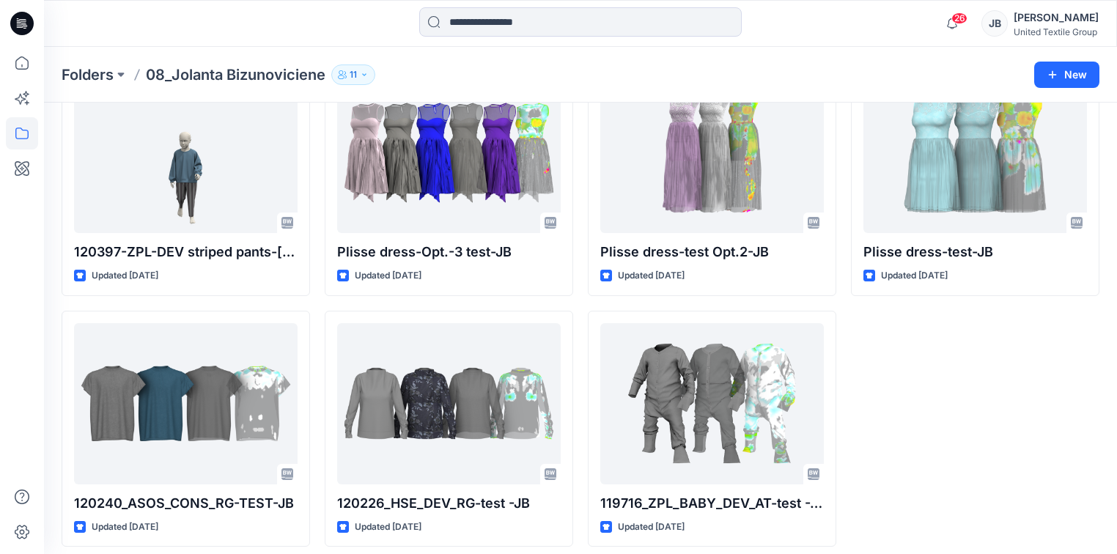
scroll to position [718, 0]
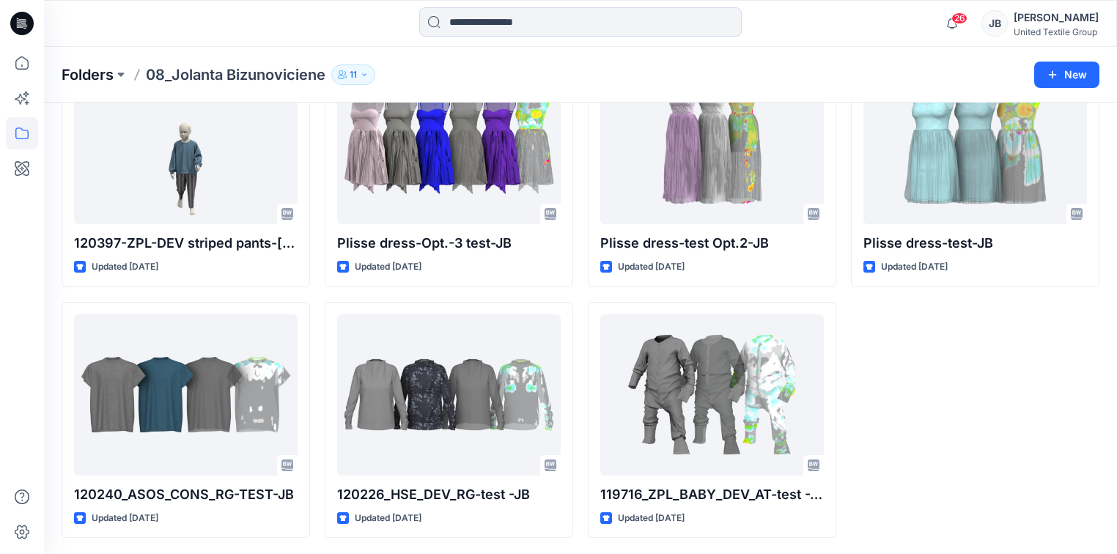
click at [100, 76] on p "Folders" at bounding box center [88, 74] width 52 height 21
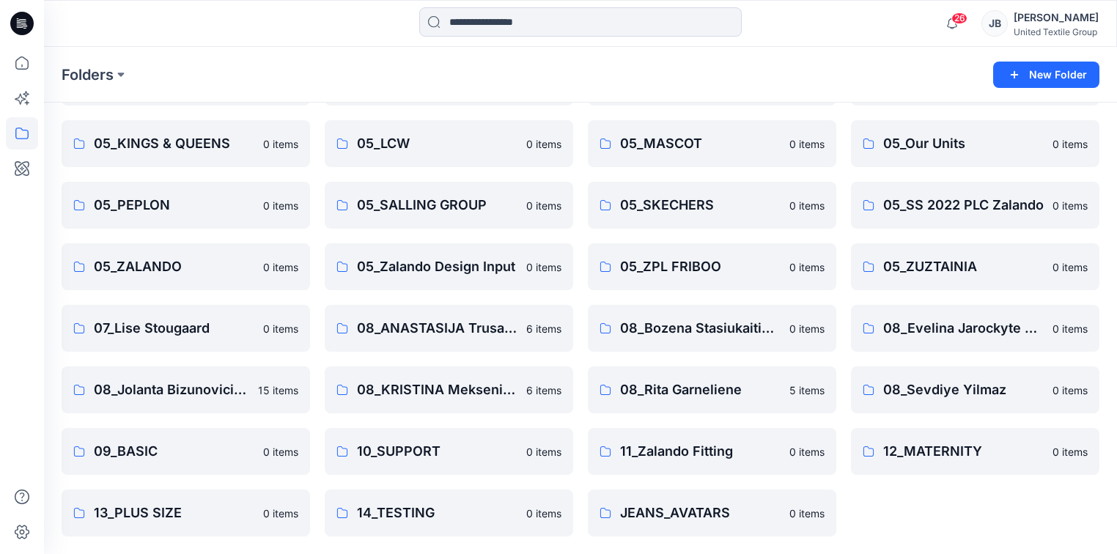
scroll to position [472, 0]
click at [19, 135] on icon at bounding box center [22, 133] width 32 height 32
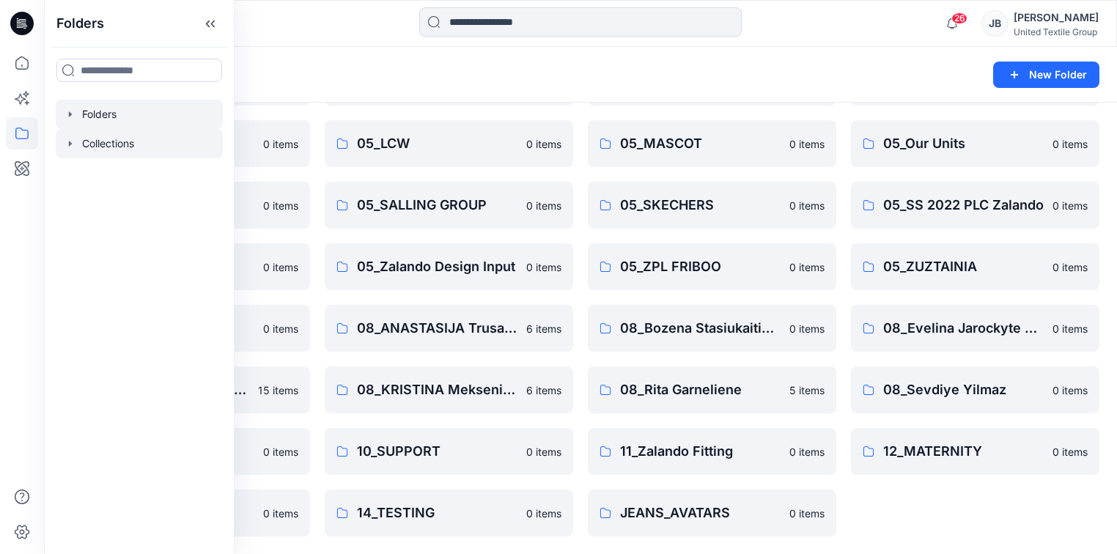
click at [114, 147] on div at bounding box center [139, 143] width 167 height 29
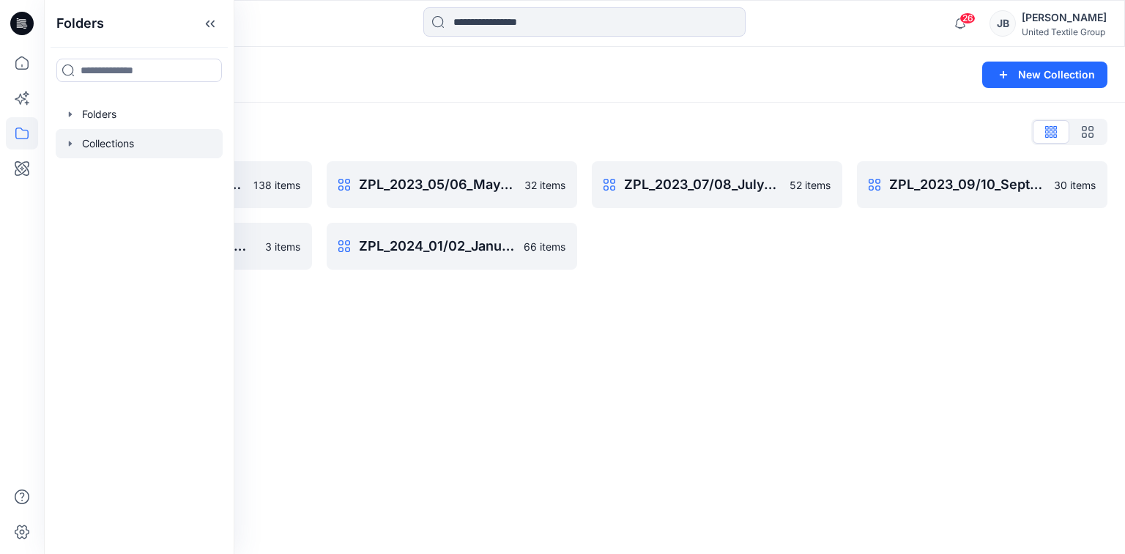
click at [399, 346] on div "Collections New Collection Collections List ZPL_2023_03/04_March/April 138 item…" at bounding box center [584, 300] width 1081 height 507
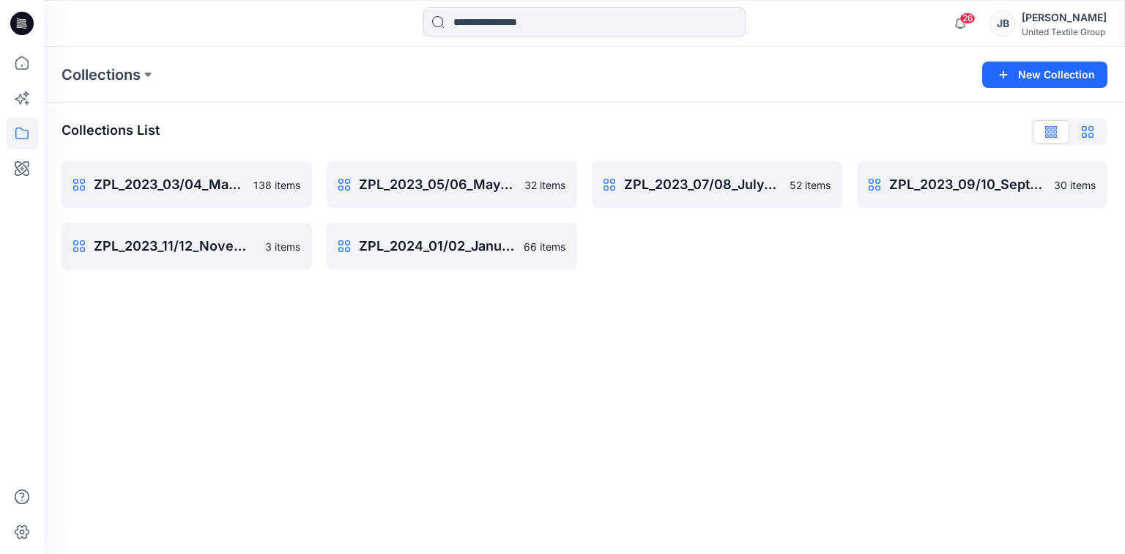
click at [1093, 130] on icon "button" at bounding box center [1088, 132] width 12 height 12
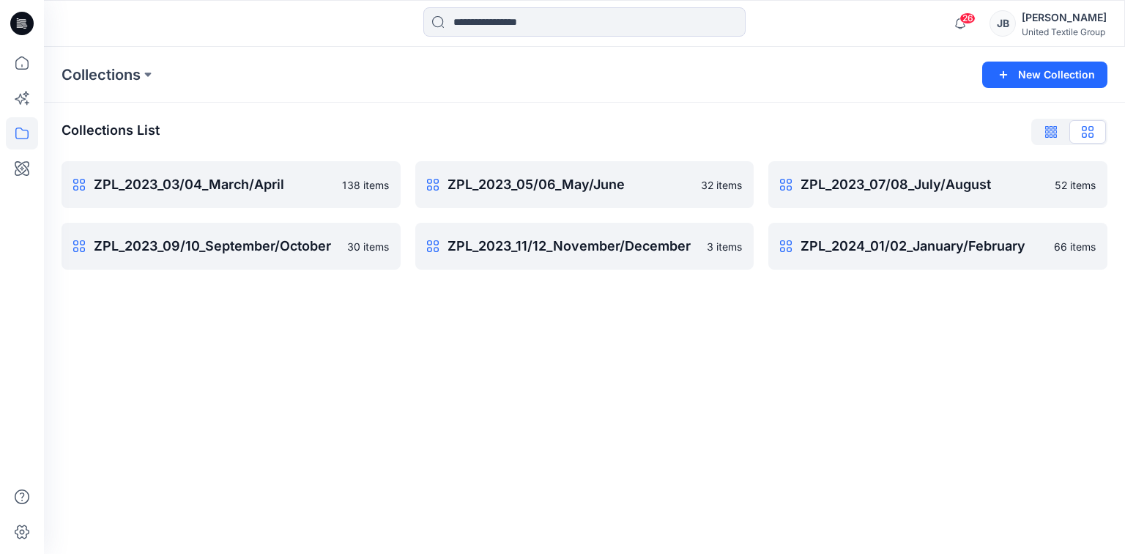
click at [1048, 129] on icon "button" at bounding box center [1047, 128] width 4 height 4
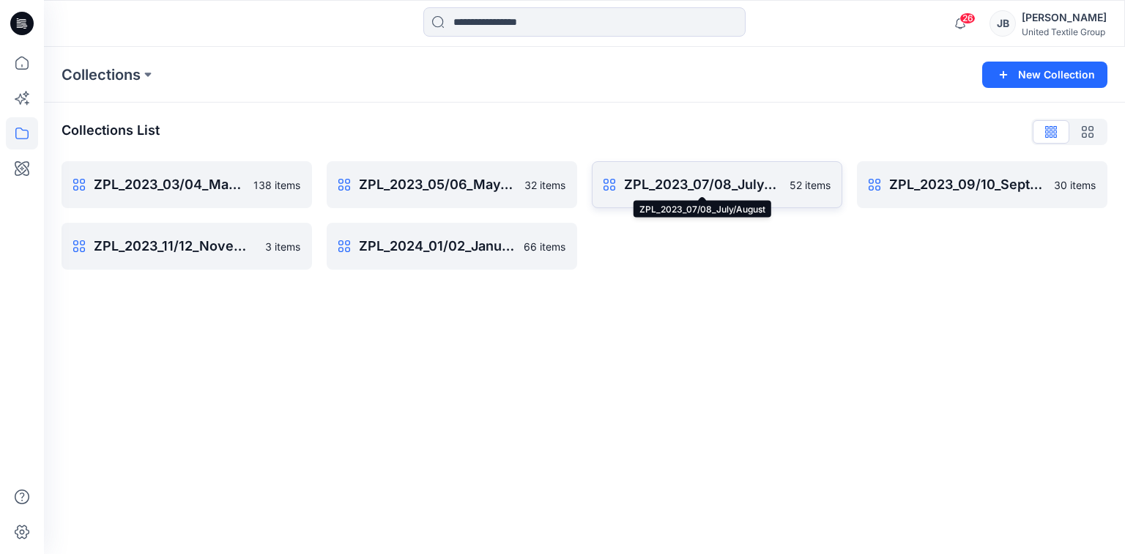
click at [718, 175] on p "ZPL_2023_07/08_July/August" at bounding box center [702, 184] width 157 height 21
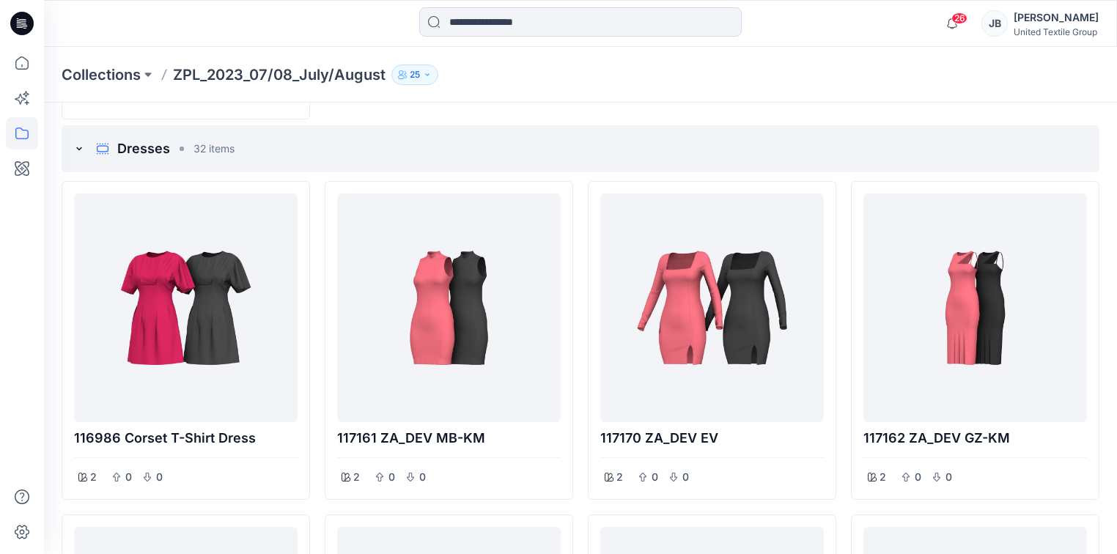
scroll to position [1524, 0]
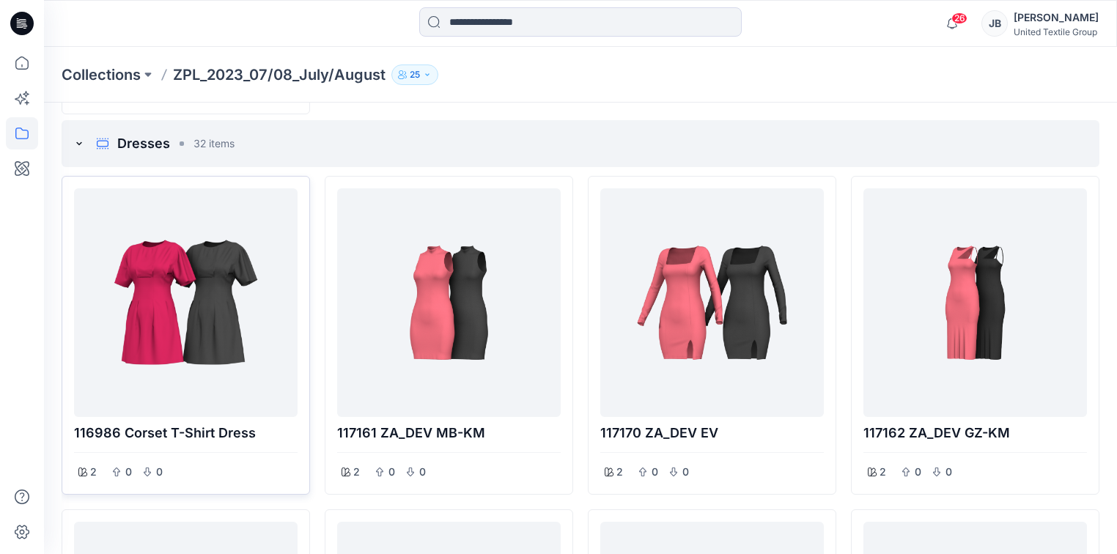
click at [211, 358] on div at bounding box center [186, 302] width 212 height 217
click at [250, 317] on div at bounding box center [186, 302] width 212 height 217
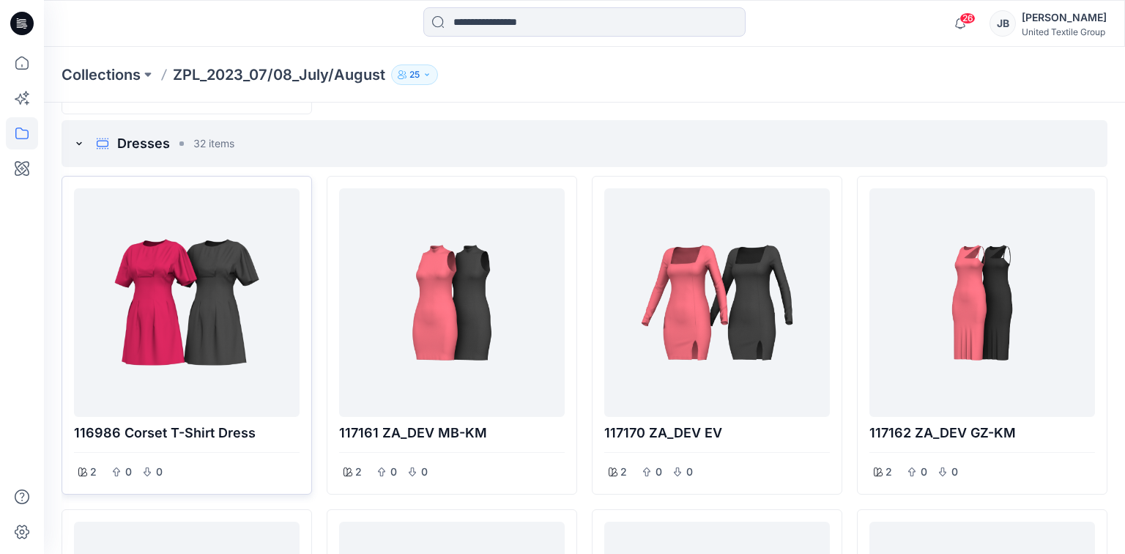
click at [250, 317] on div "116986 Corset T-shirt dress Go to Original Style Duplicate Original Style to...…" at bounding box center [562, 277] width 1125 height 554
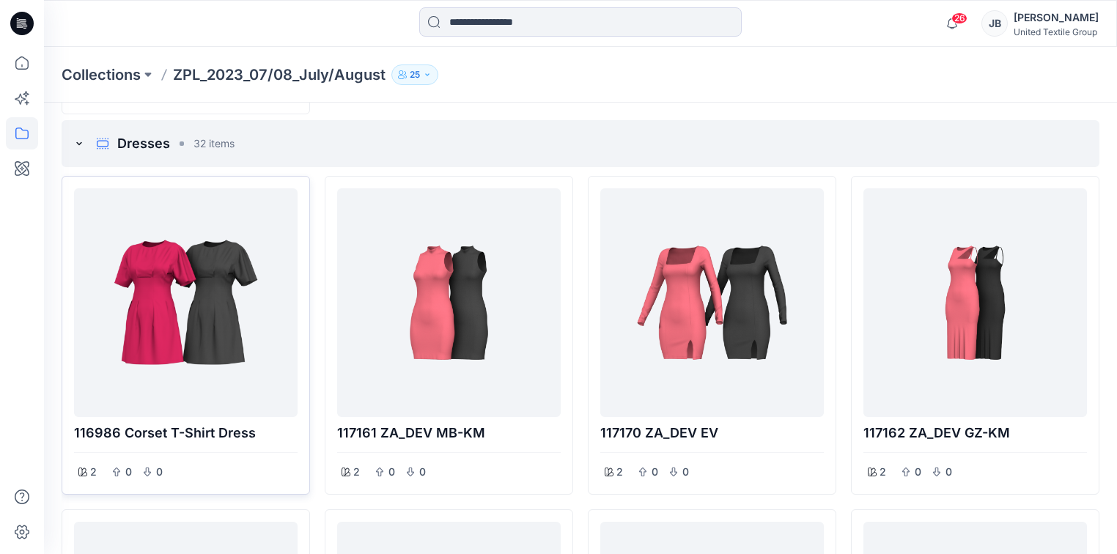
click at [156, 296] on div at bounding box center [186, 302] width 212 height 217
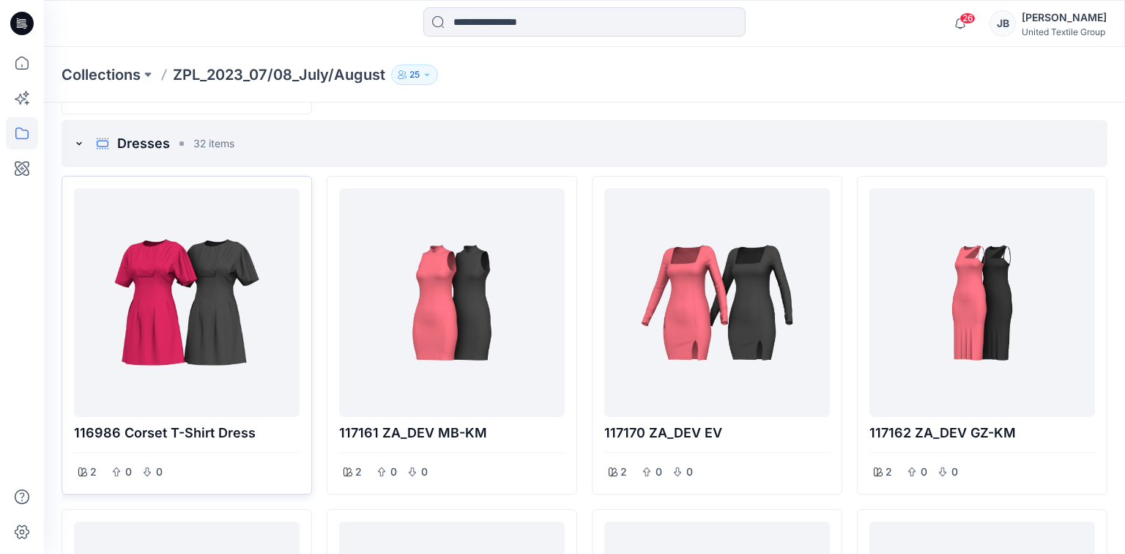
click at [156, 296] on div at bounding box center [562, 277] width 1125 height 554
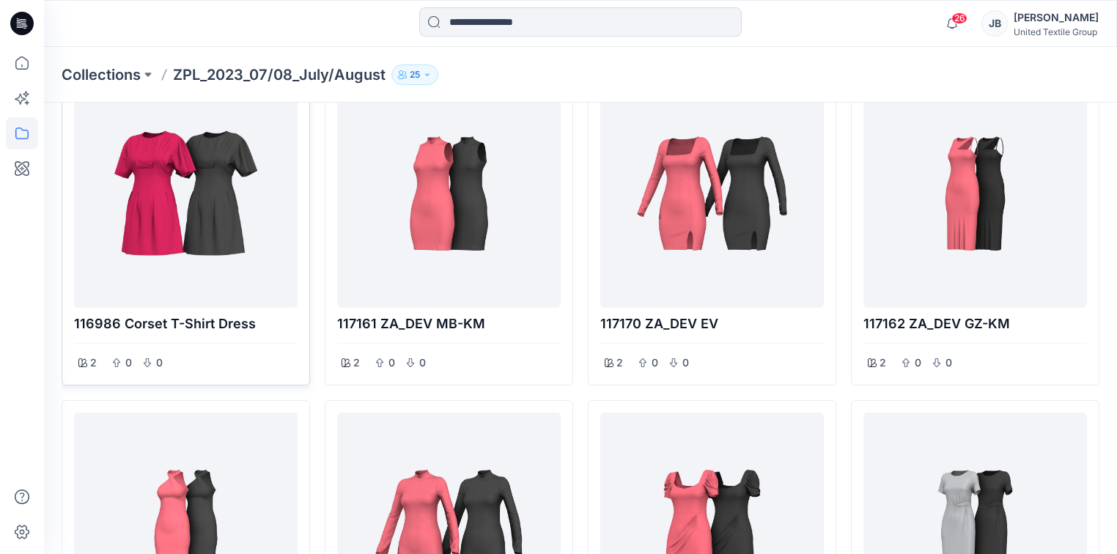
scroll to position [1641, 0]
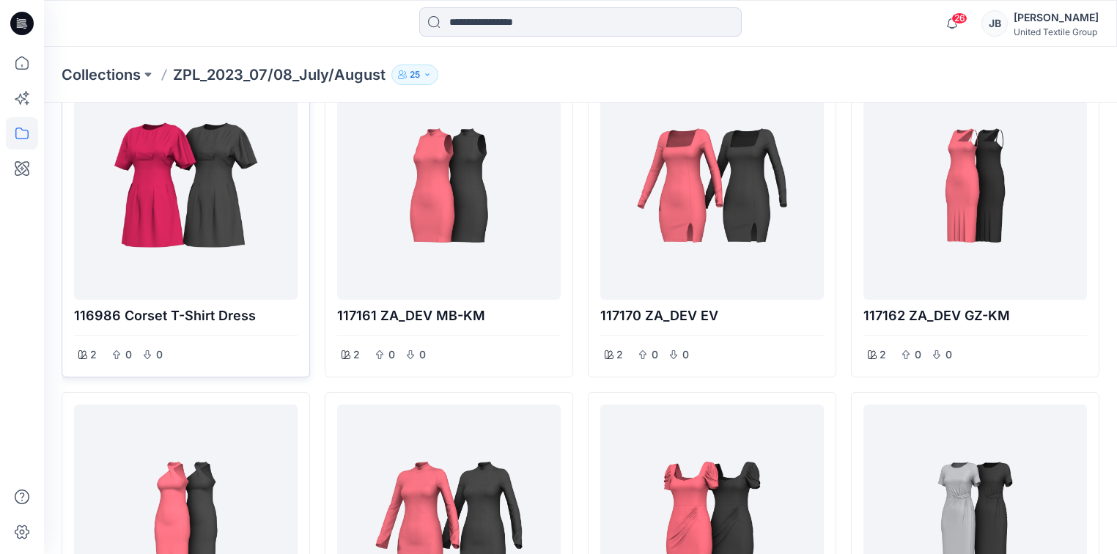
click at [161, 316] on p "116986 Corset T-shirt dress" at bounding box center [185, 316] width 223 height 21
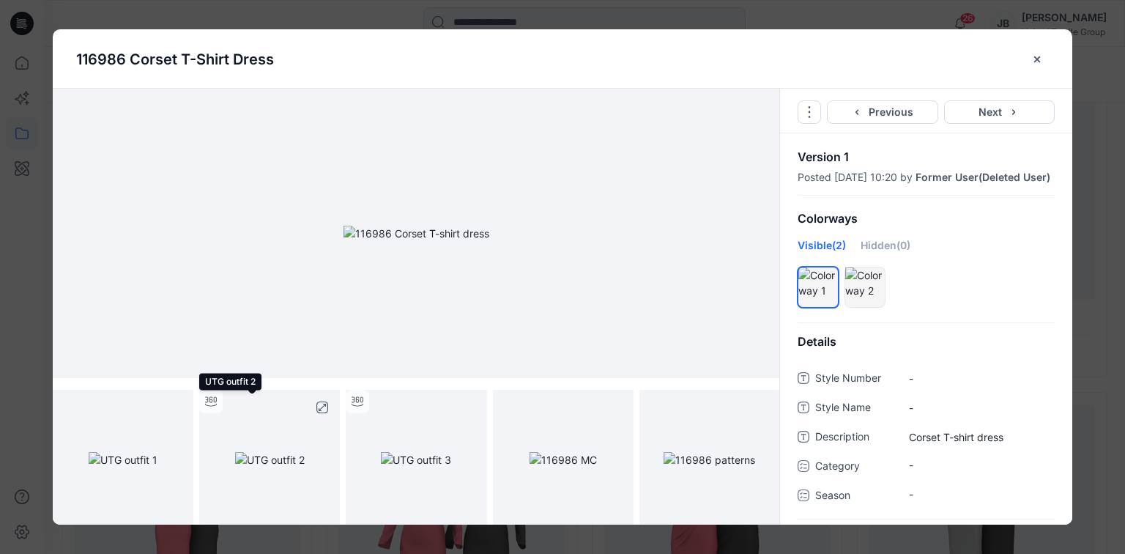
click at [305, 452] on img at bounding box center [270, 459] width 70 height 15
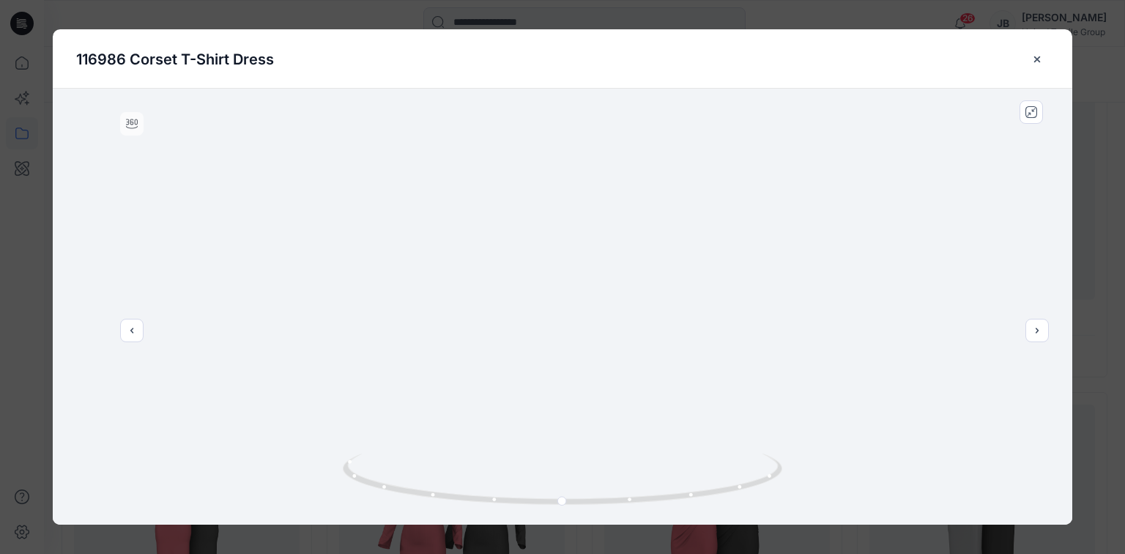
drag, startPoint x: 610, startPoint y: 217, endPoint x: 602, endPoint y: 288, distance: 71.6
click at [1037, 62] on icon "close-btn" at bounding box center [1038, 59] width 12 height 12
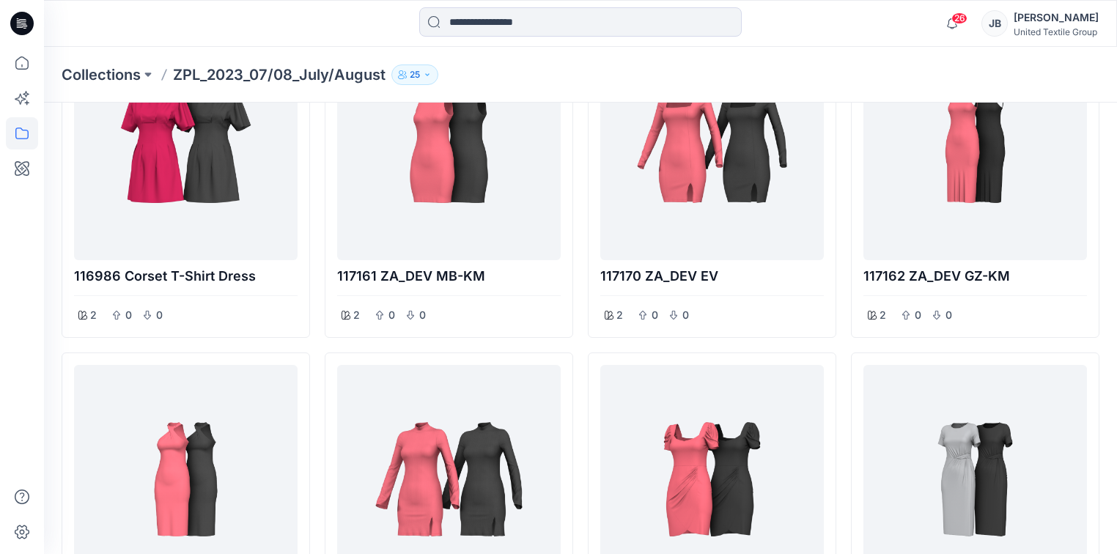
scroll to position [1817, 0]
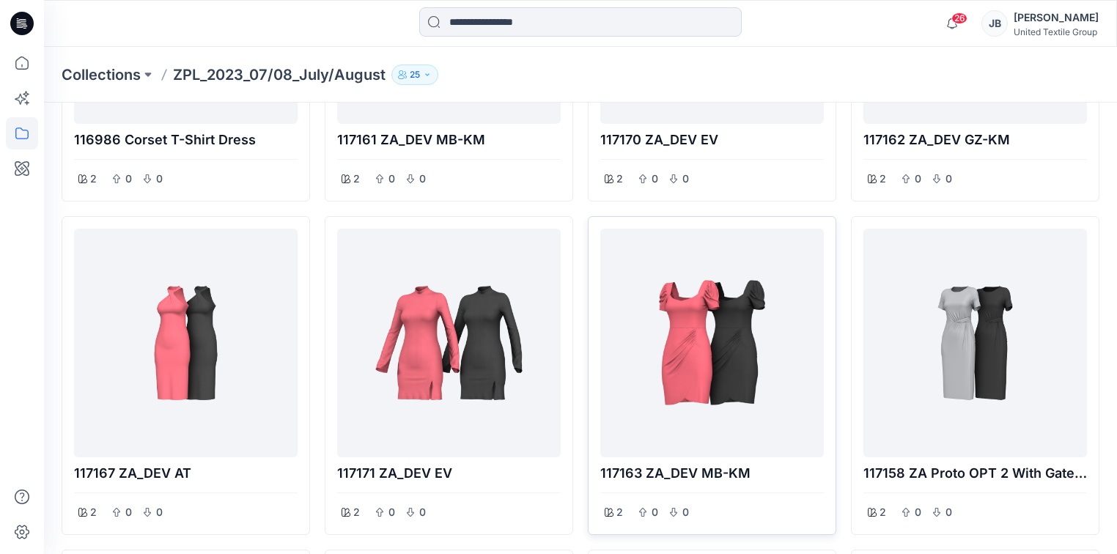
click at [697, 299] on div at bounding box center [712, 342] width 212 height 217
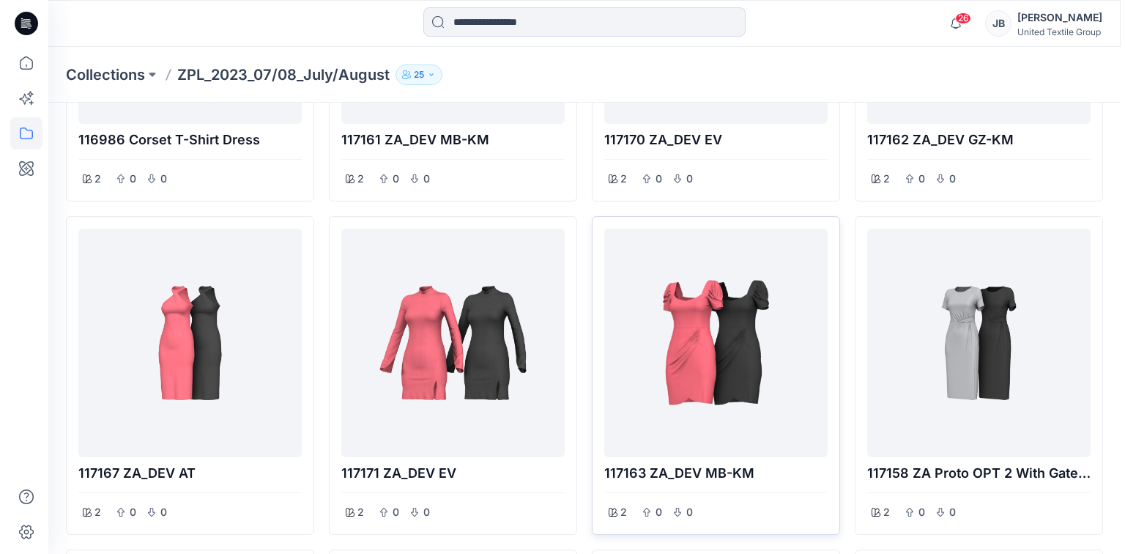
scroll to position [1816, 0]
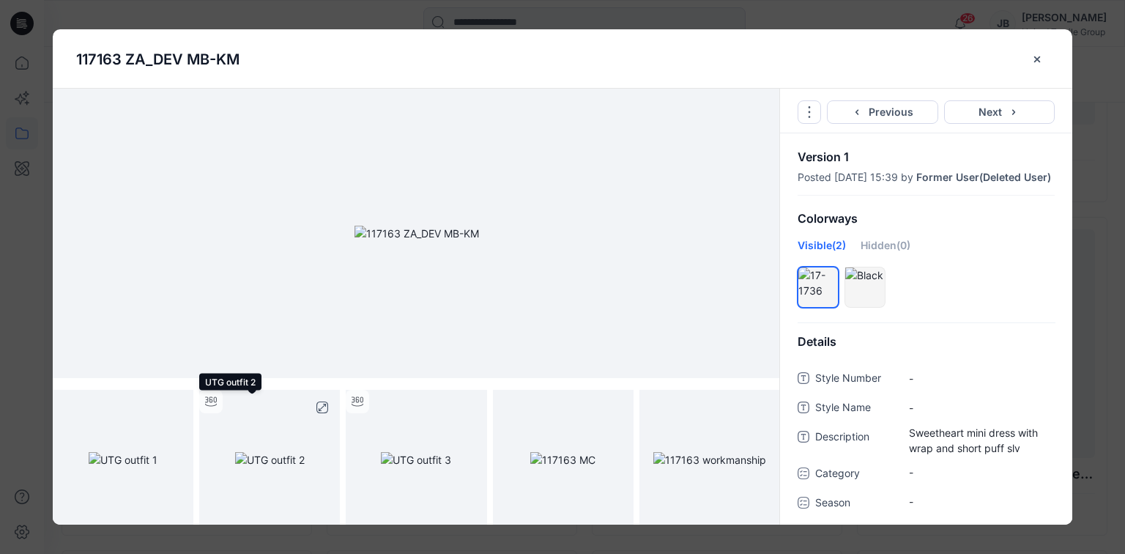
click at [276, 452] on img at bounding box center [270, 459] width 70 height 15
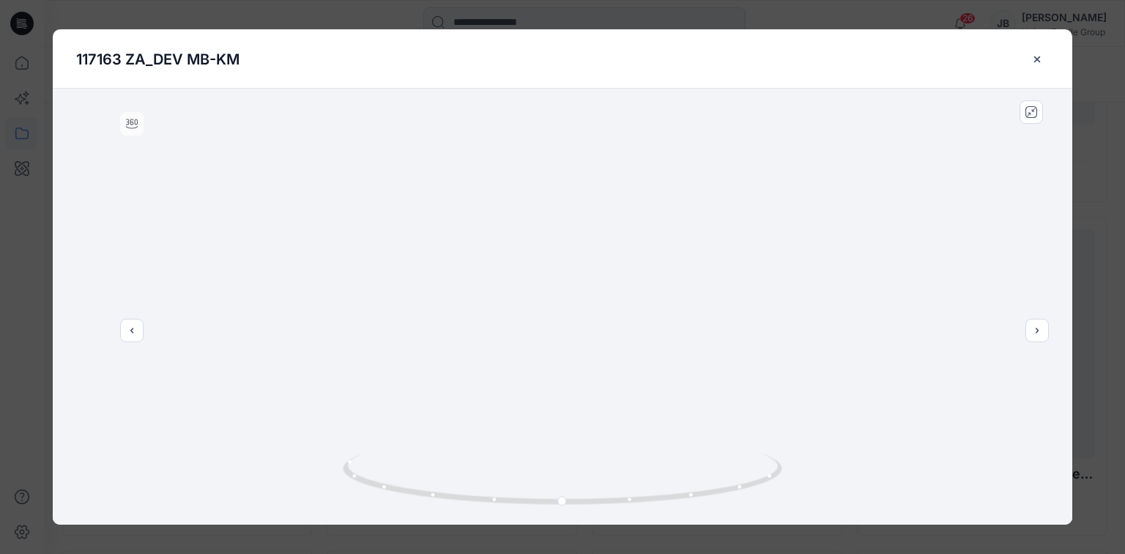
drag, startPoint x: 601, startPoint y: 210, endPoint x: 513, endPoint y: 429, distance: 235.4
drag, startPoint x: 564, startPoint y: 500, endPoint x: 380, endPoint y: 489, distance: 184.2
click at [380, 489] on icon at bounding box center [564, 481] width 443 height 55
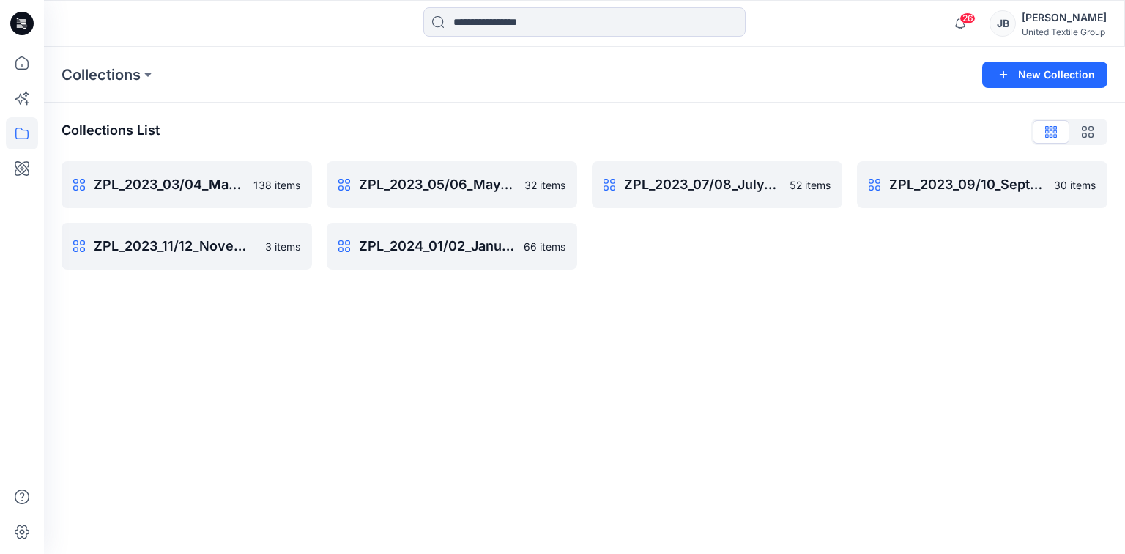
click at [21, 17] on icon at bounding box center [21, 23] width 23 height 23
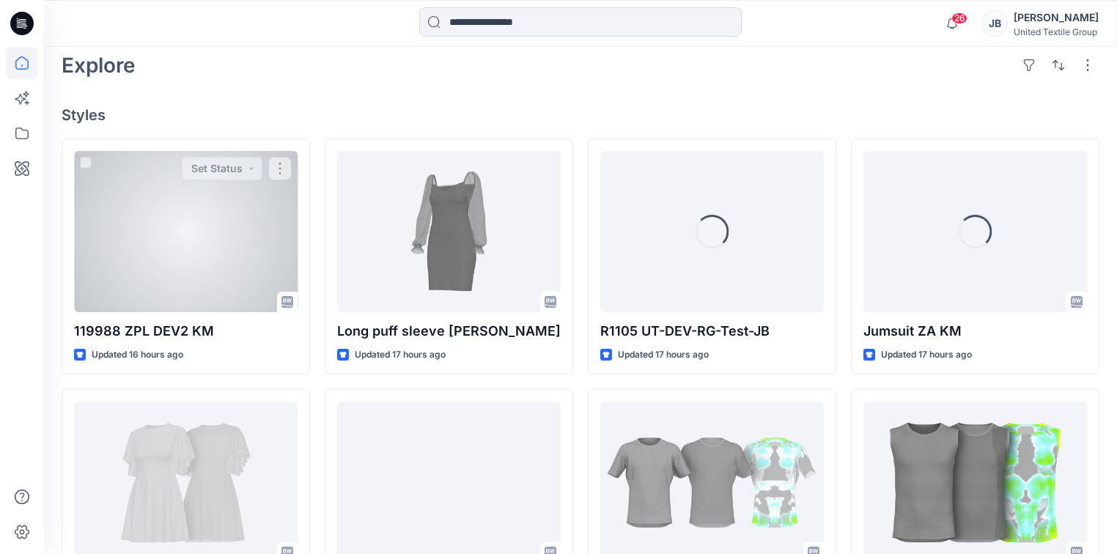
scroll to position [352, 0]
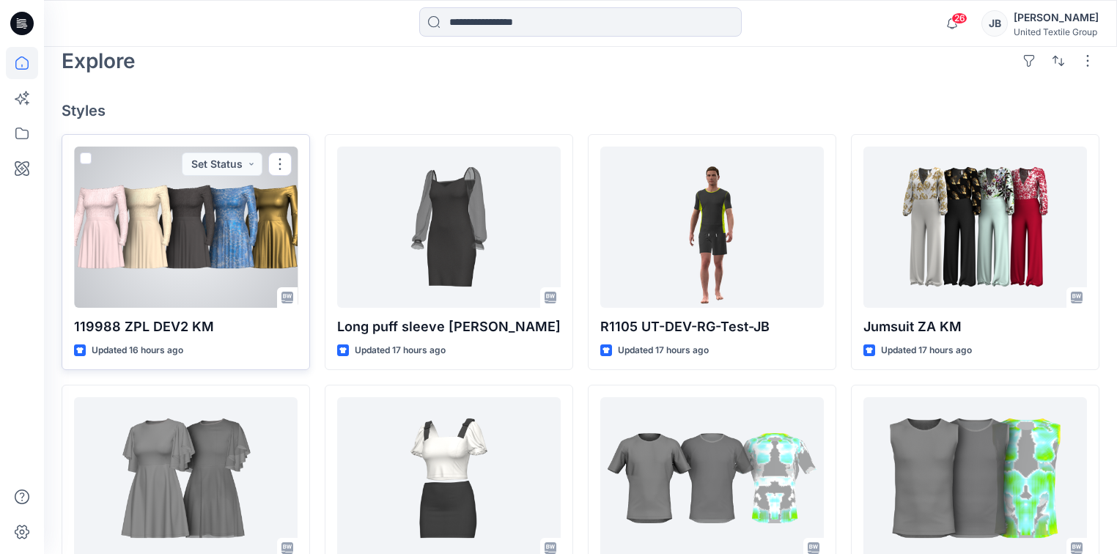
click at [232, 229] on div at bounding box center [185, 227] width 223 height 161
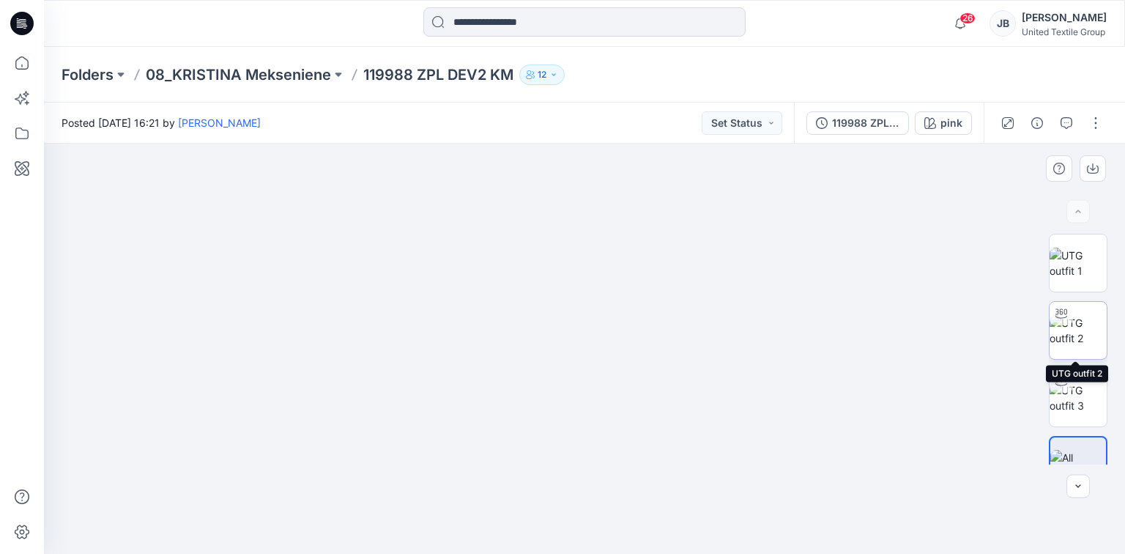
drag, startPoint x: 1078, startPoint y: 319, endPoint x: 977, endPoint y: 298, distance: 104.0
click at [1078, 319] on img at bounding box center [1078, 330] width 57 height 31
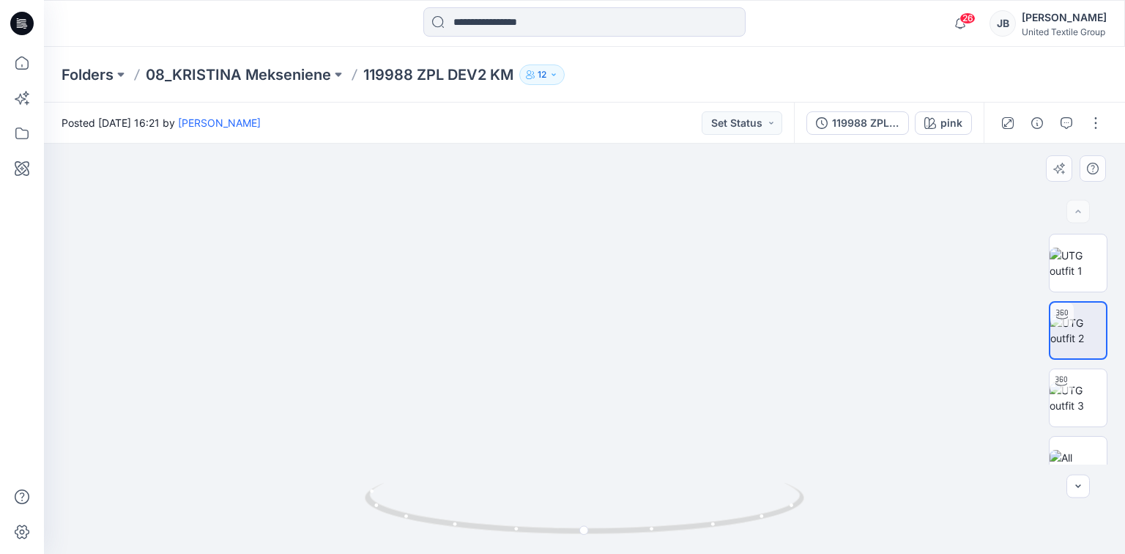
drag, startPoint x: 639, startPoint y: 249, endPoint x: 599, endPoint y: 377, distance: 133.5
drag, startPoint x: 585, startPoint y: 533, endPoint x: 391, endPoint y: 517, distance: 194.8
click at [391, 517] on icon at bounding box center [586, 510] width 443 height 55
click at [941, 123] on button "pink" at bounding box center [943, 122] width 57 height 23
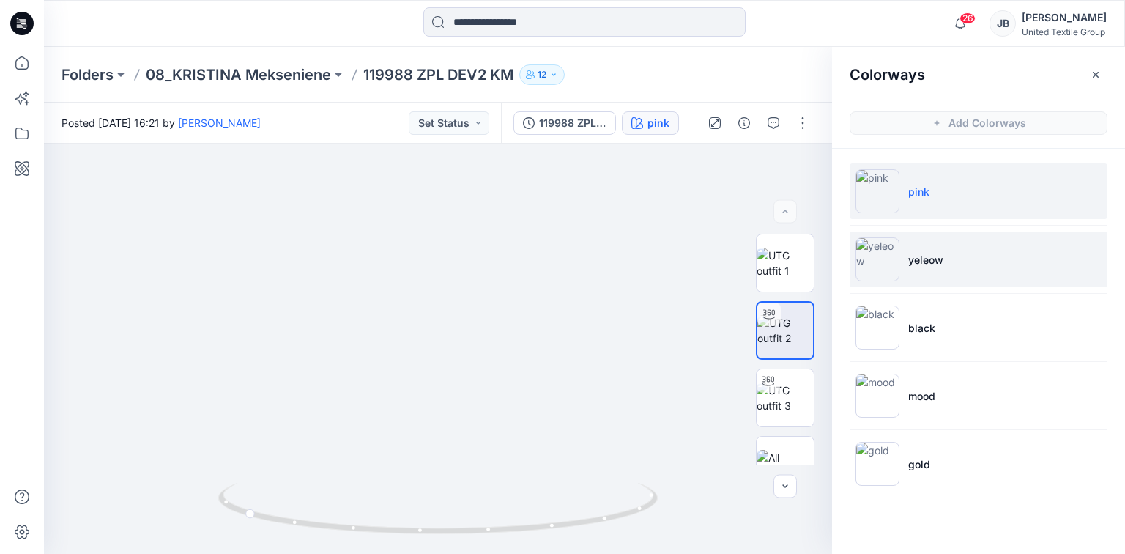
click at [872, 249] on img at bounding box center [878, 259] width 44 height 44
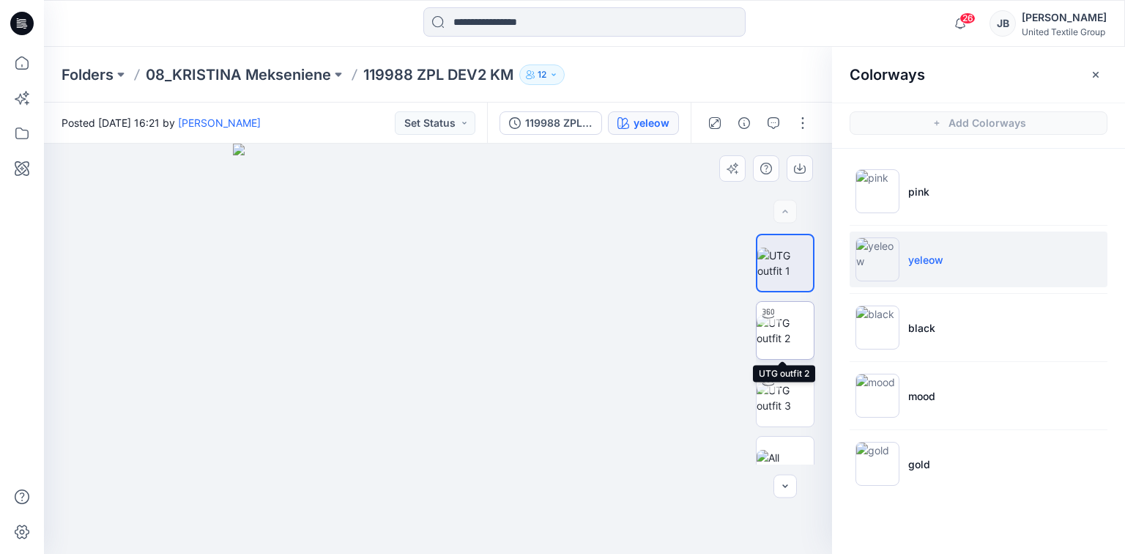
click at [766, 336] on img at bounding box center [785, 330] width 57 height 31
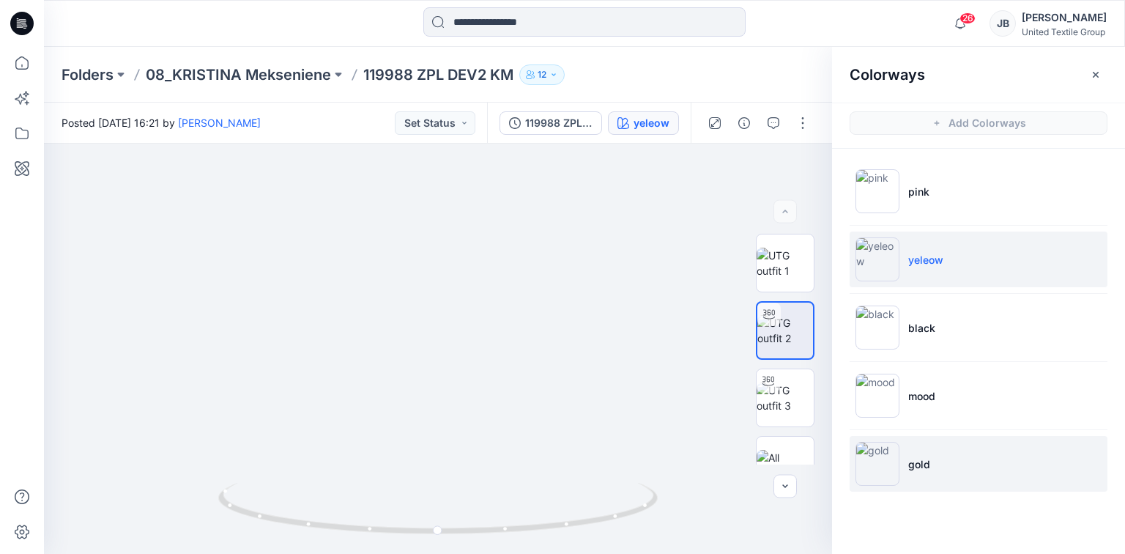
click at [881, 455] on img at bounding box center [878, 464] width 44 height 44
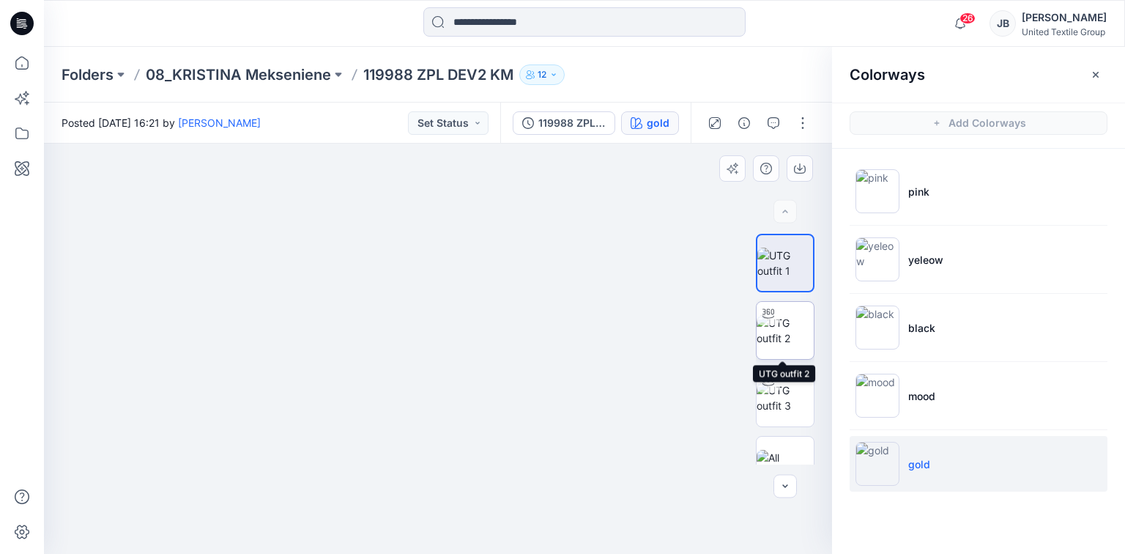
click at [790, 322] on img at bounding box center [785, 330] width 57 height 31
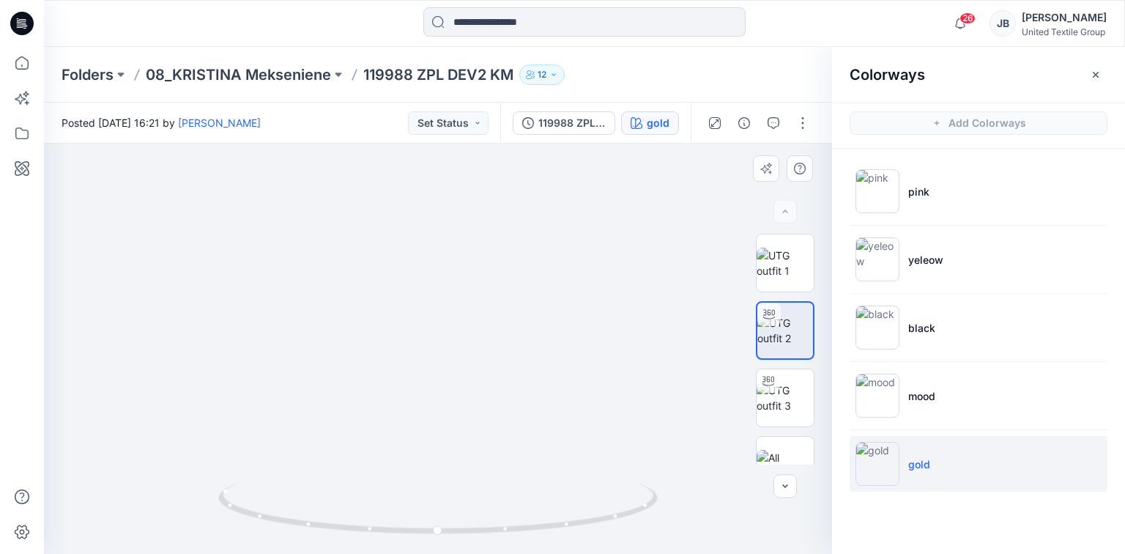
drag, startPoint x: 583, startPoint y: 275, endPoint x: 573, endPoint y: 364, distance: 89.2
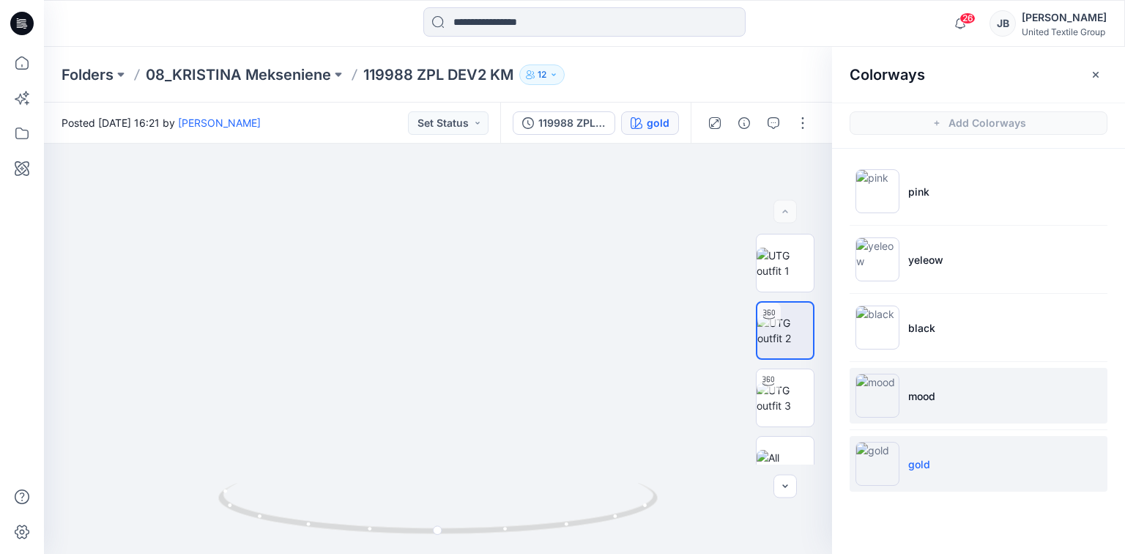
click at [881, 393] on img at bounding box center [878, 396] width 44 height 44
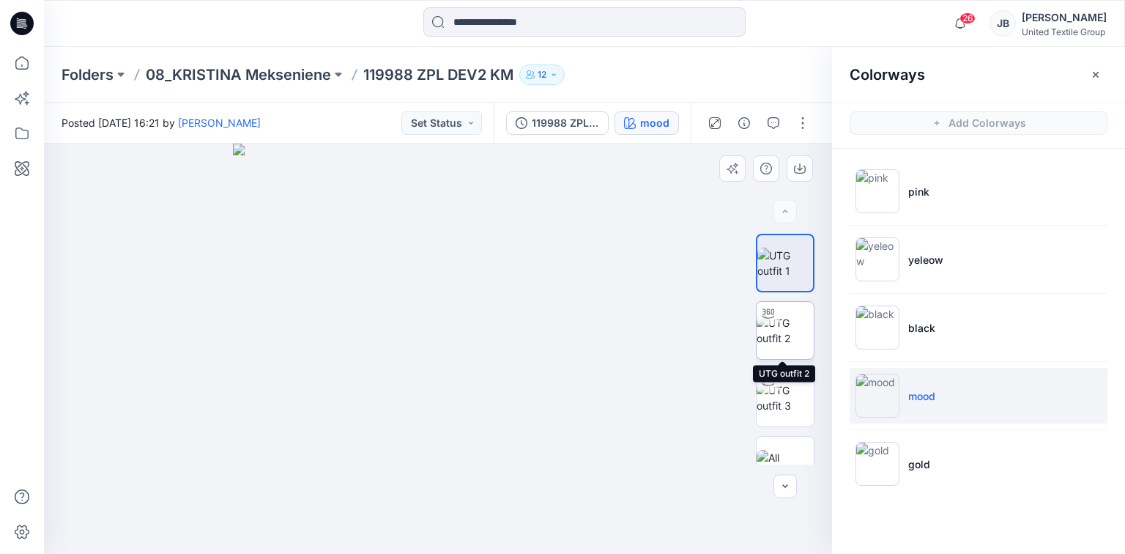
click at [777, 327] on img at bounding box center [785, 330] width 57 height 31
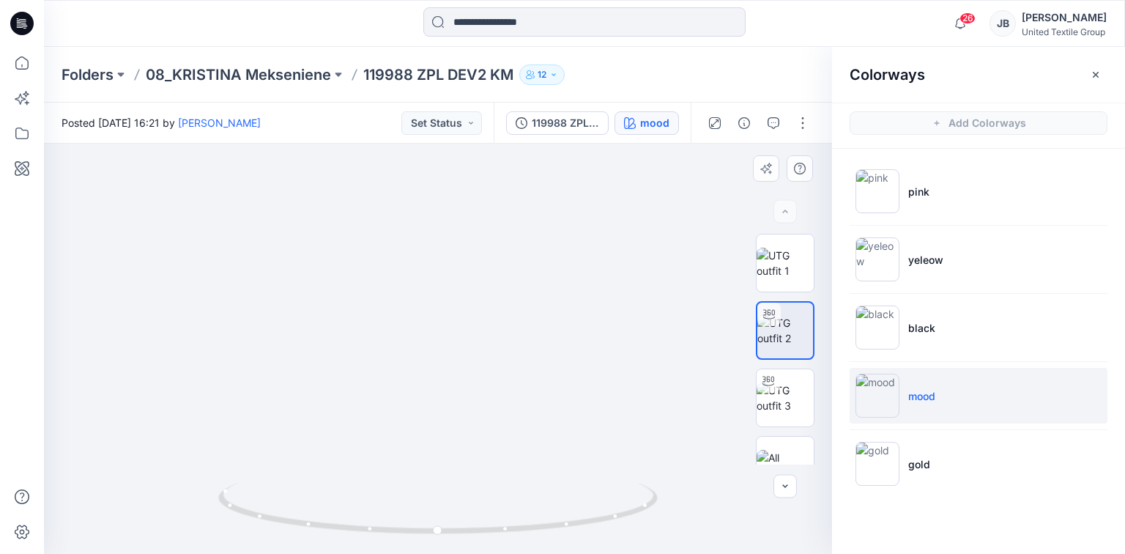
drag, startPoint x: 514, startPoint y: 283, endPoint x: 500, endPoint y: 462, distance: 179.4
drag, startPoint x: 525, startPoint y: 246, endPoint x: 513, endPoint y: 319, distance: 74.3
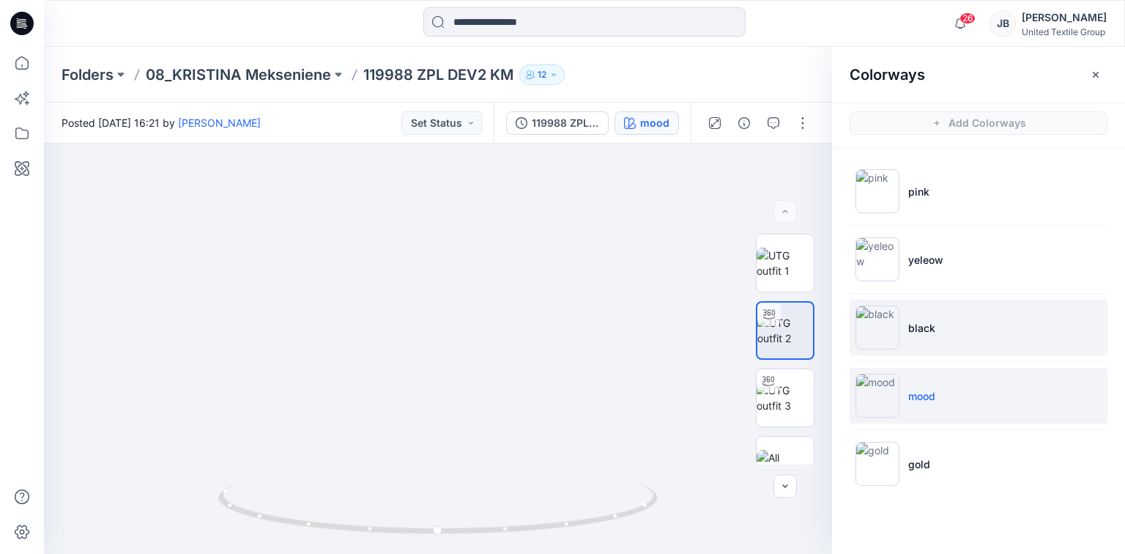
click at [882, 320] on img at bounding box center [878, 328] width 44 height 44
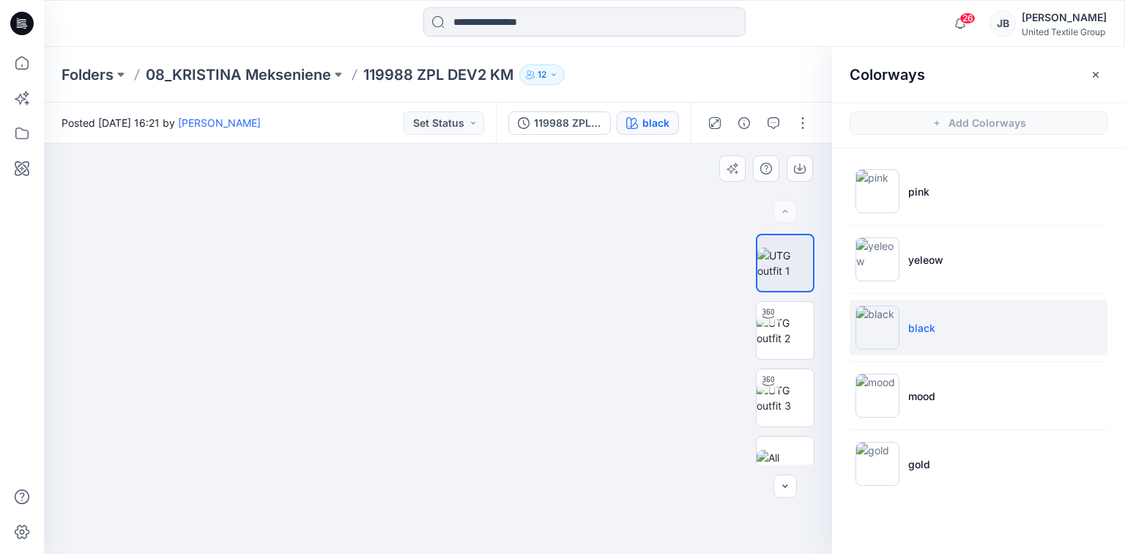
drag, startPoint x: 459, startPoint y: 229, endPoint x: 440, endPoint y: 419, distance: 191.5
drag, startPoint x: 451, startPoint y: 283, endPoint x: 451, endPoint y: 365, distance: 82.1
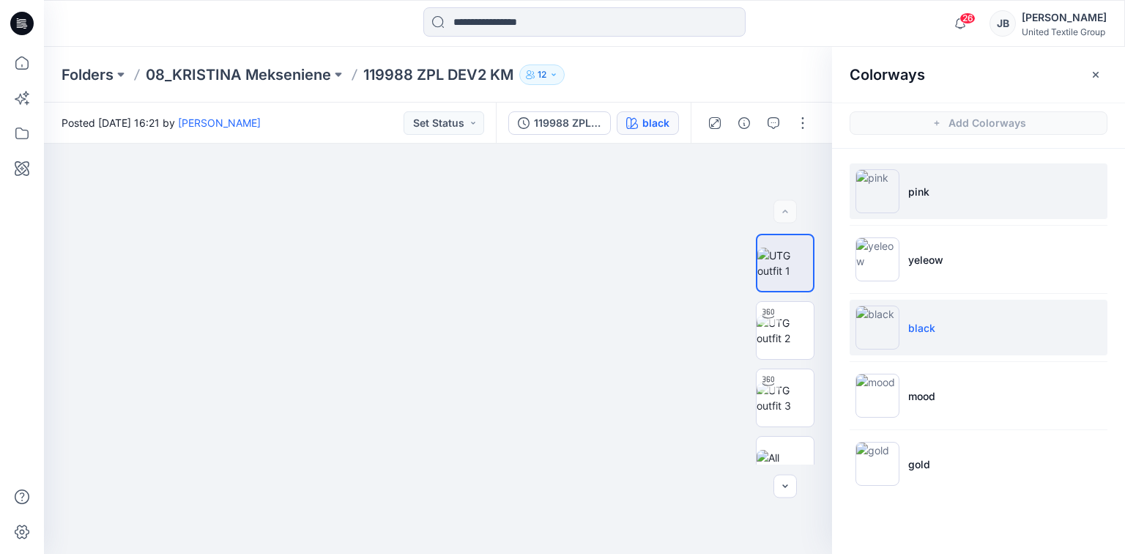
click at [882, 193] on img at bounding box center [878, 191] width 44 height 44
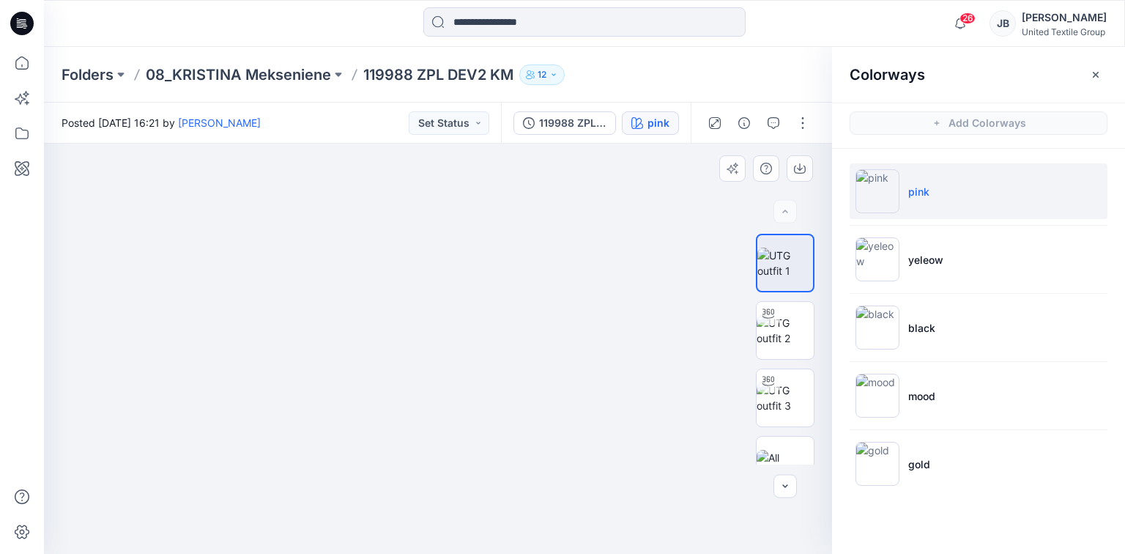
drag, startPoint x: 479, startPoint y: 308, endPoint x: 464, endPoint y: 525, distance: 218.1
drag, startPoint x: 636, startPoint y: 357, endPoint x: 631, endPoint y: 371, distance: 14.8
click at [631, 371] on img at bounding box center [424, 245] width 1177 height 615
click at [16, 26] on icon at bounding box center [21, 23] width 23 height 23
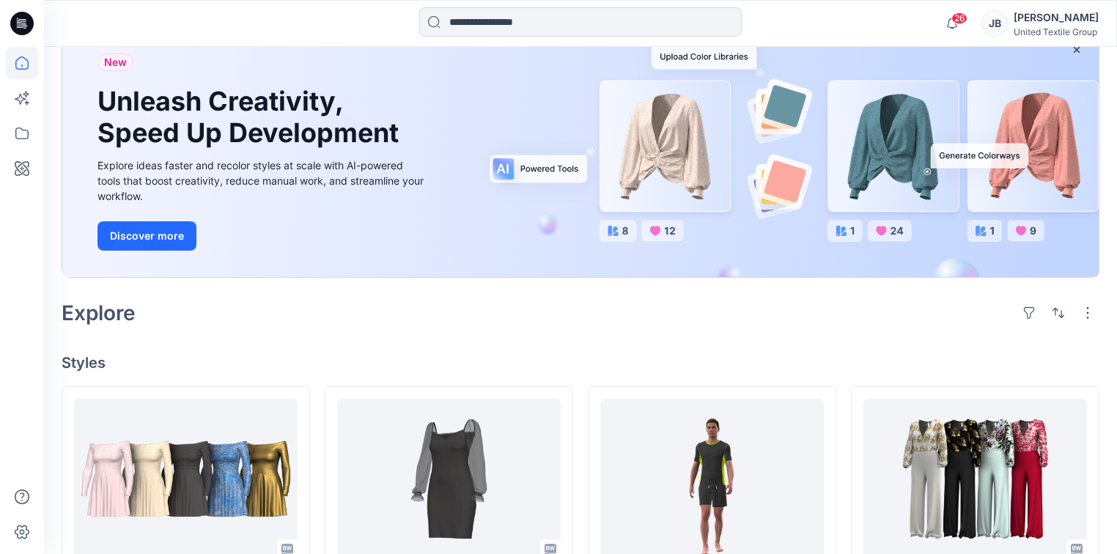
scroll to position [352, 0]
